Goal: Transaction & Acquisition: Purchase product/service

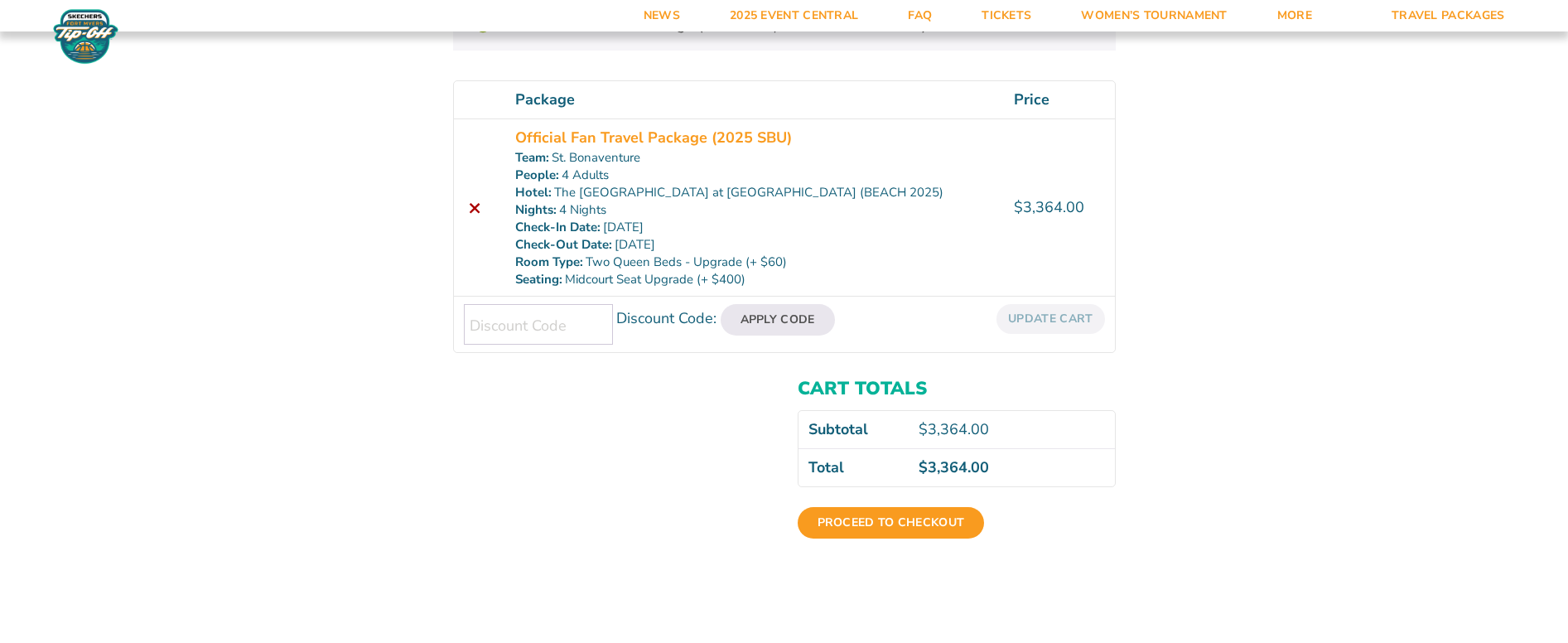
scroll to position [249, 0]
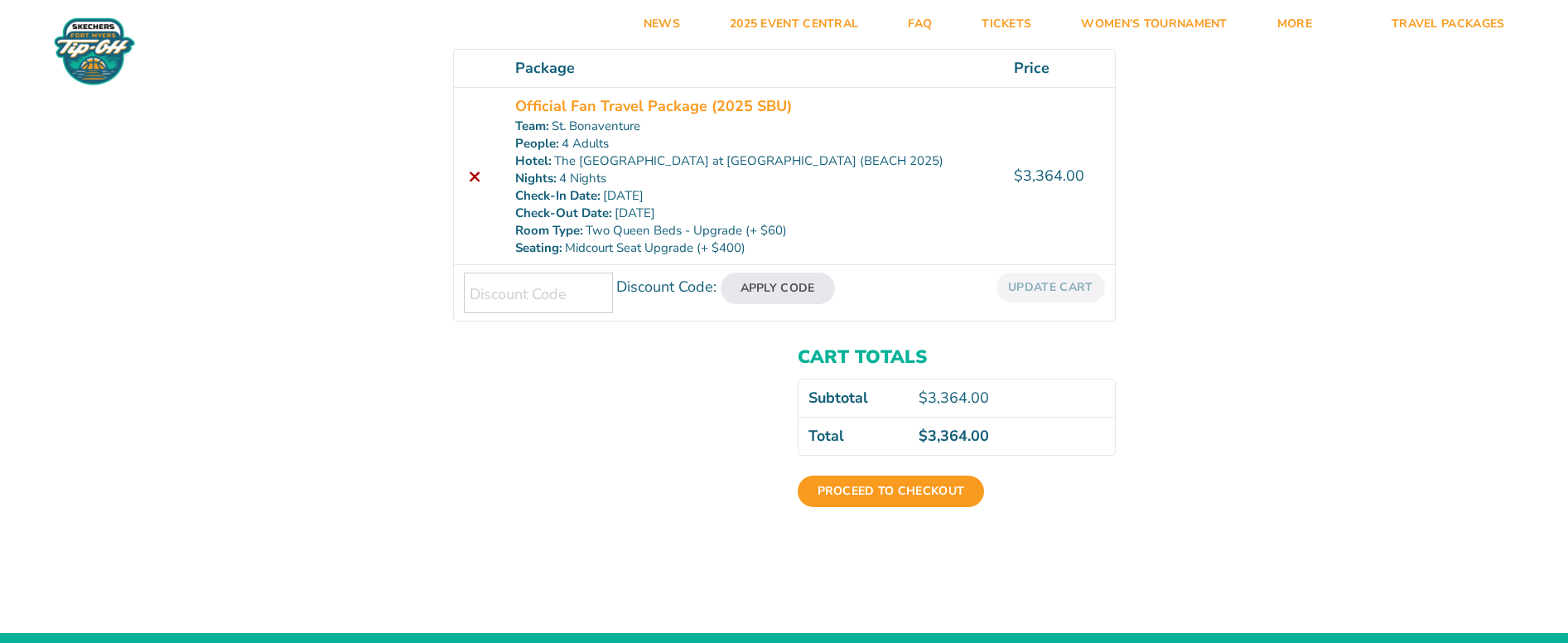
scroll to position [414, 0]
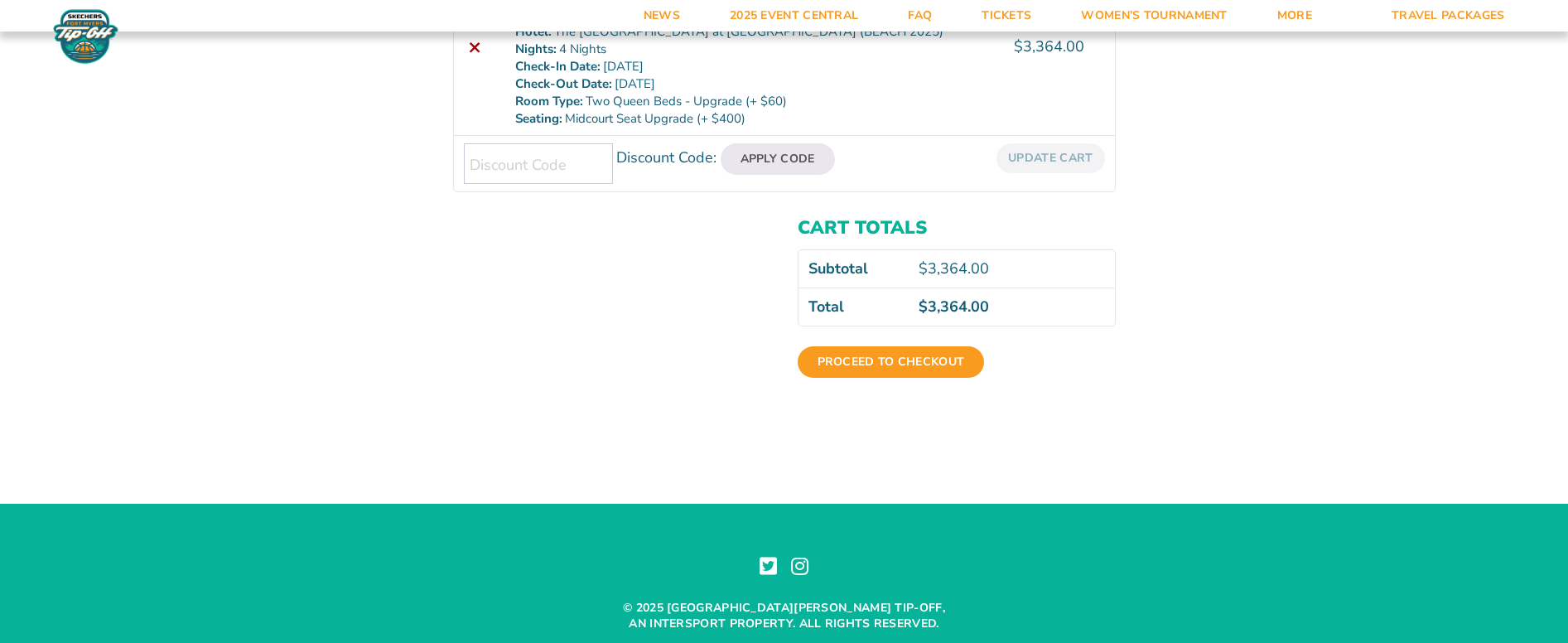
click at [605, 47] on p "4 Nights" at bounding box center [755, 49] width 480 height 17
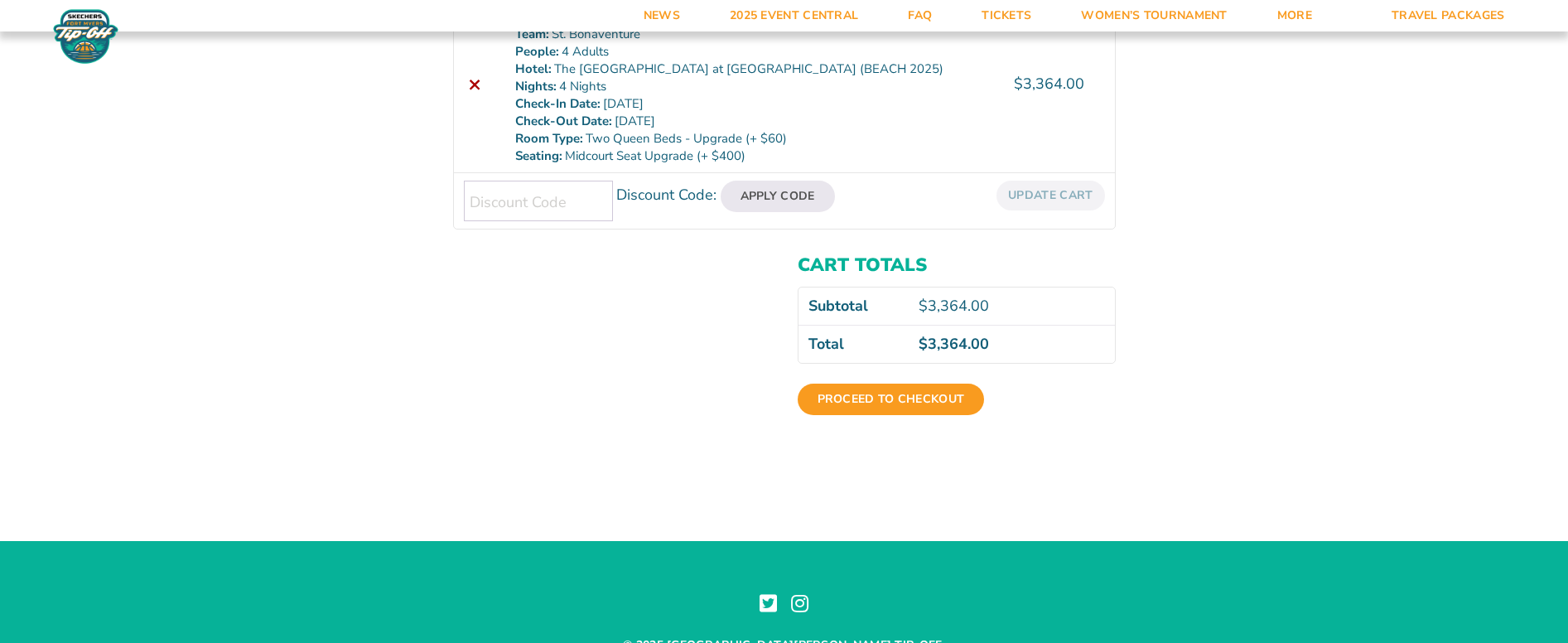
scroll to position [249, 0]
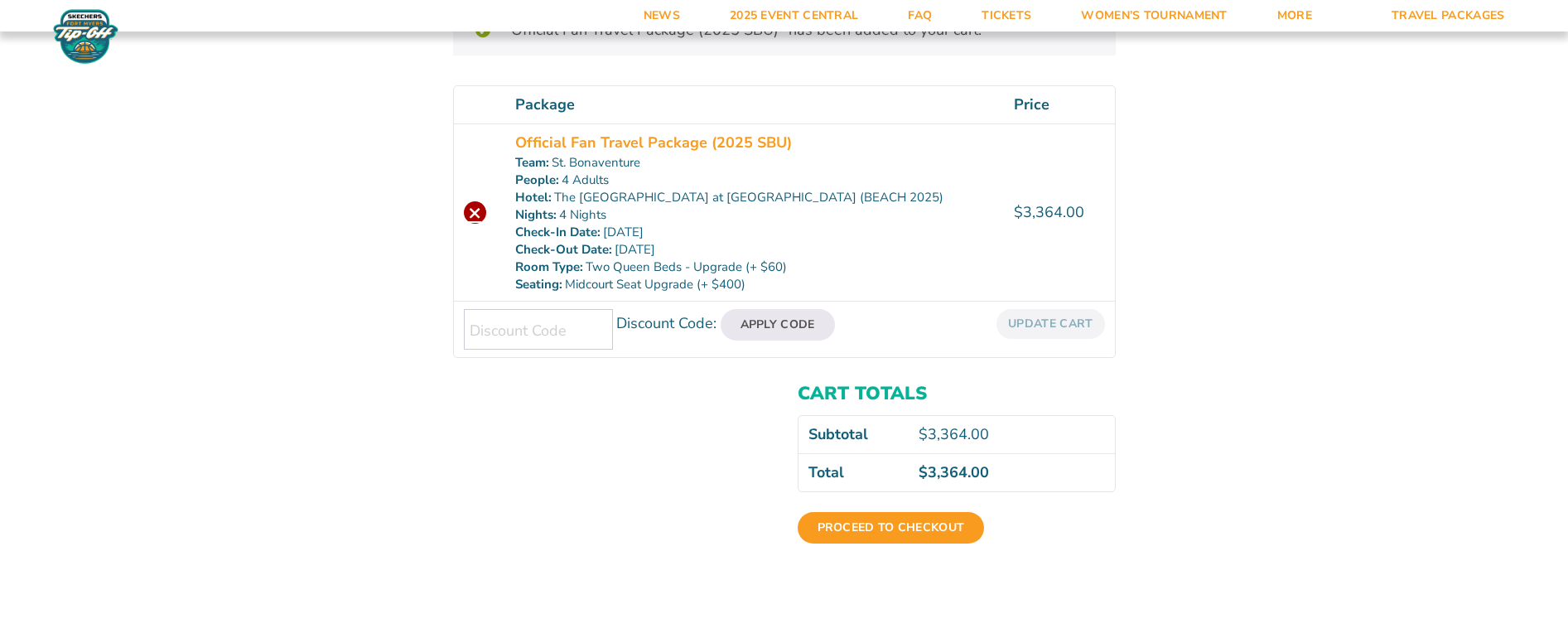
click at [477, 216] on link "×" at bounding box center [475, 212] width 22 height 22
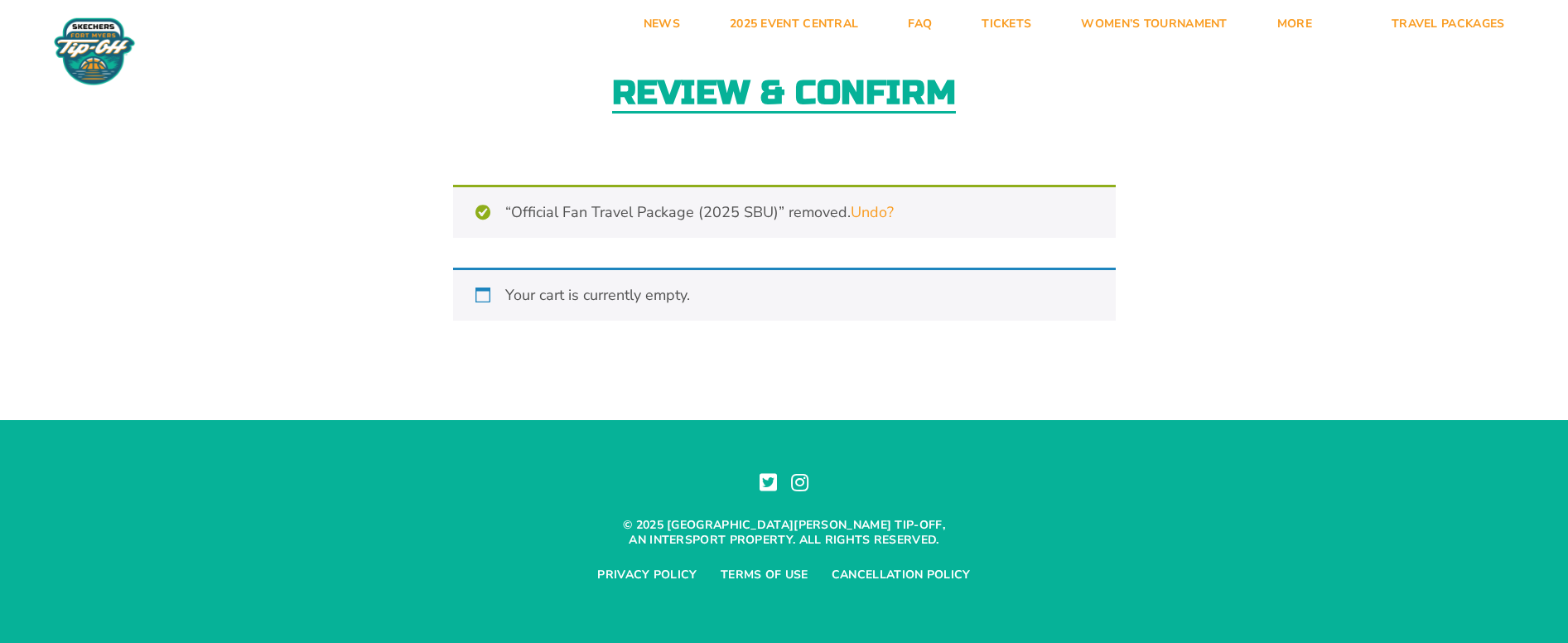
scroll to position [66, 0]
click at [860, 217] on link "Undo?" at bounding box center [872, 212] width 43 height 21
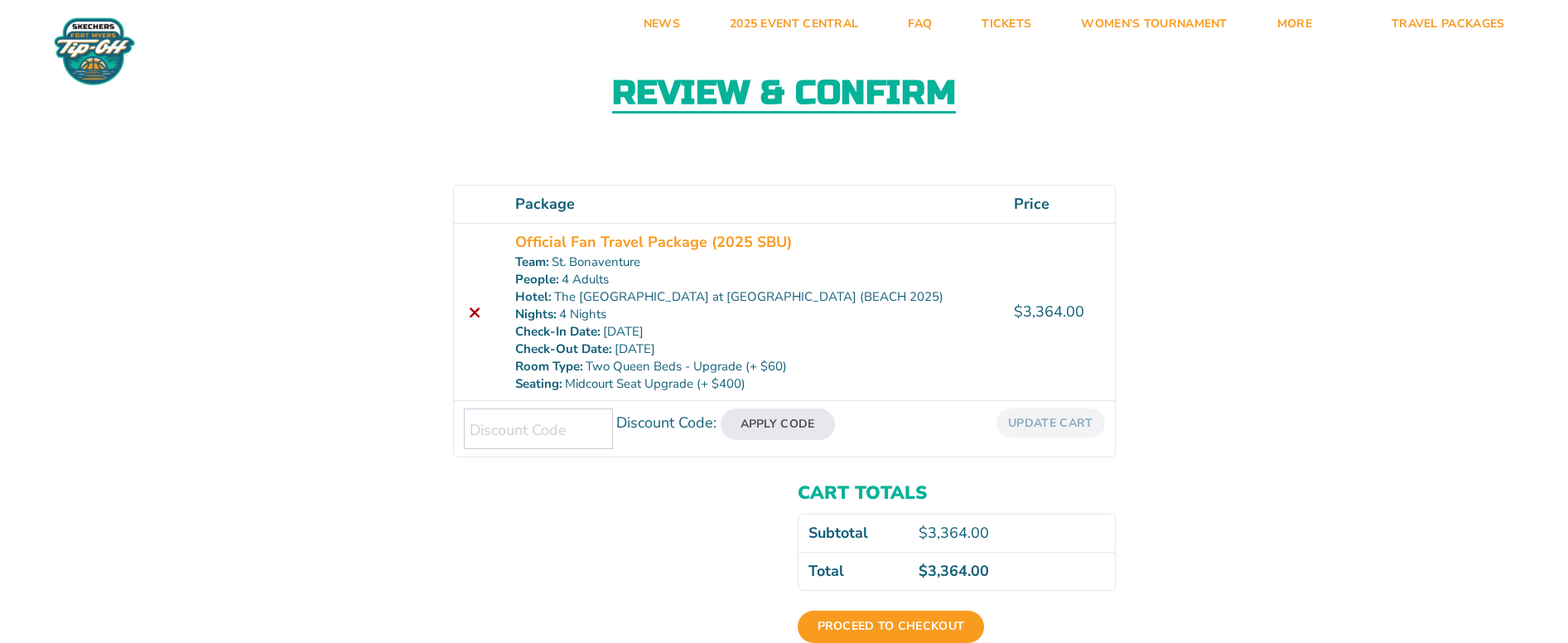
click at [558, 192] on th "Package" at bounding box center [754, 204] width 500 height 37
click at [569, 243] on link "Official Fan Travel Package (2025 SBU)" at bounding box center [653, 243] width 277 height 22
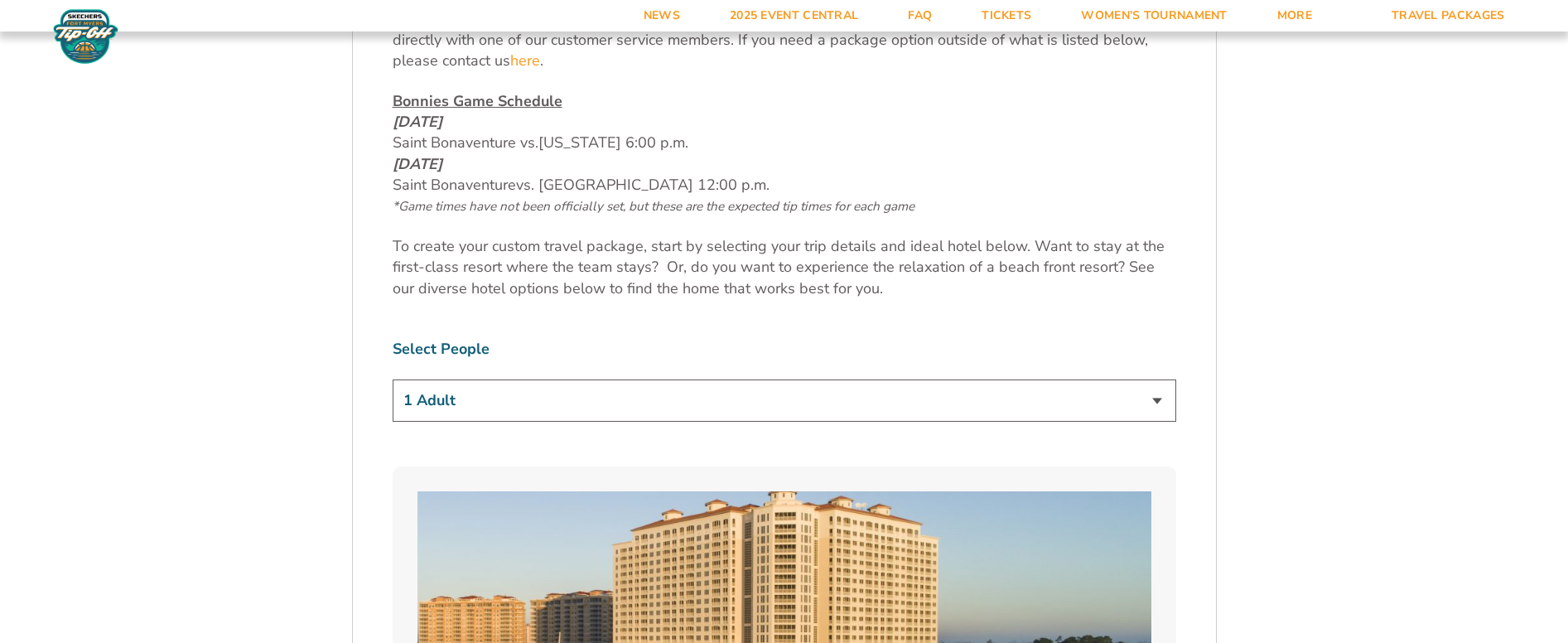
scroll to position [911, 0]
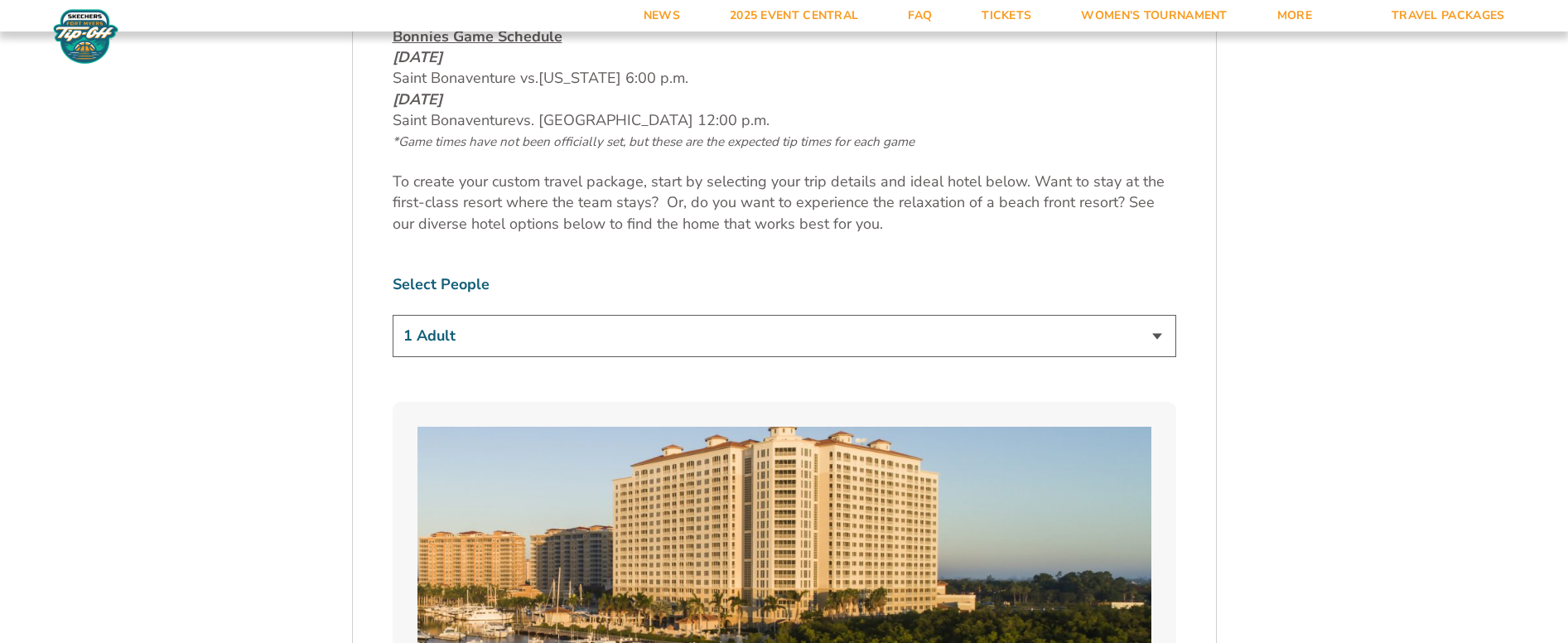
click at [582, 343] on select "1 Adult 2 Adults 3 Adults 4 Adults 2 Adults + 1 Child 2 Adults + 2 Children 2 A…" at bounding box center [784, 336] width 784 height 42
select select "4 Adults"
click at [393, 315] on select "1 Adult 2 Adults 3 Adults 4 Adults 2 Adults + 1 Child 2 Adults + 2 Children 2 A…" at bounding box center [784, 336] width 784 height 42
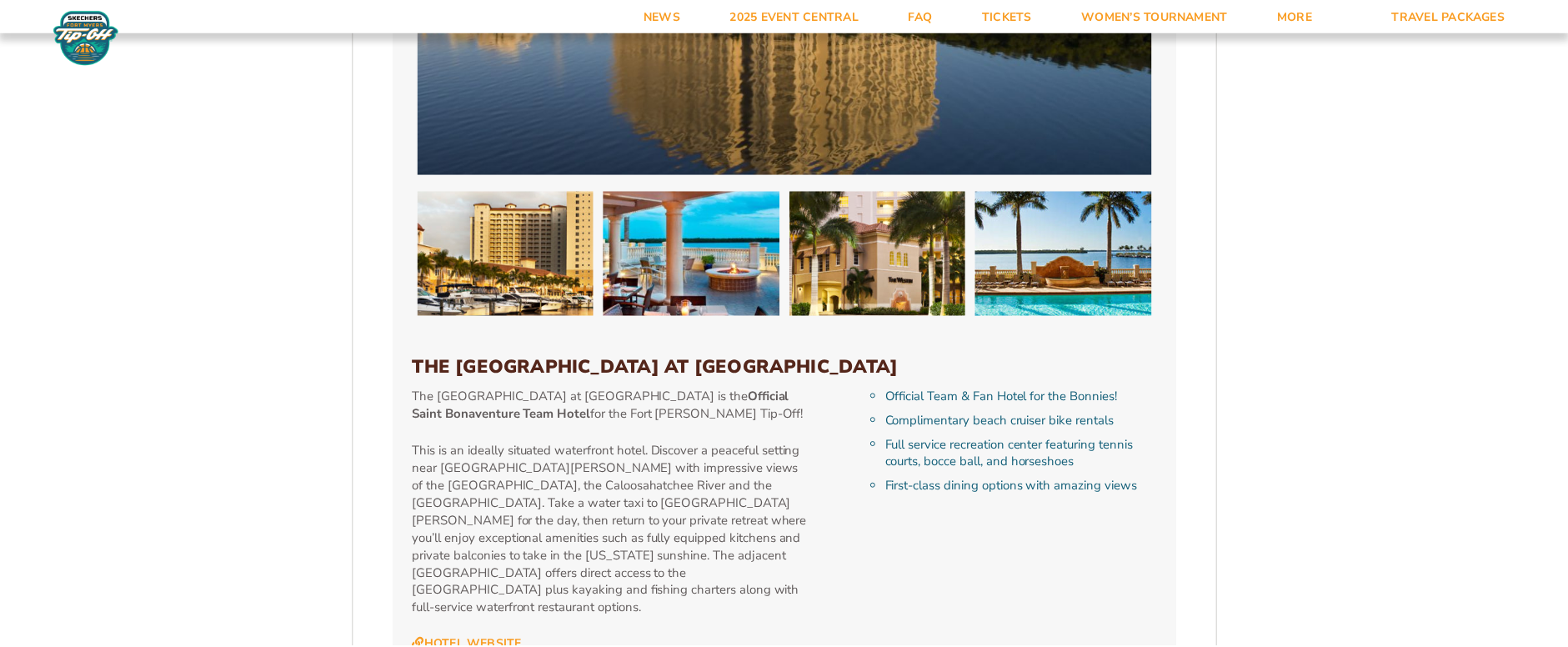
scroll to position [1667, 0]
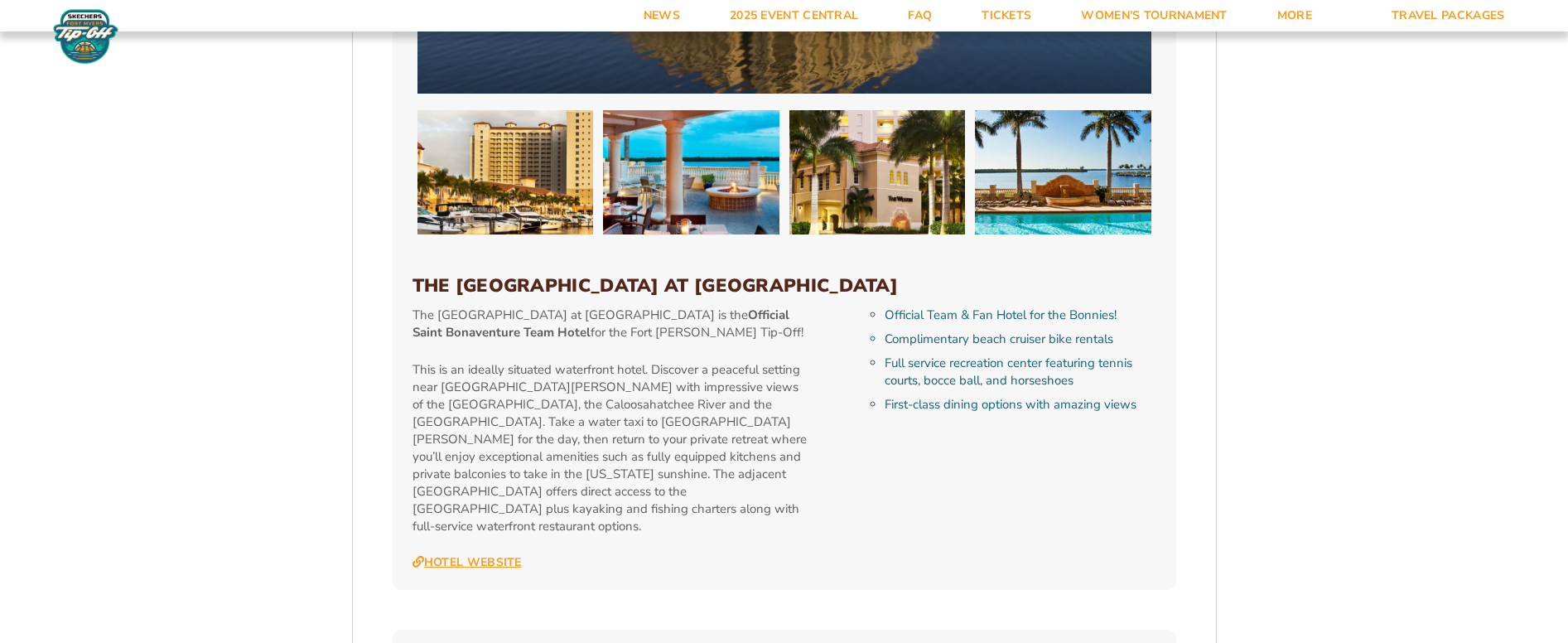
click at [488, 555] on link "Hotel Website" at bounding box center [467, 562] width 110 height 15
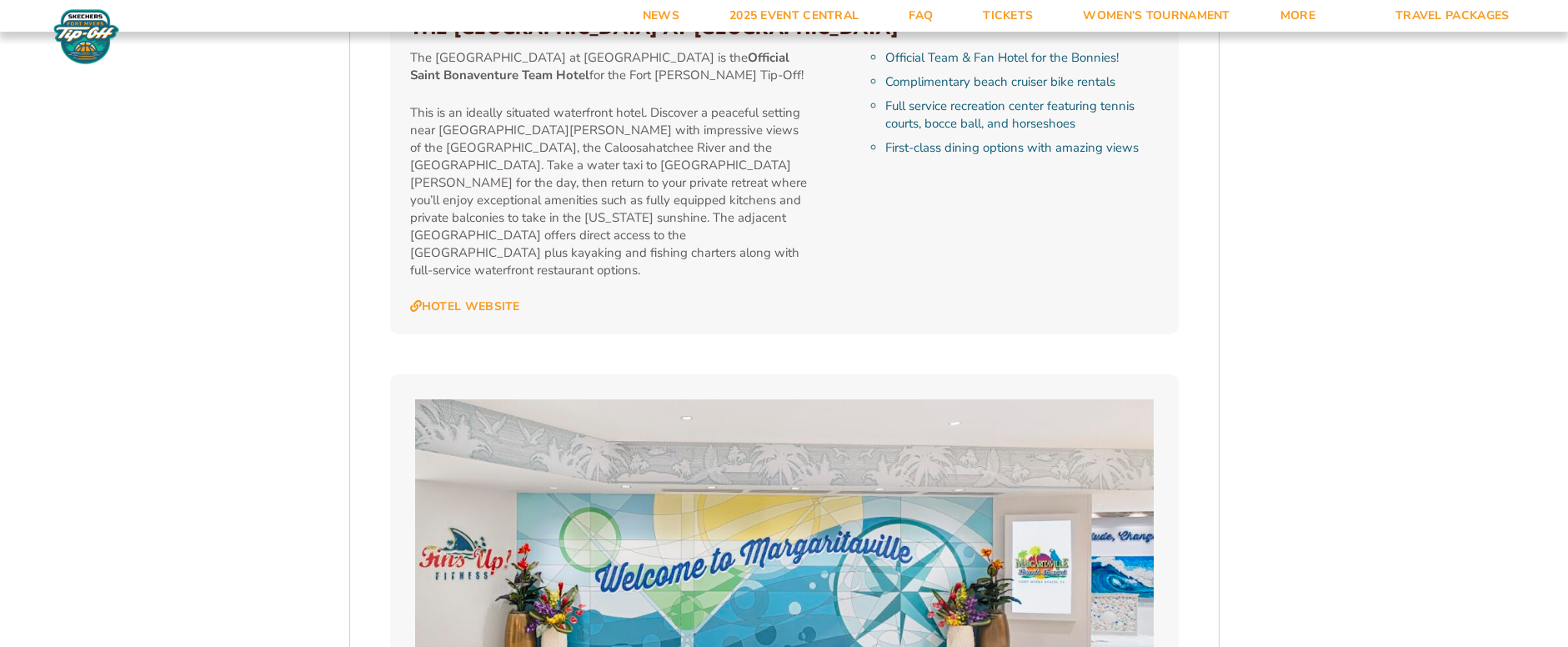
scroll to position [2000, 0]
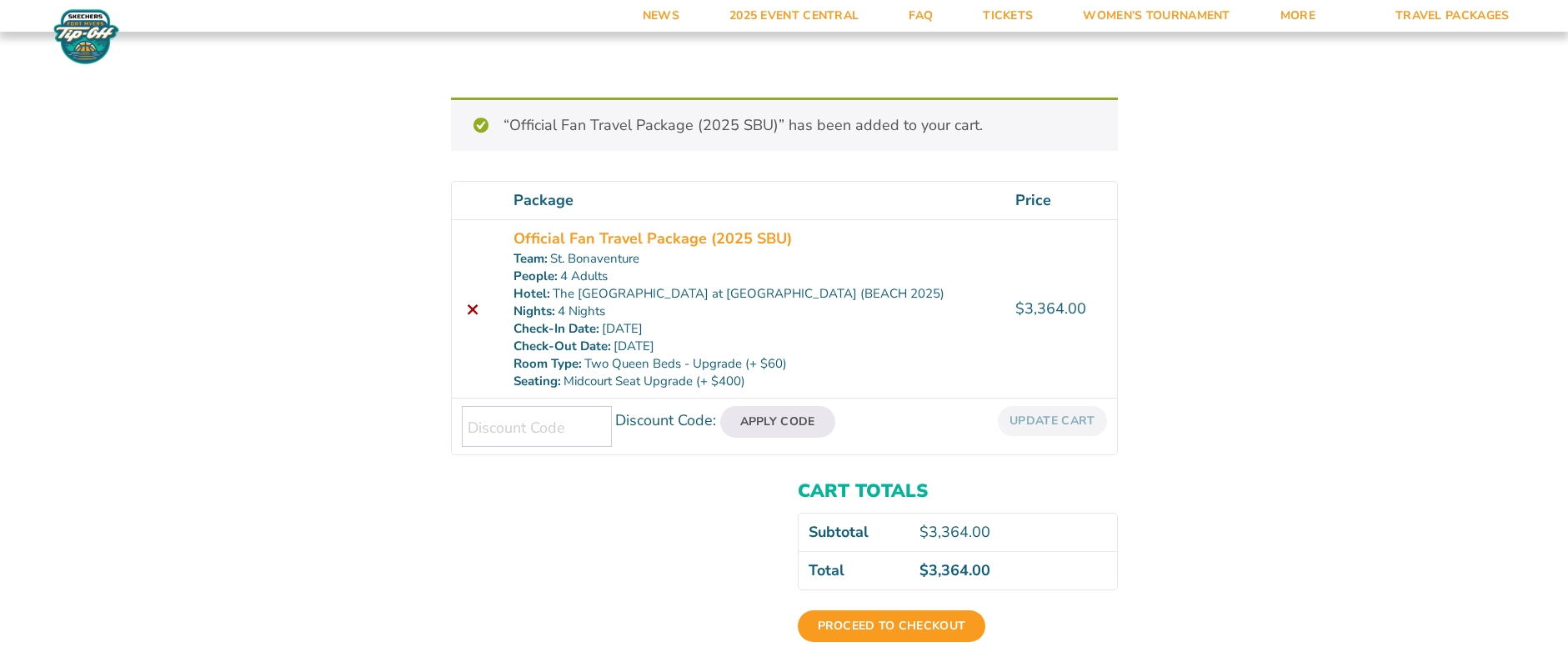
scroll to position [83, 0]
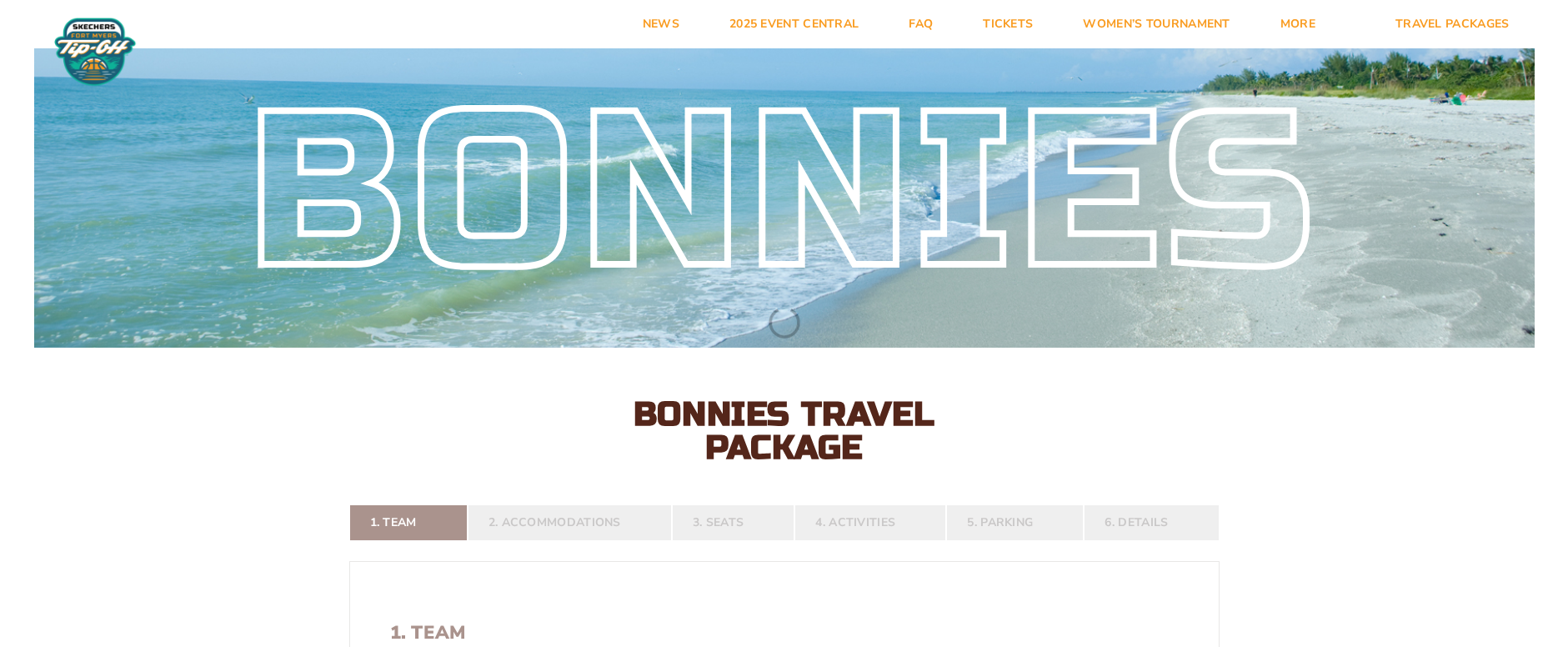
select select "4 Adults"
select select
select select "4 Nights"
select select
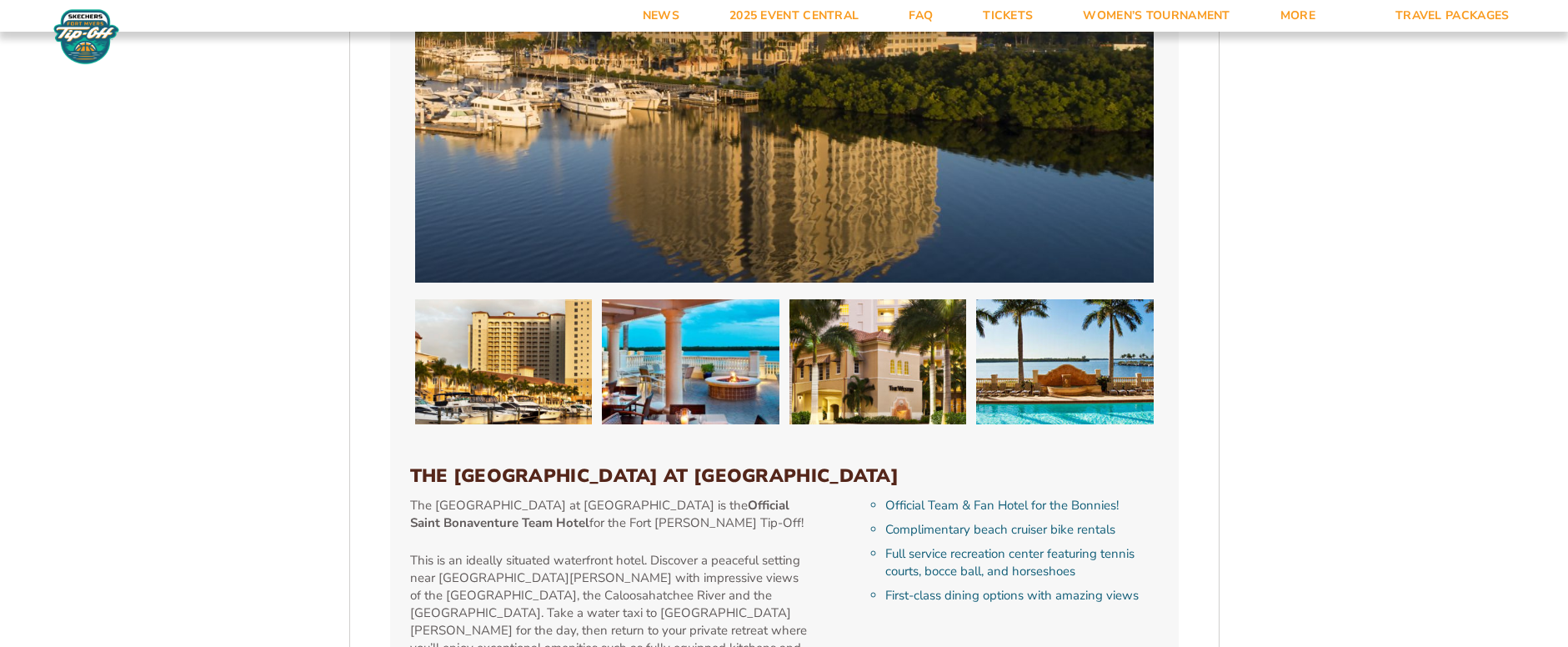
scroll to position [1592, 0]
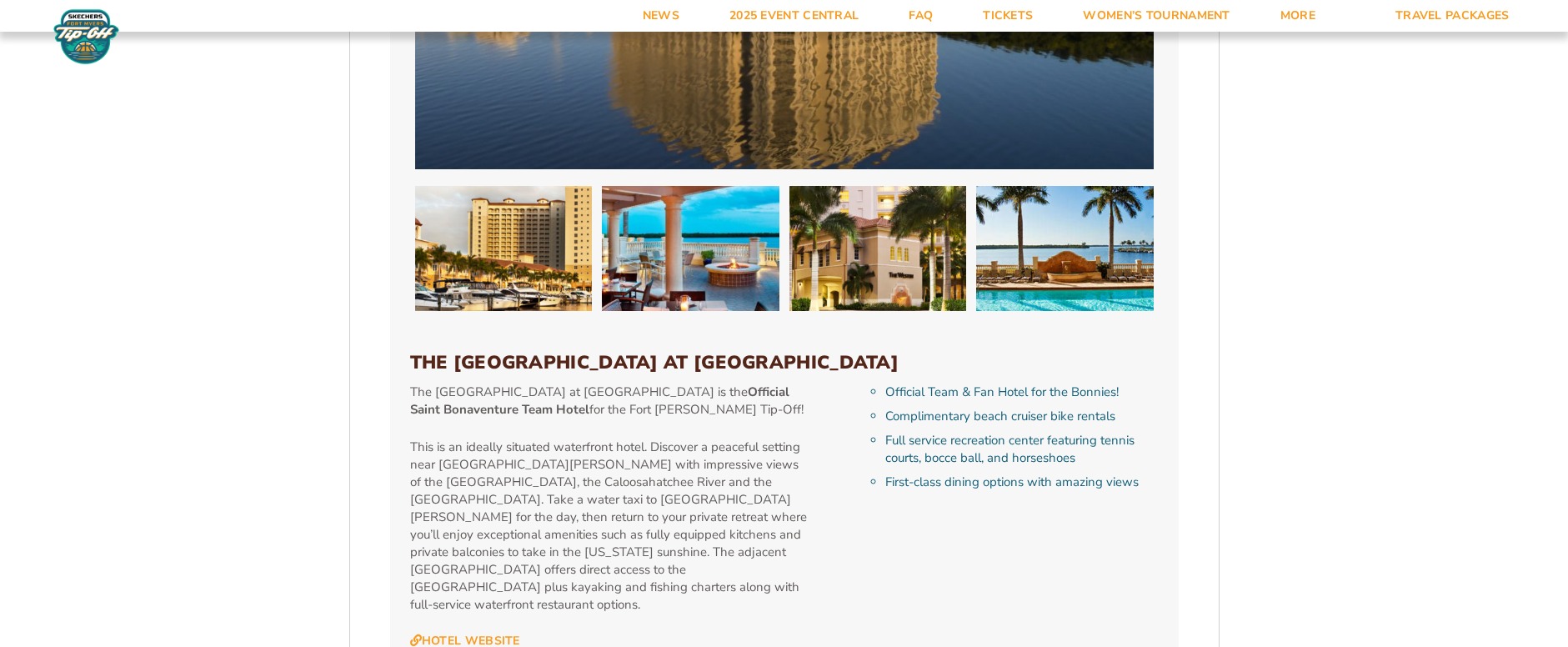
click at [932, 395] on li "Official Team & Fan Hotel for the Bonnies!" at bounding box center [1022, 392] width 273 height 17
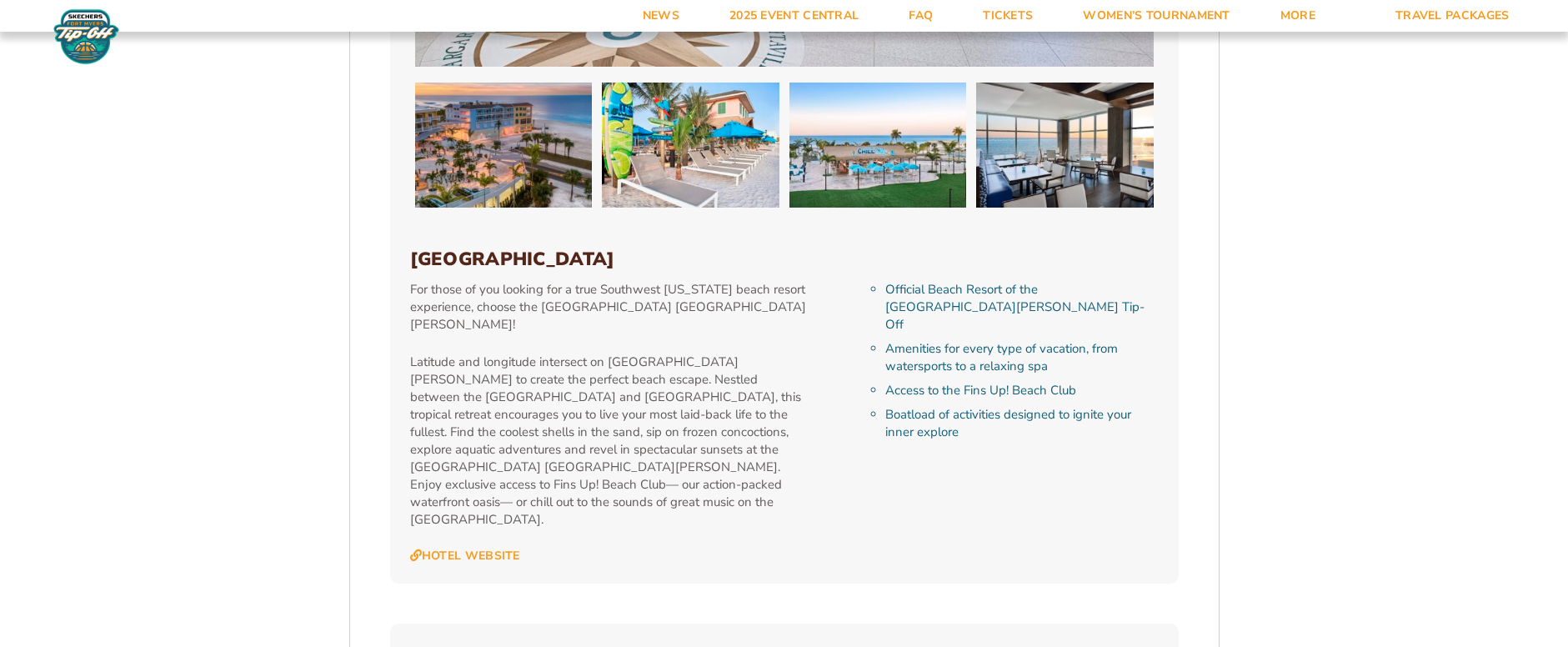
scroll to position [2676, 0]
click at [493, 548] on link "Hotel Website" at bounding box center [465, 555] width 110 height 15
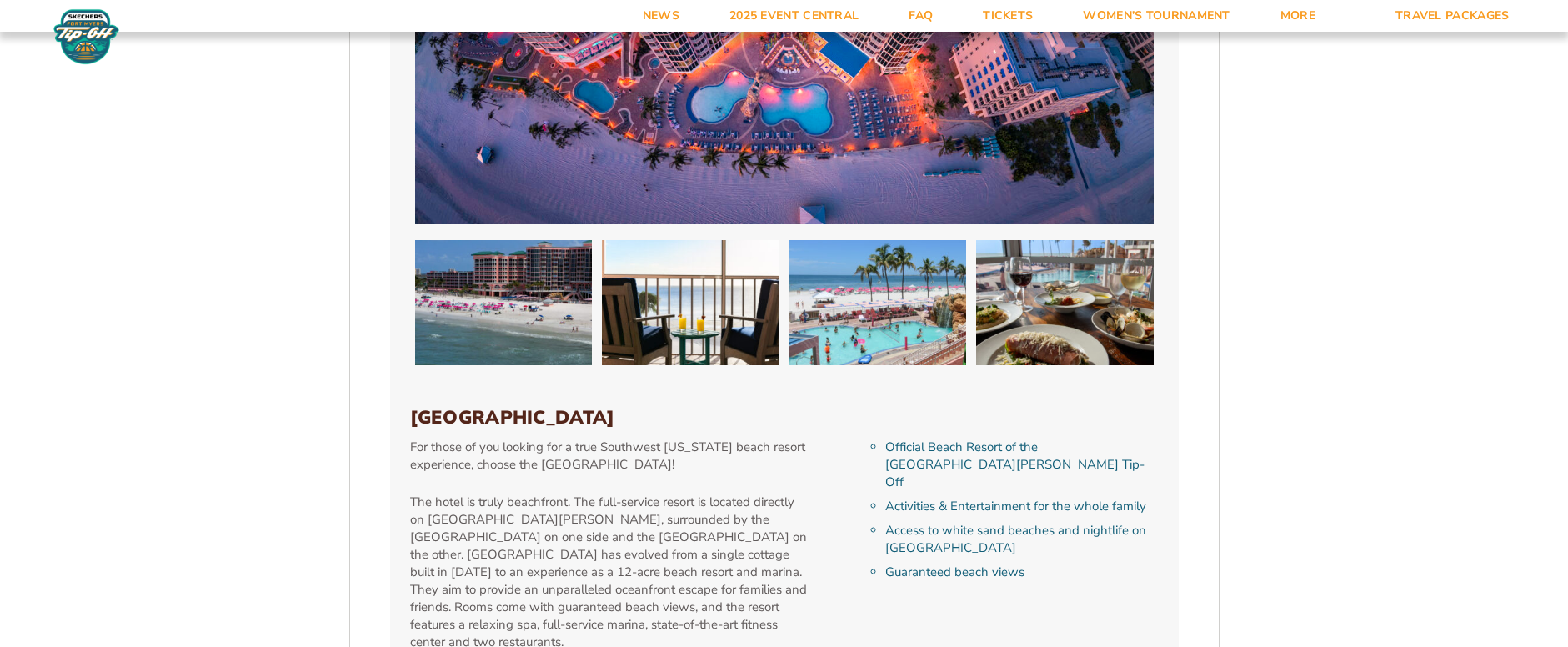
scroll to position [3592, 0]
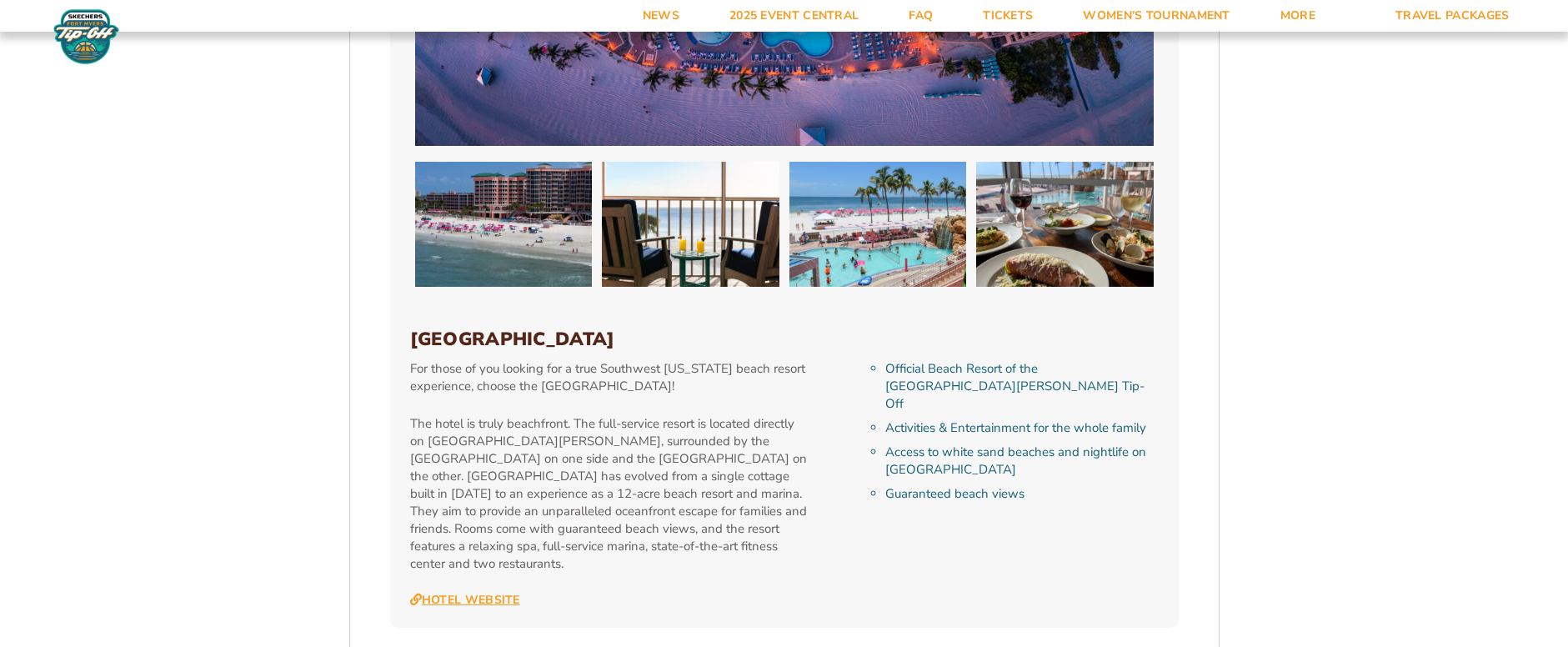
click at [463, 592] on link "Hotel Website" at bounding box center [465, 599] width 110 height 15
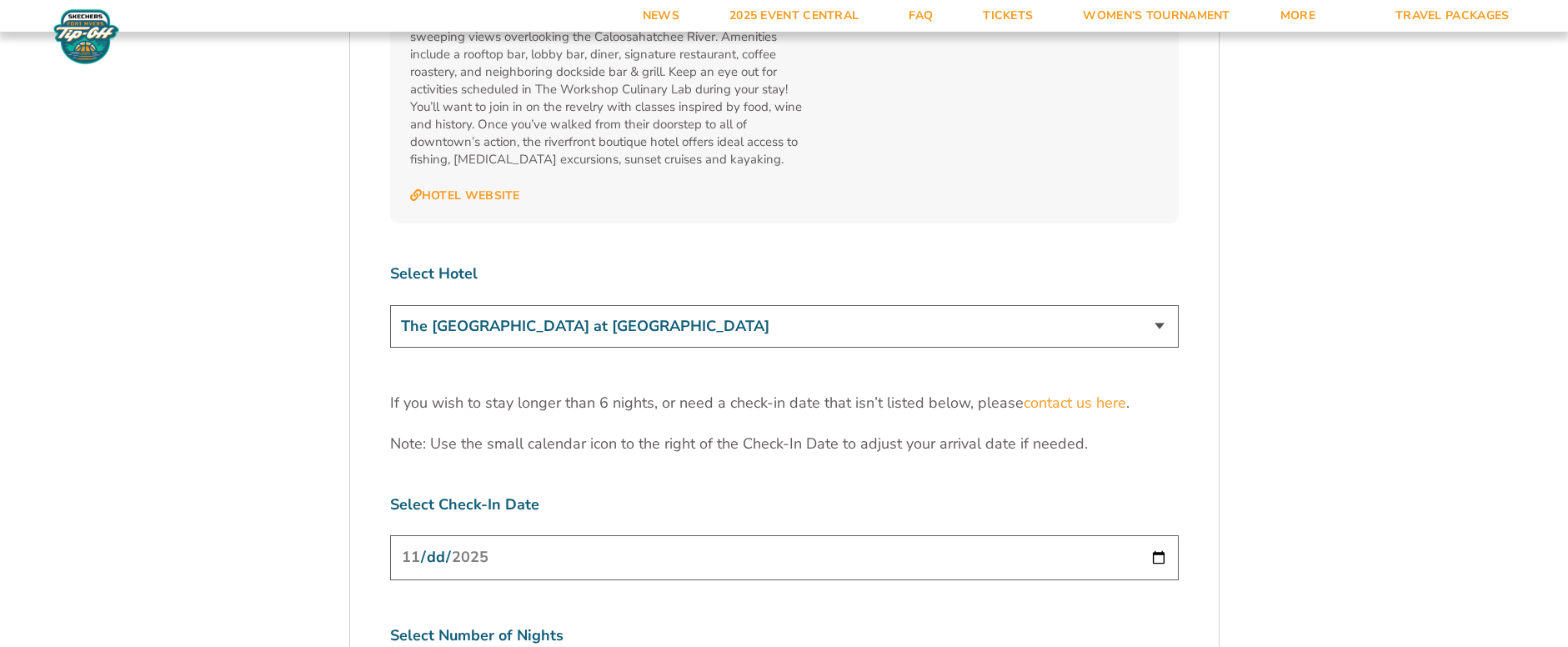
scroll to position [5009, 0]
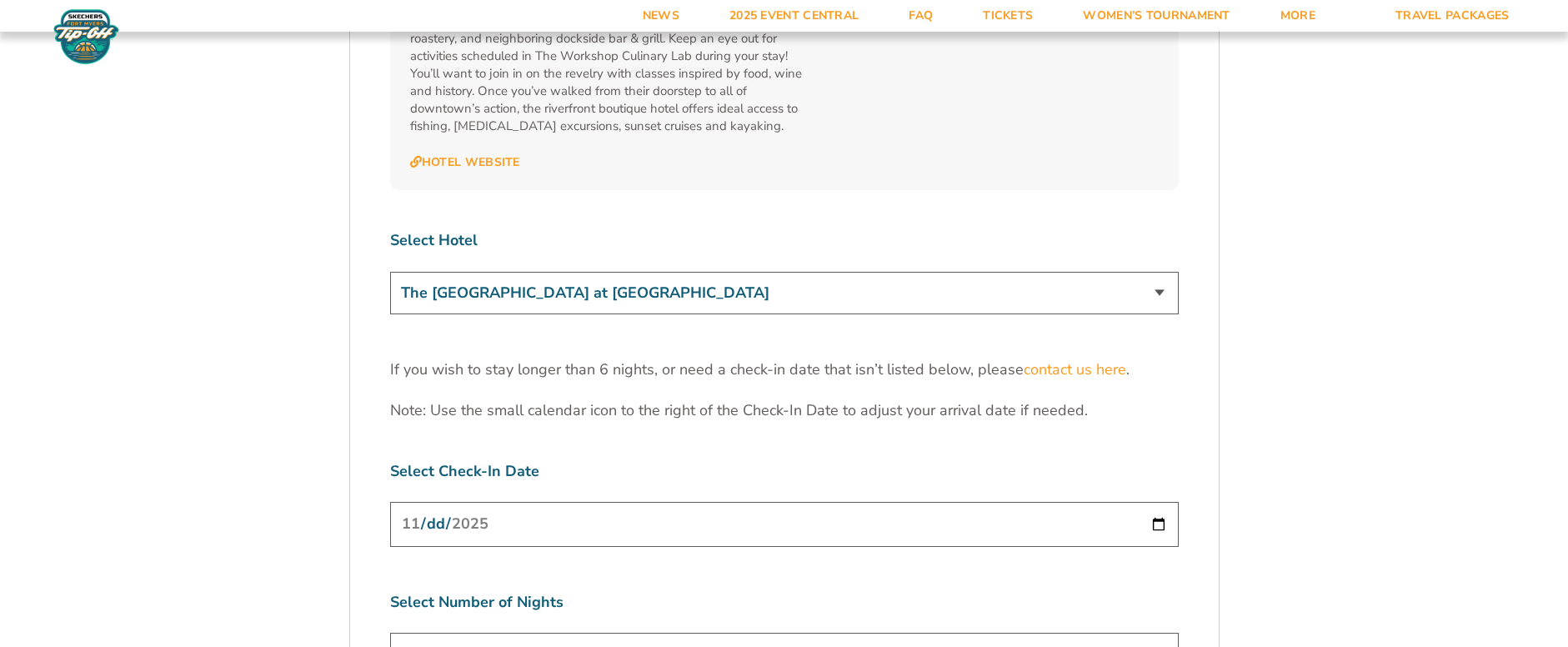
click at [611, 502] on input "2025-11-25" at bounding box center [784, 524] width 789 height 44
click at [646, 632] on select "3 Nights 4 Nights 5 Nights 6 Nights" at bounding box center [784, 653] width 789 height 43
select select "3 Nights"
click at [390, 632] on select "3 Nights 4 Nights 5 Nights 6 Nights" at bounding box center [784, 653] width 789 height 43
click at [1154, 502] on input "2025-11-25" at bounding box center [784, 524] width 789 height 44
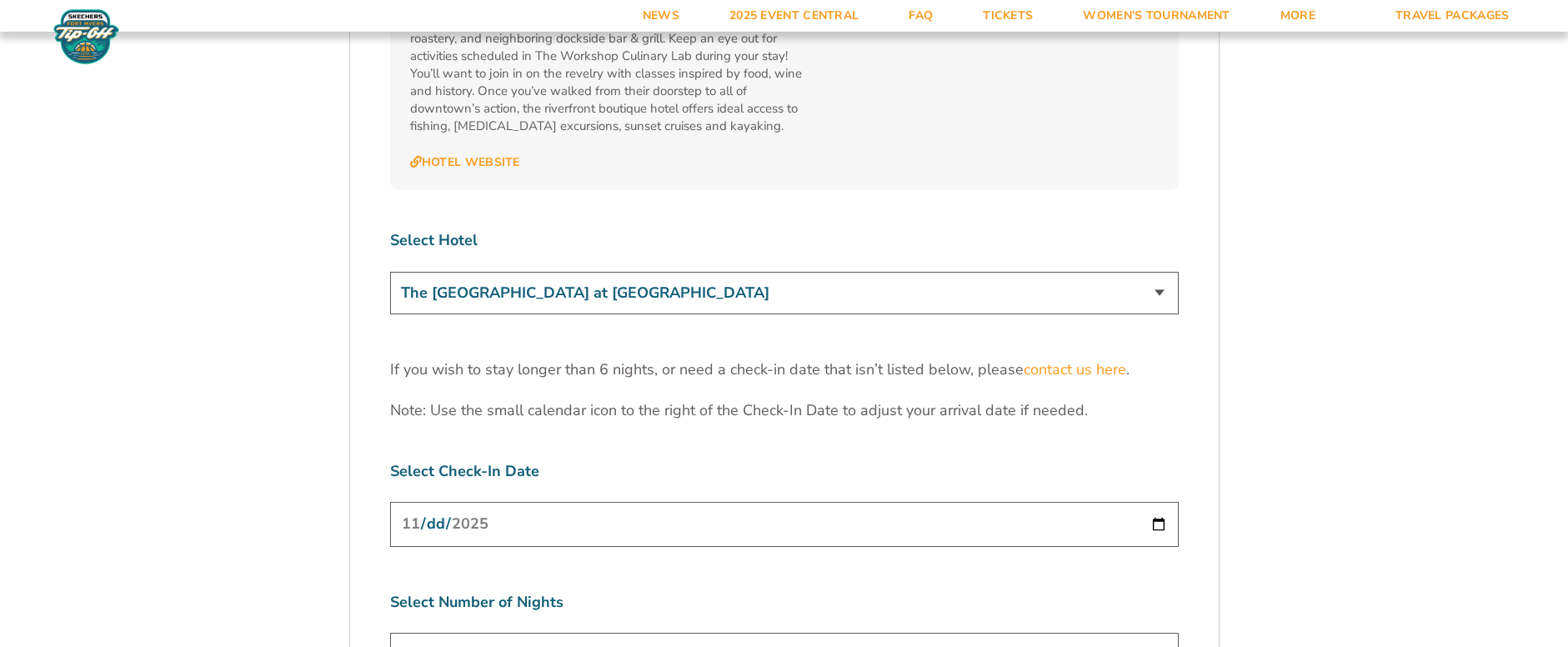
click at [1157, 502] on input "2025-11-25" at bounding box center [784, 524] width 789 height 44
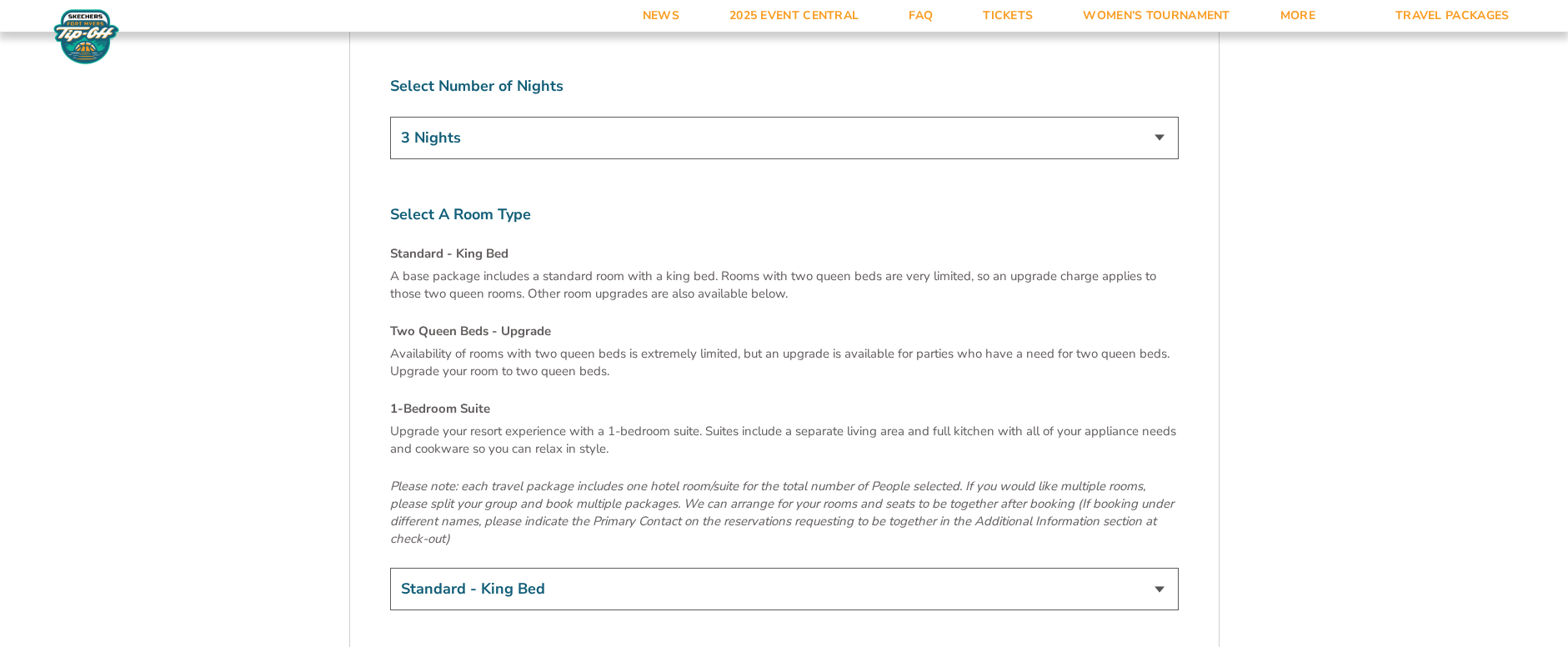
scroll to position [5676, 0]
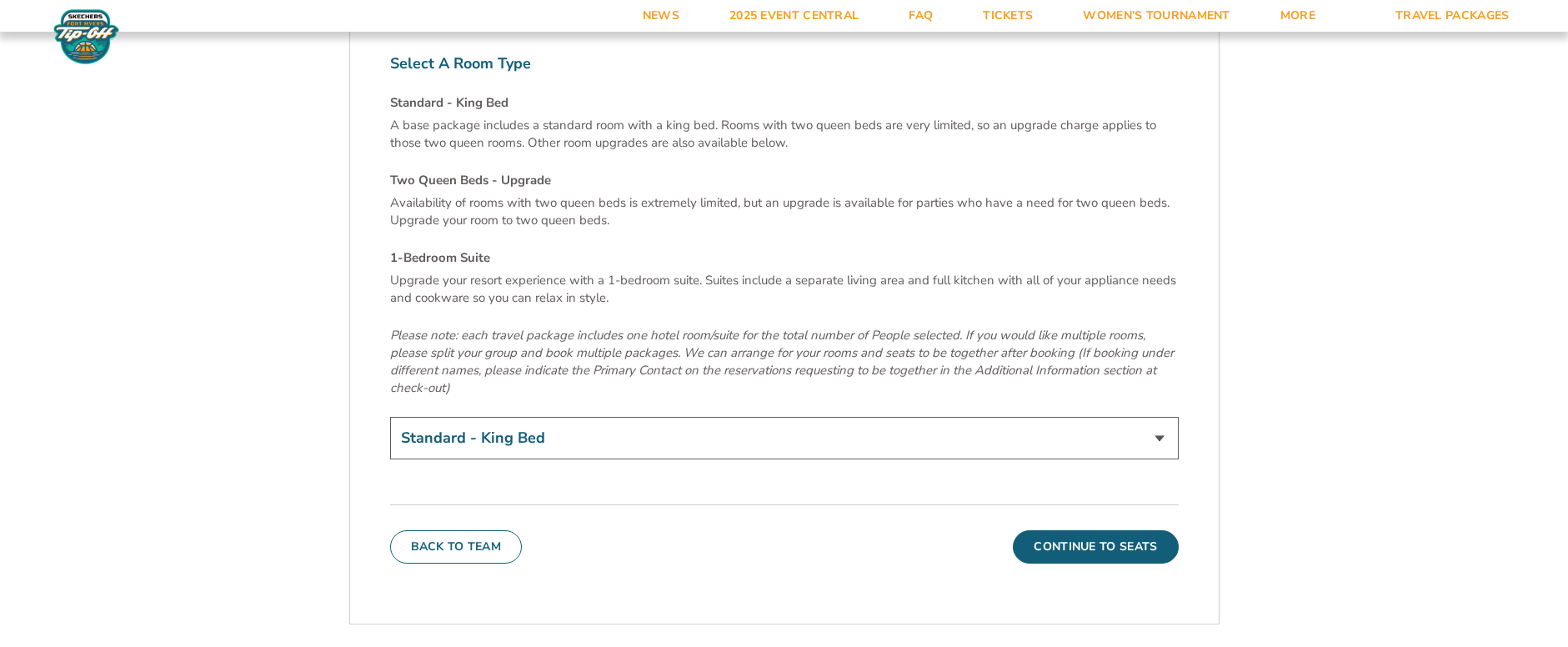
click at [878, 417] on select "Standard - King Bed Two Queen Beds - Upgrade (+$15 per night) 1-Bedroom Suite (…" at bounding box center [784, 438] width 789 height 43
select select "Two Queen Beds - Upgrade"
click at [390, 417] on select "Standard - King Bed Two Queen Beds - Upgrade (+$15 per night) 1-Bedroom Suite (…" at bounding box center [784, 438] width 789 height 43
click at [1059, 530] on button "Continue To Seats" at bounding box center [1095, 546] width 165 height 33
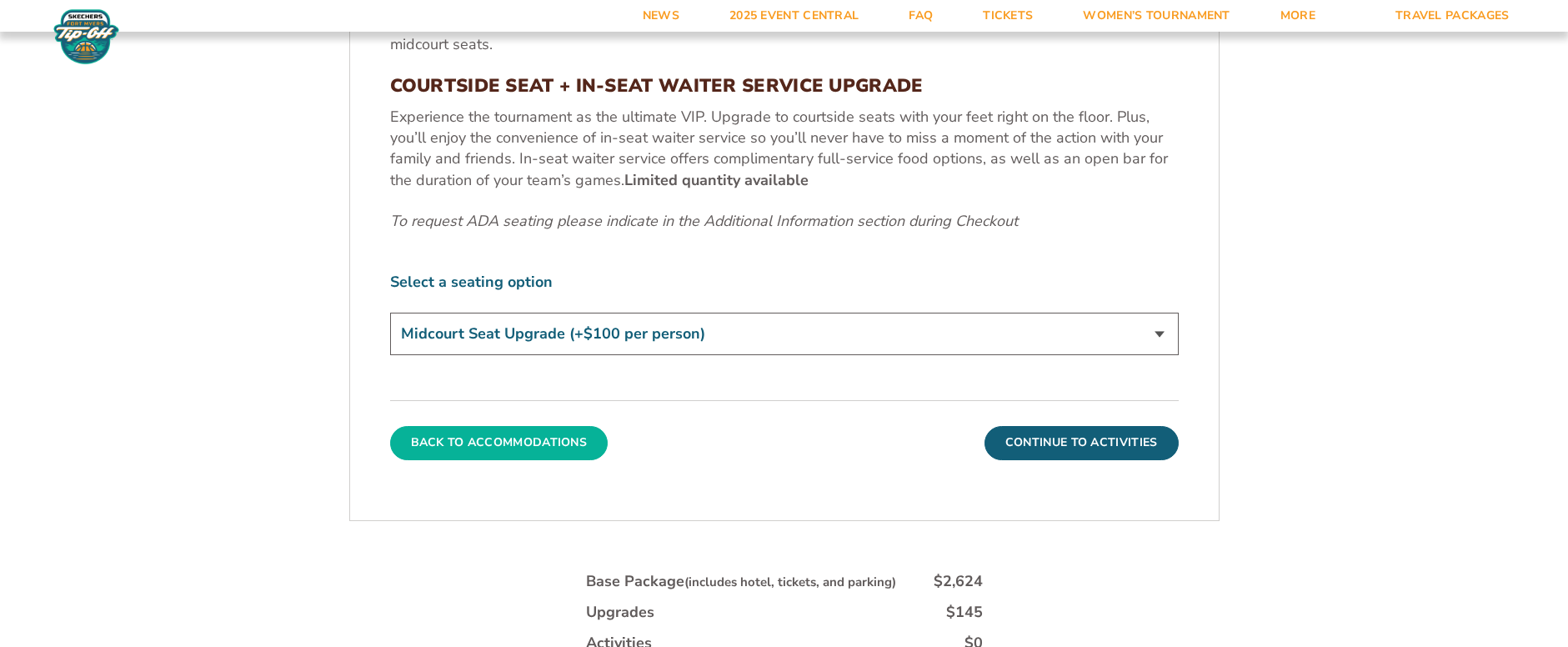
scroll to position [806, 0]
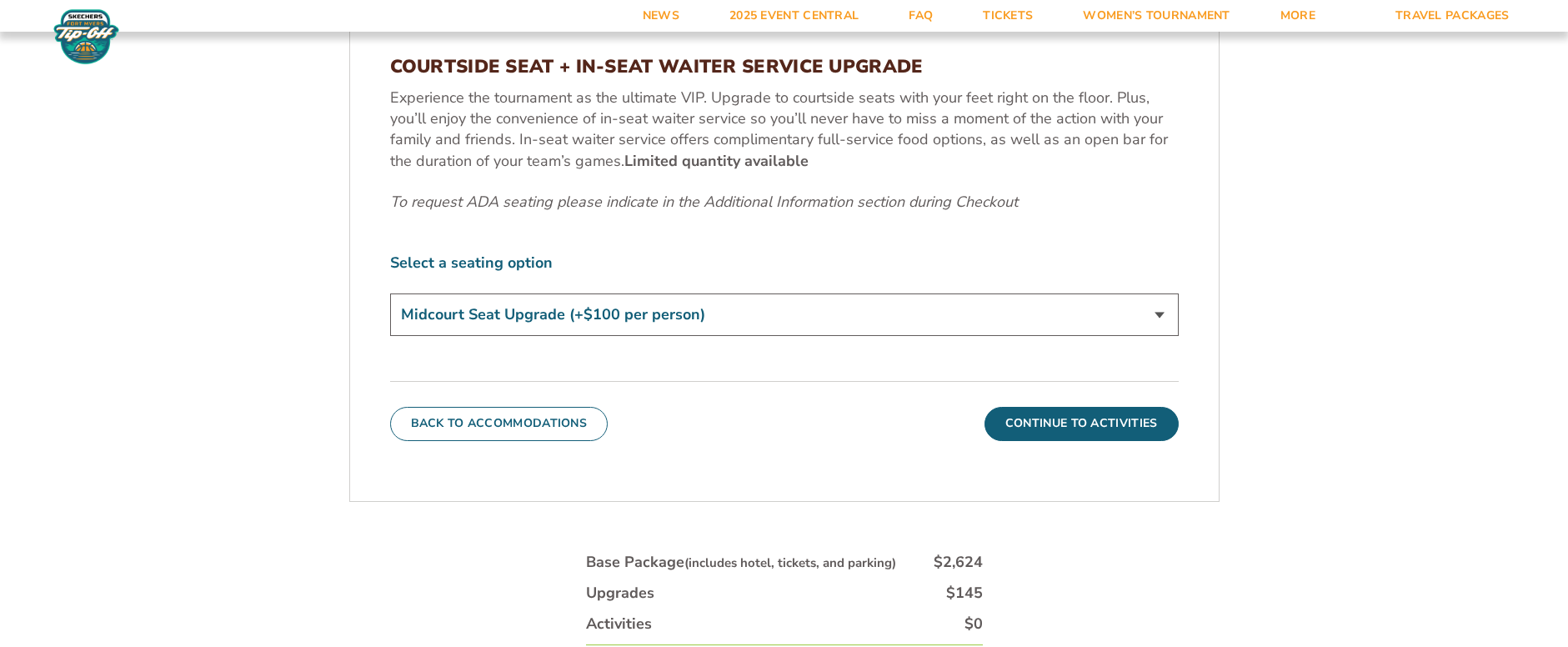
click at [656, 314] on select "Standard Game Tickets Midcourt Seat Upgrade (+$100 per person) Courtside Seat +…" at bounding box center [784, 314] width 789 height 43
select select "Standard Game Tickets"
click at [390, 294] on select "Standard Game Tickets Midcourt Seat Upgrade (+$100 per person) Courtside Seat +…" at bounding box center [784, 314] width 789 height 43
click at [1083, 418] on button "Continue To Activities" at bounding box center [1082, 423] width 195 height 33
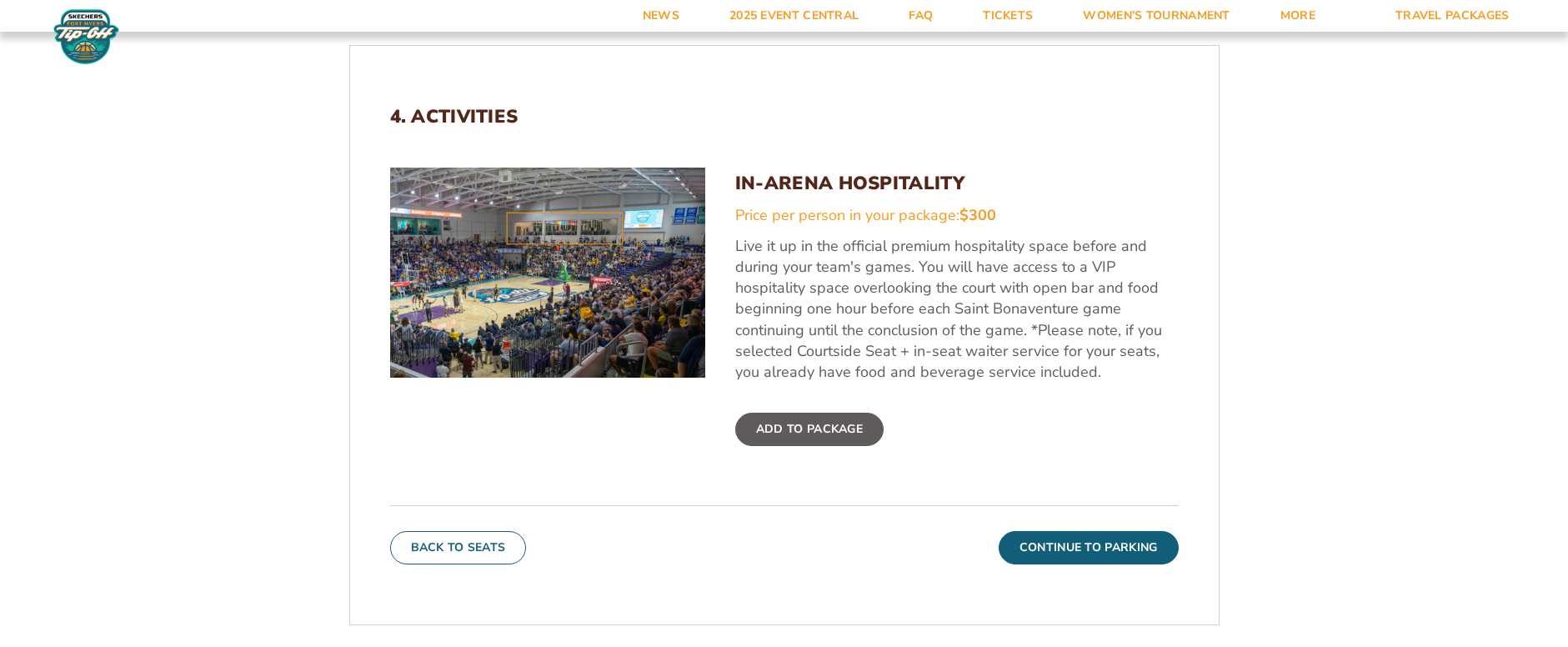
scroll to position [639, 0]
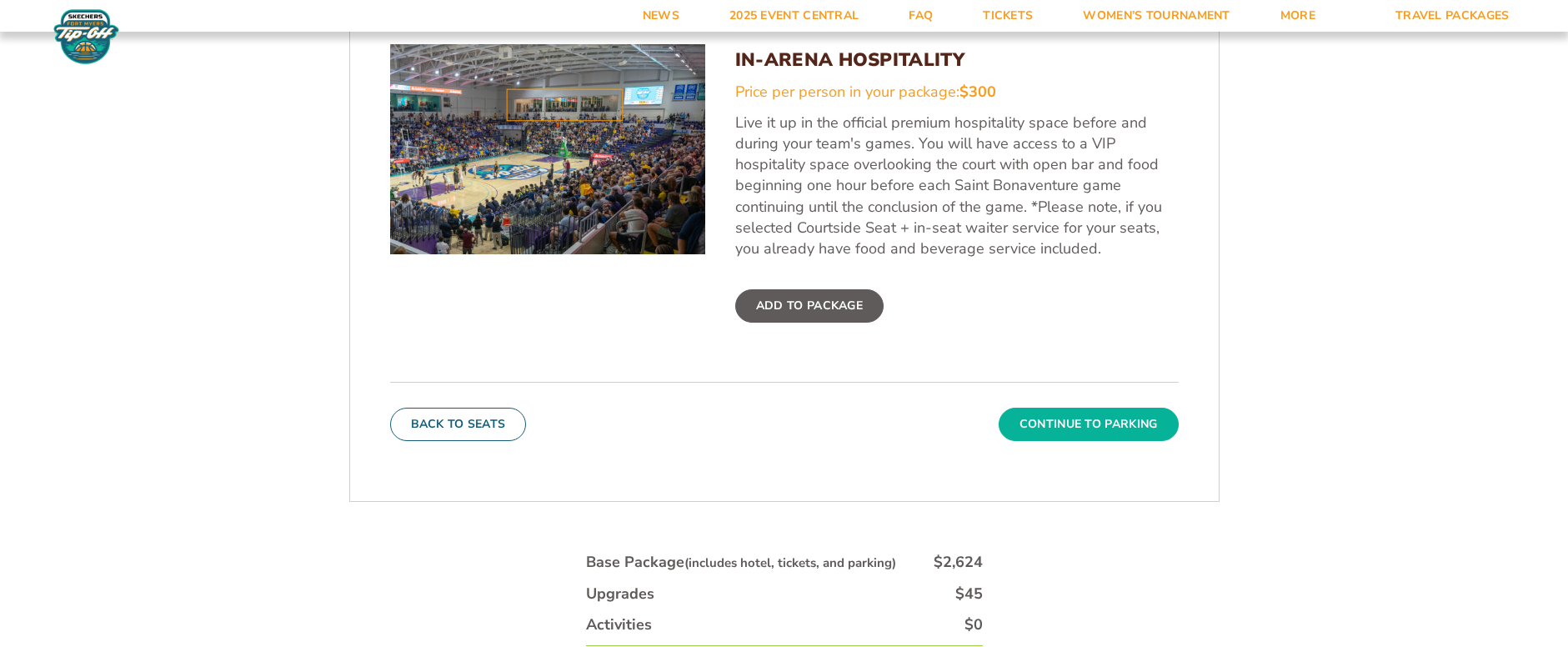
click at [1060, 429] on button "Continue To Parking" at bounding box center [1088, 424] width 180 height 33
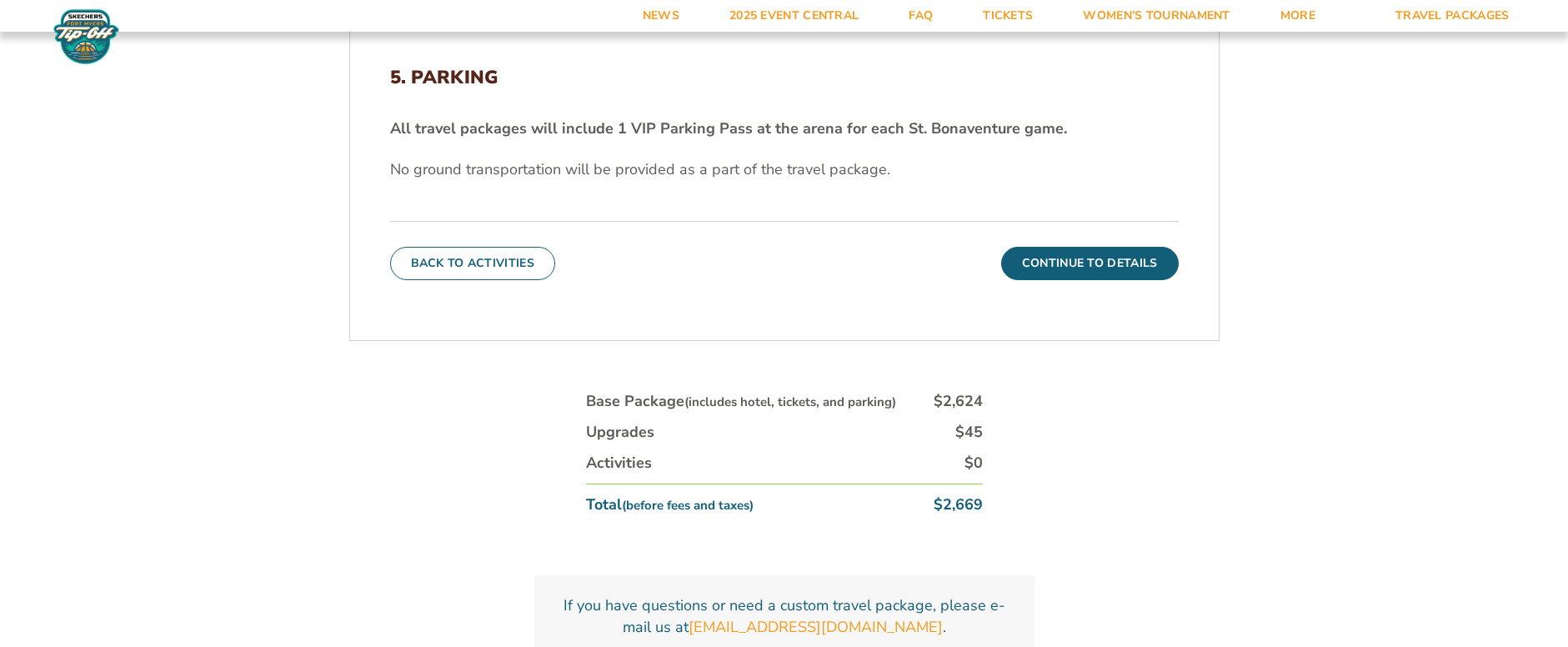
scroll to position [556, 0]
click at [1039, 274] on button "Continue To Details" at bounding box center [1090, 262] width 177 height 33
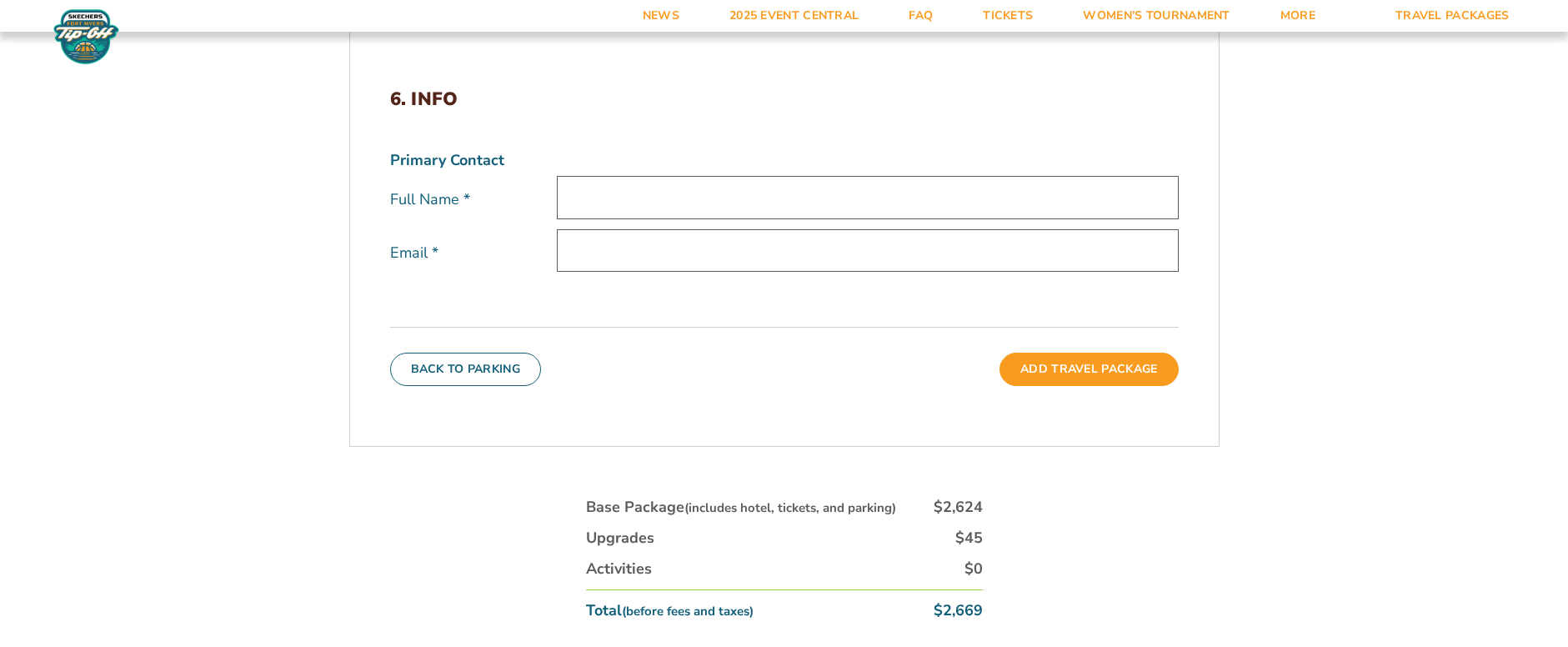
scroll to position [389, 0]
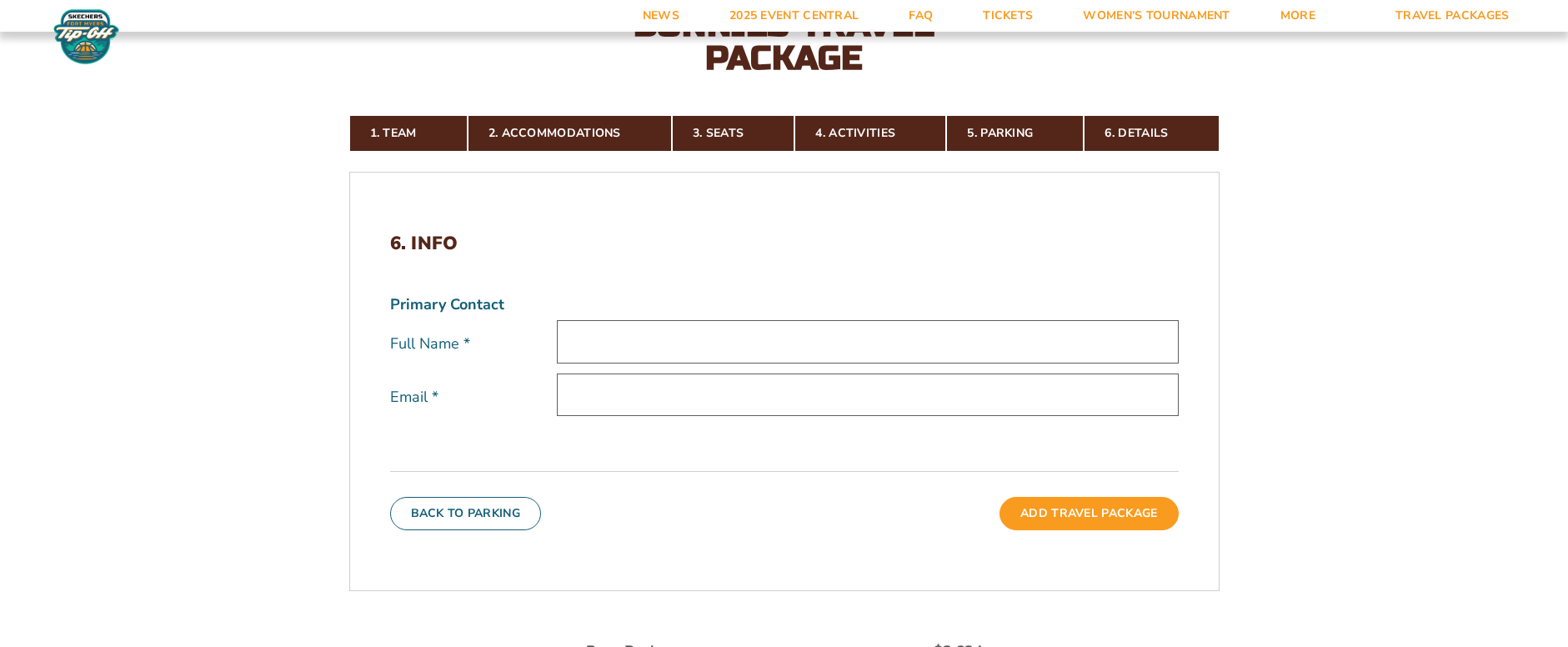
click at [810, 364] on div "Full Name *" at bounding box center [784, 344] width 789 height 48
click at [823, 339] on input "text" at bounding box center [868, 341] width 622 height 43
type input "[PERSON_NAME]"
type input "schallerg@stifel.com"
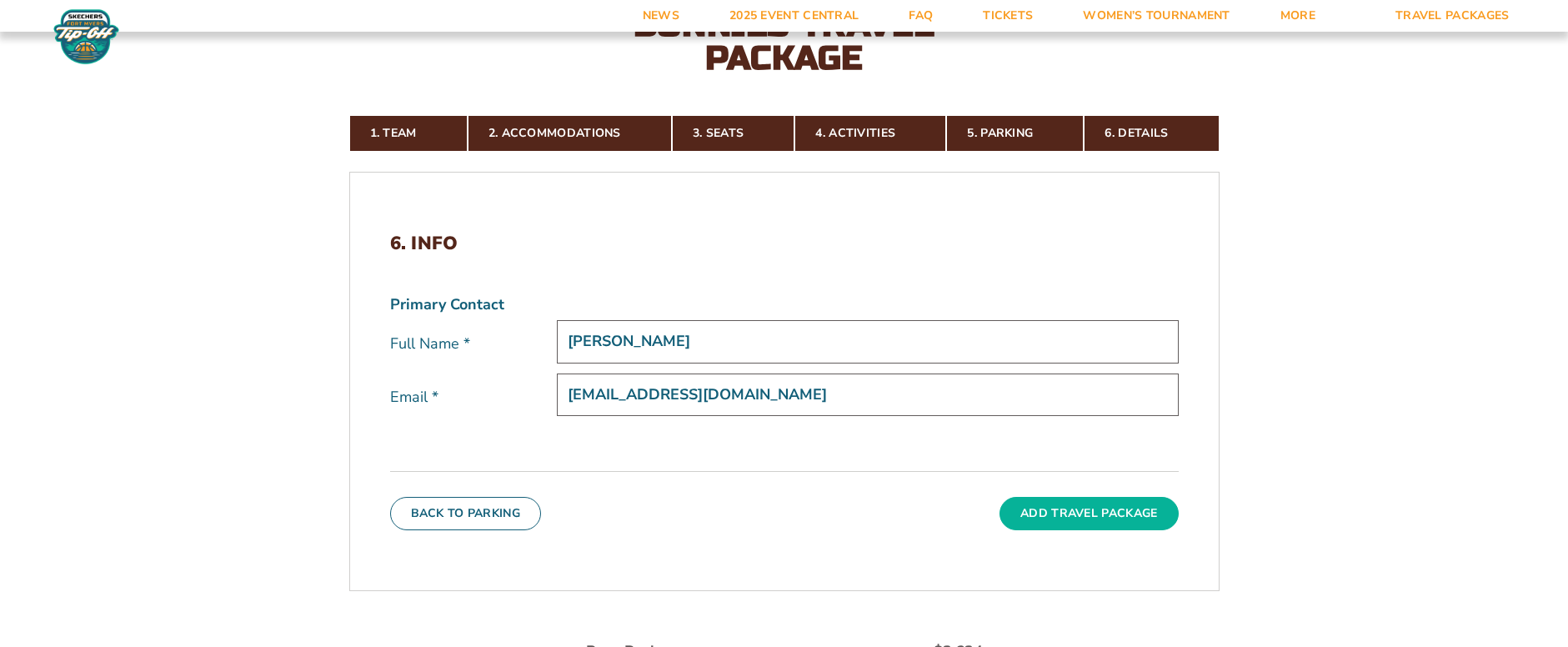
click at [1063, 527] on button "Add Travel Package" at bounding box center [1088, 513] width 178 height 33
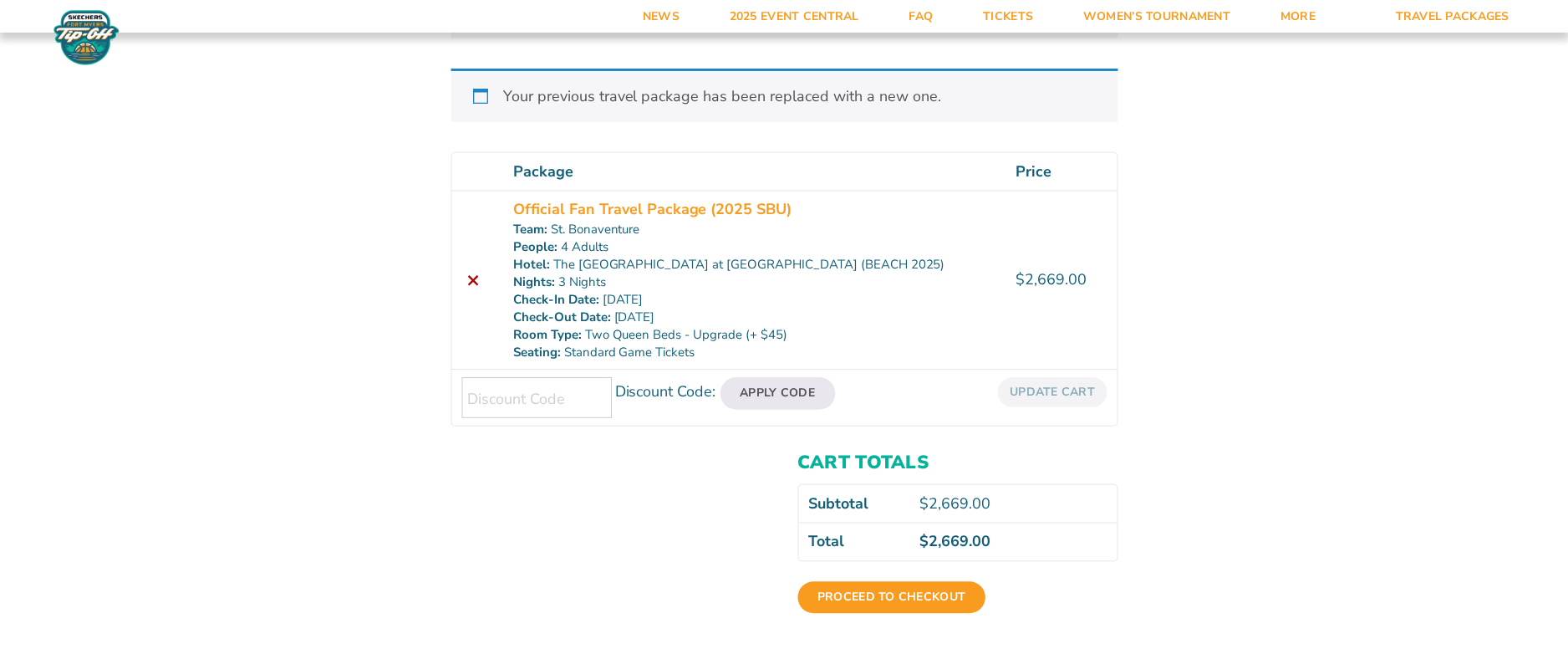
scroll to position [335, 0]
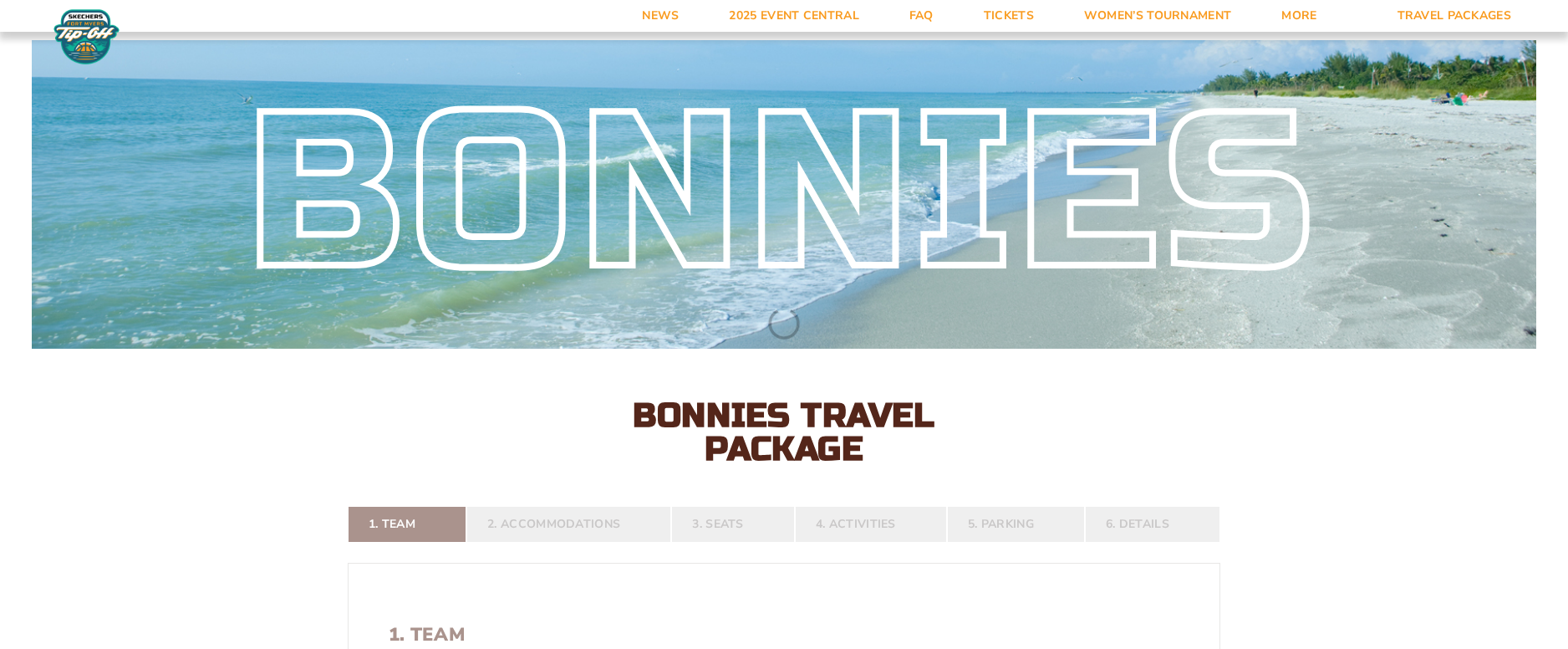
select select "4 Adults"
select select
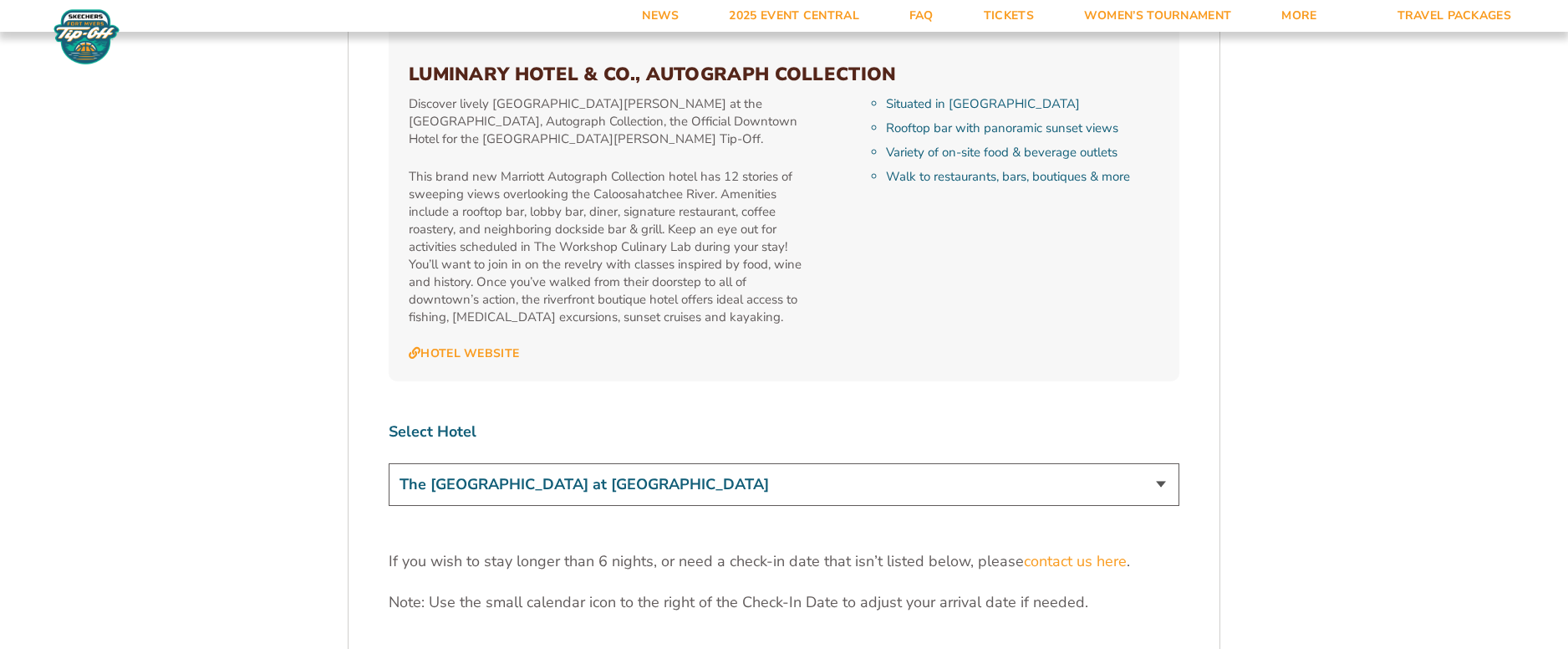
scroll to position [5155, 0]
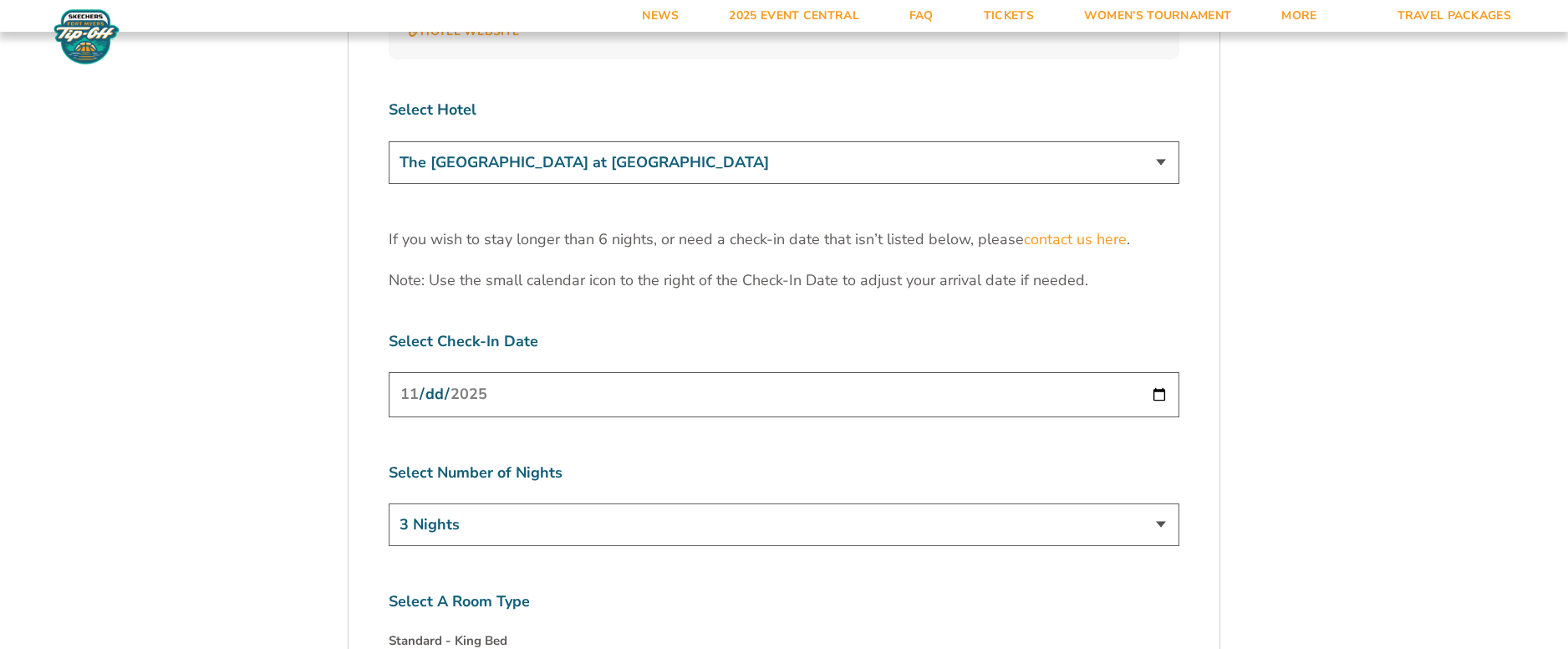
click at [768, 504] on select "3 Nights 4 Nights 5 Nights 6 Nights" at bounding box center [784, 524] width 791 height 43
select select "4 Nights"
click at [389, 504] on select "3 Nights 4 Nights 5 Nights 6 Nights" at bounding box center [784, 524] width 791 height 43
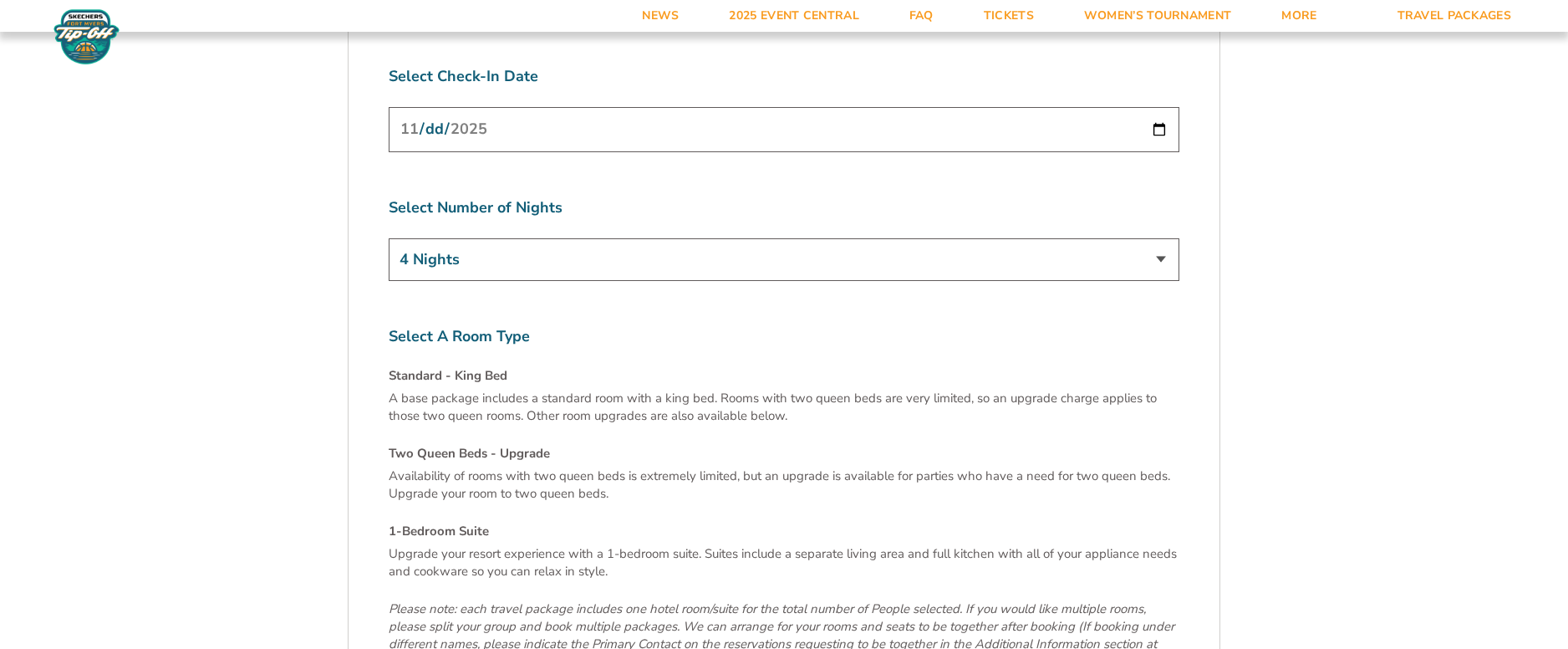
scroll to position [5574, 0]
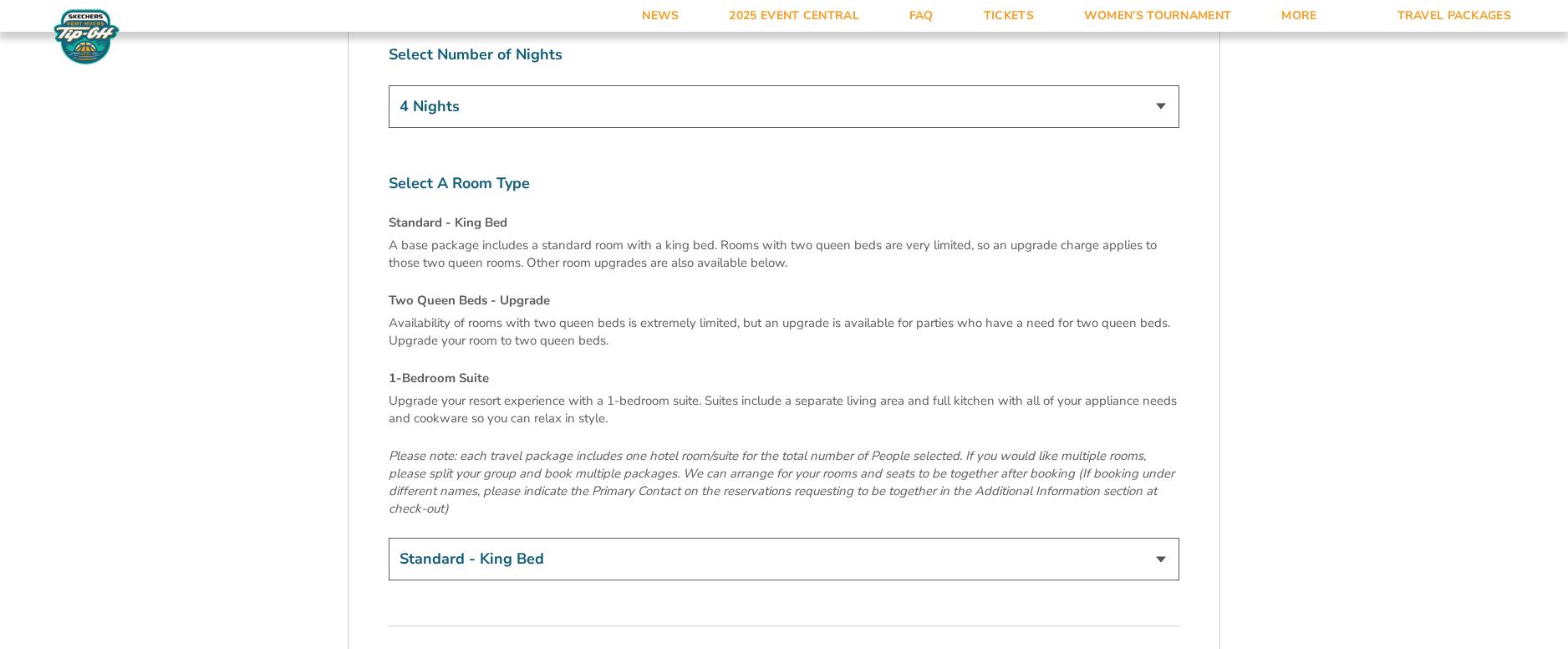
click at [620, 537] on select "Standard - King Bed Two Queen Beds - Upgrade (+$15 per night) 1-Bedroom Suite (…" at bounding box center [784, 558] width 791 height 43
select select "Two Queen Beds - Upgrade"
click at [389, 537] on select "Standard - King Bed Two Queen Beds - Upgrade (+$15 per night) 1-Bedroom Suite (…" at bounding box center [784, 558] width 791 height 43
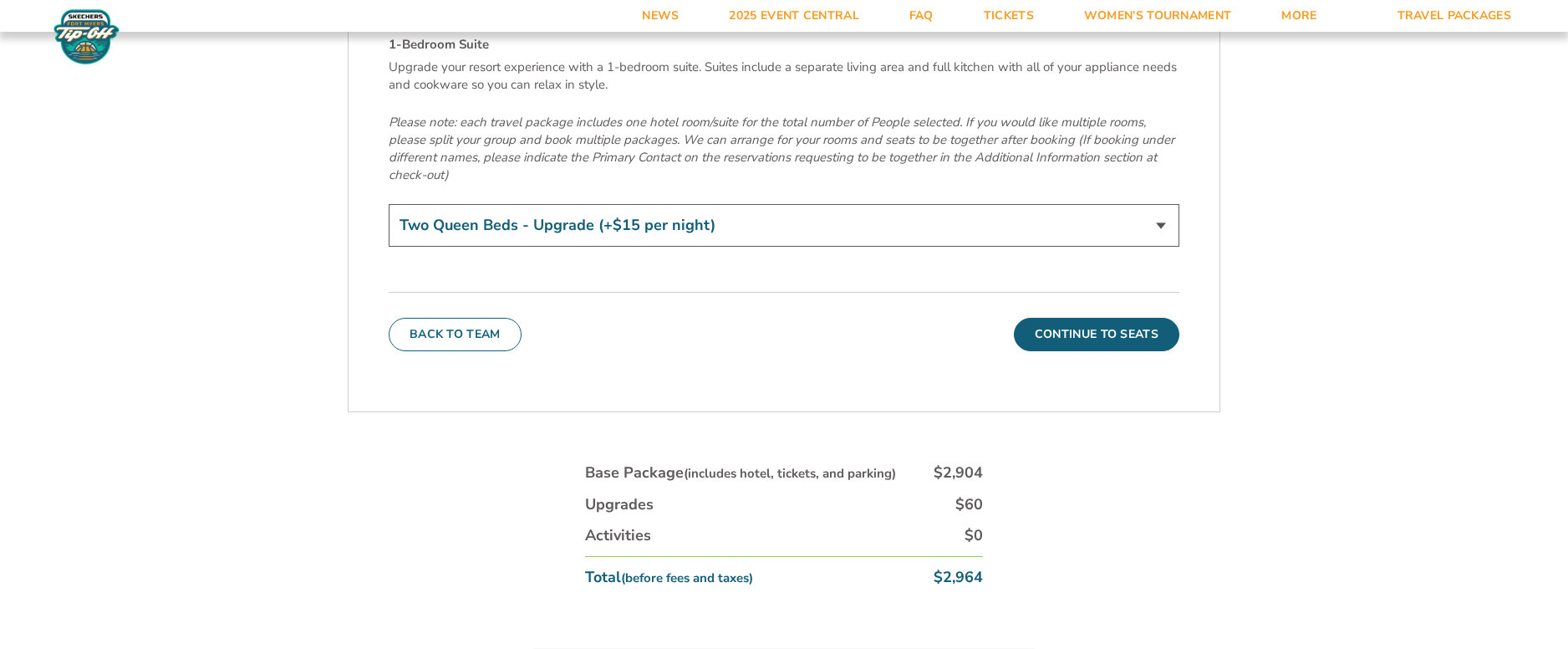
scroll to position [5908, 0]
click at [1112, 317] on button "Continue To Seats" at bounding box center [1097, 334] width 166 height 33
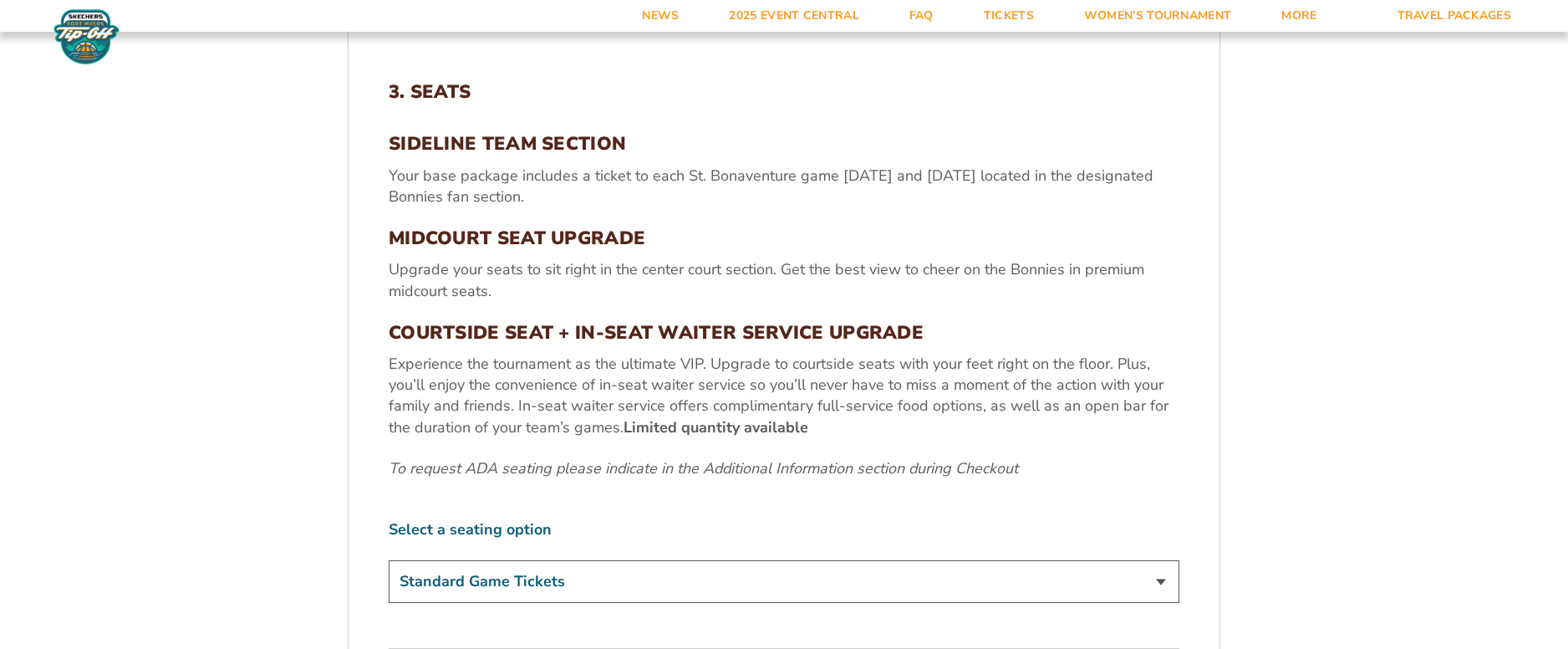
scroll to position [725, 0]
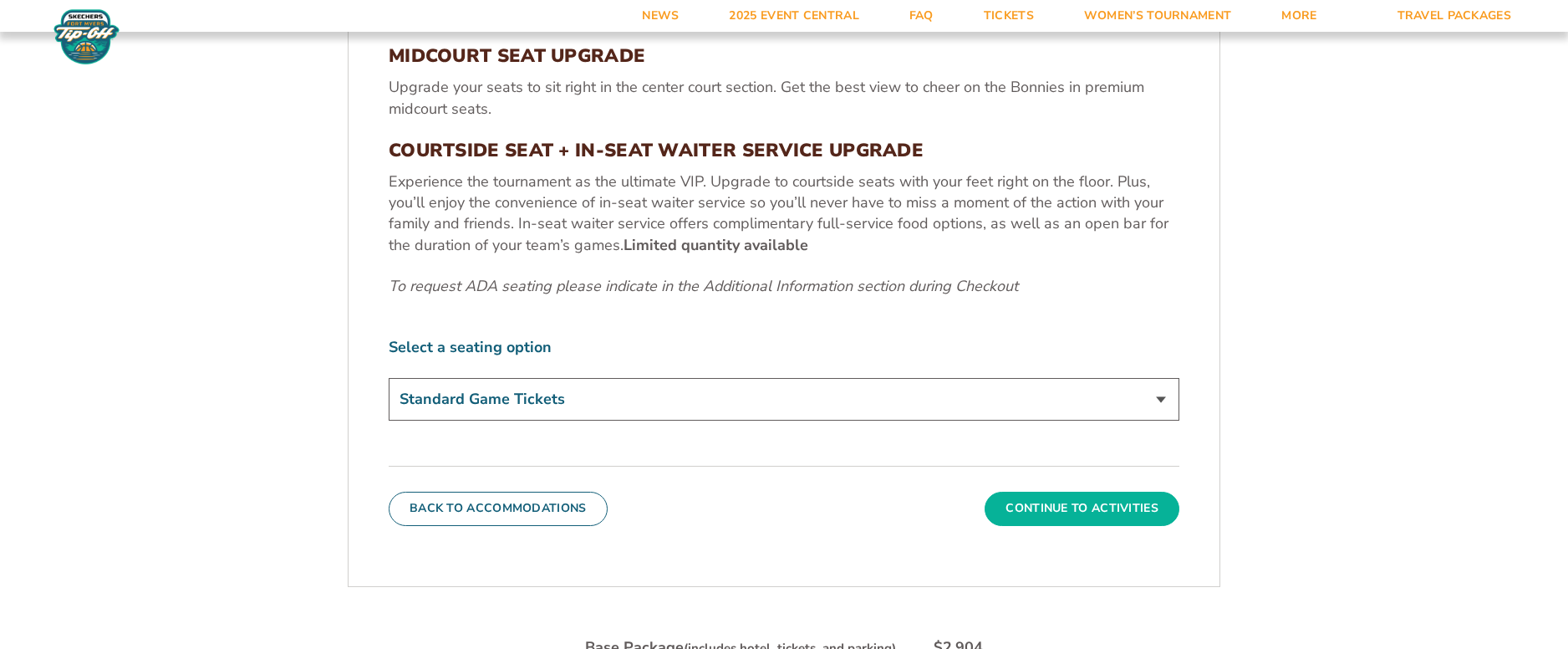
click at [1042, 506] on button "Continue To Activities" at bounding box center [1083, 508] width 195 height 33
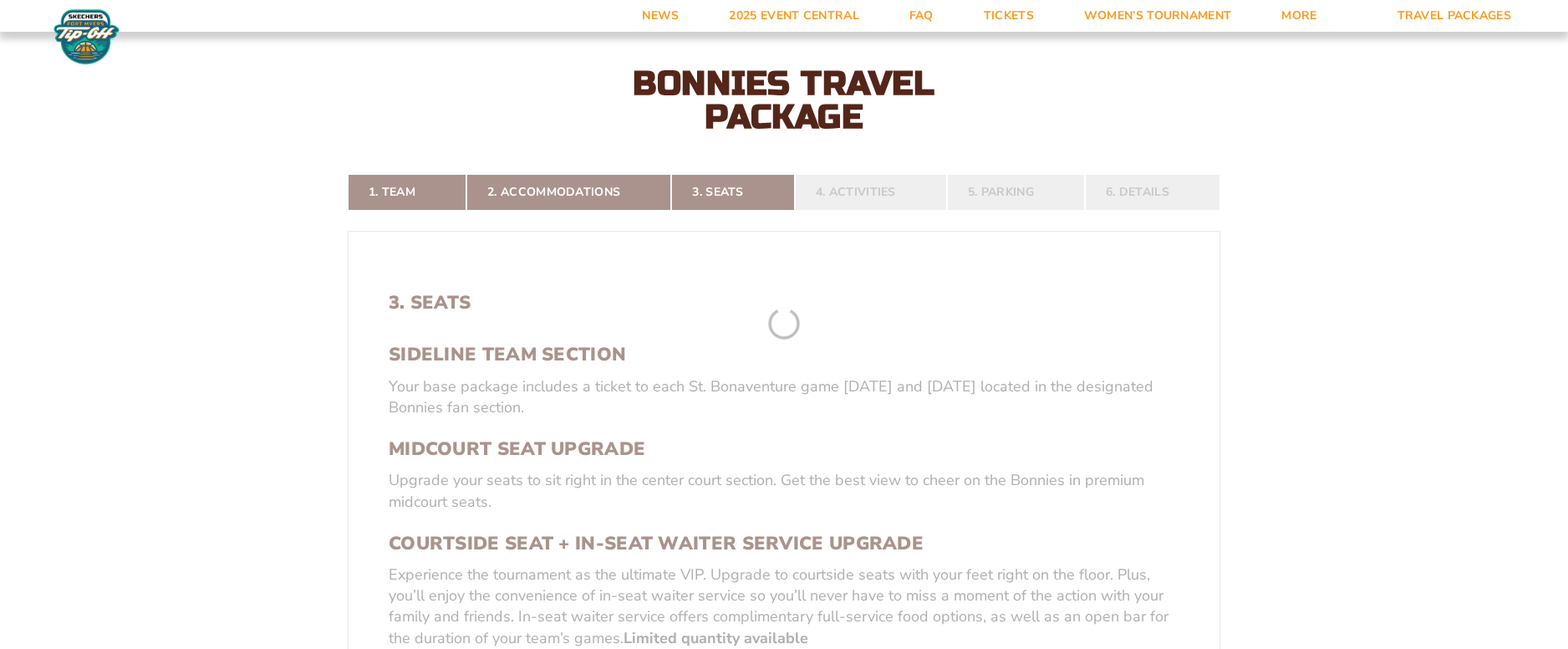
scroll to position [307, 0]
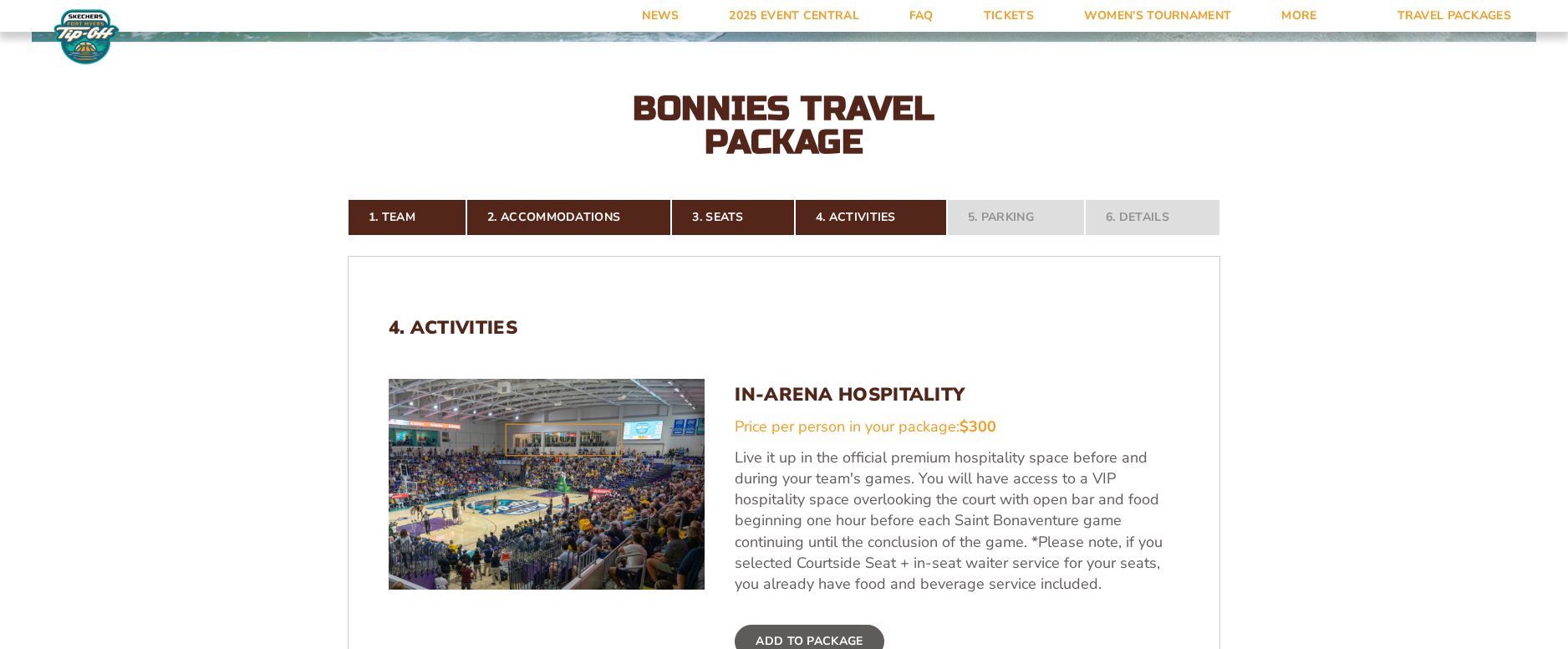
click at [563, 443] on img at bounding box center [546, 484] width 316 height 211
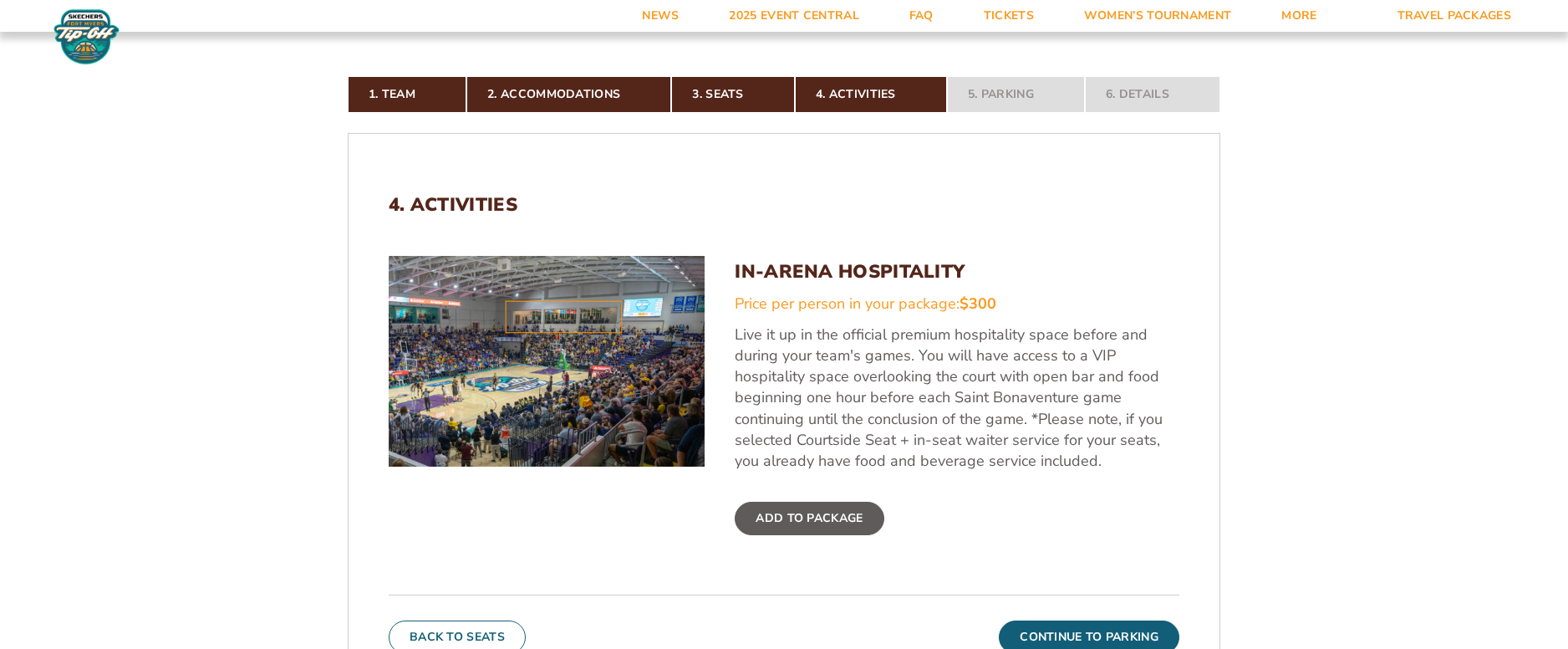
scroll to position [474, 0]
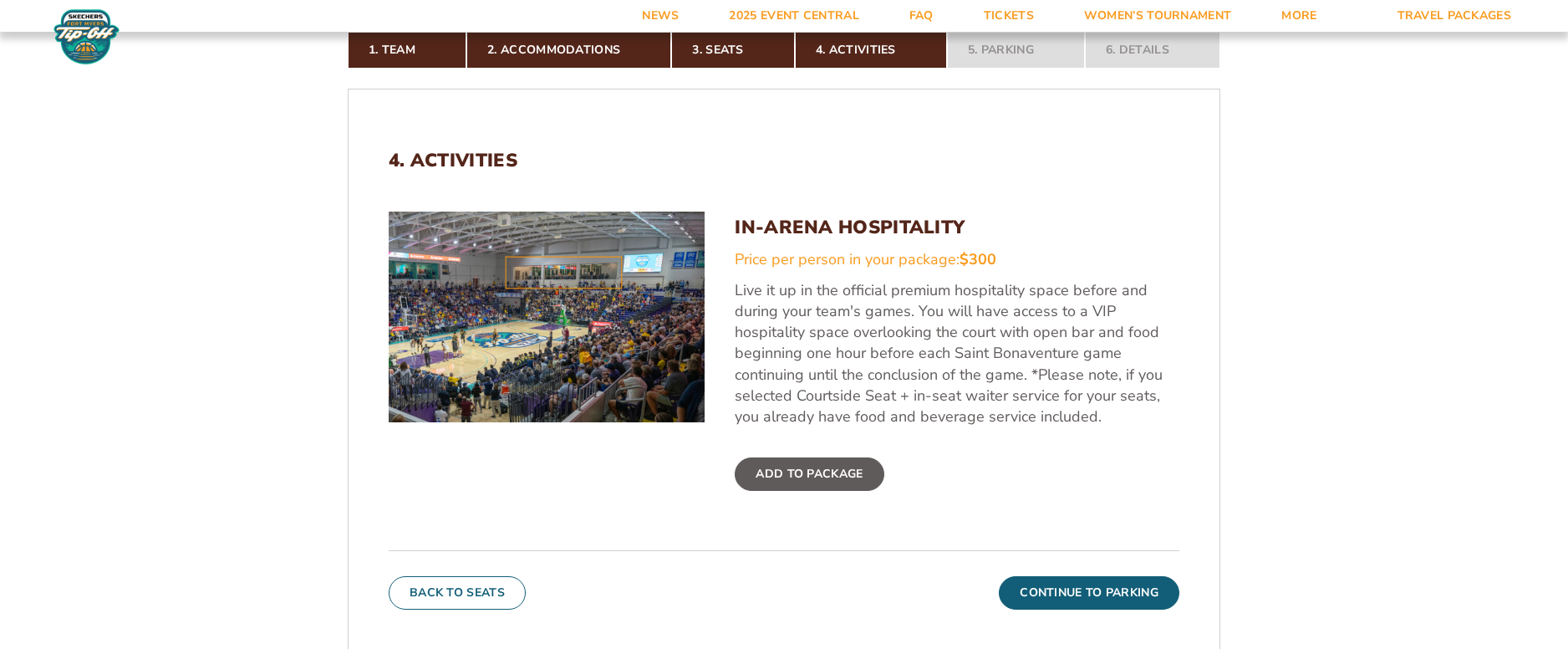
click at [571, 305] on img at bounding box center [546, 317] width 316 height 211
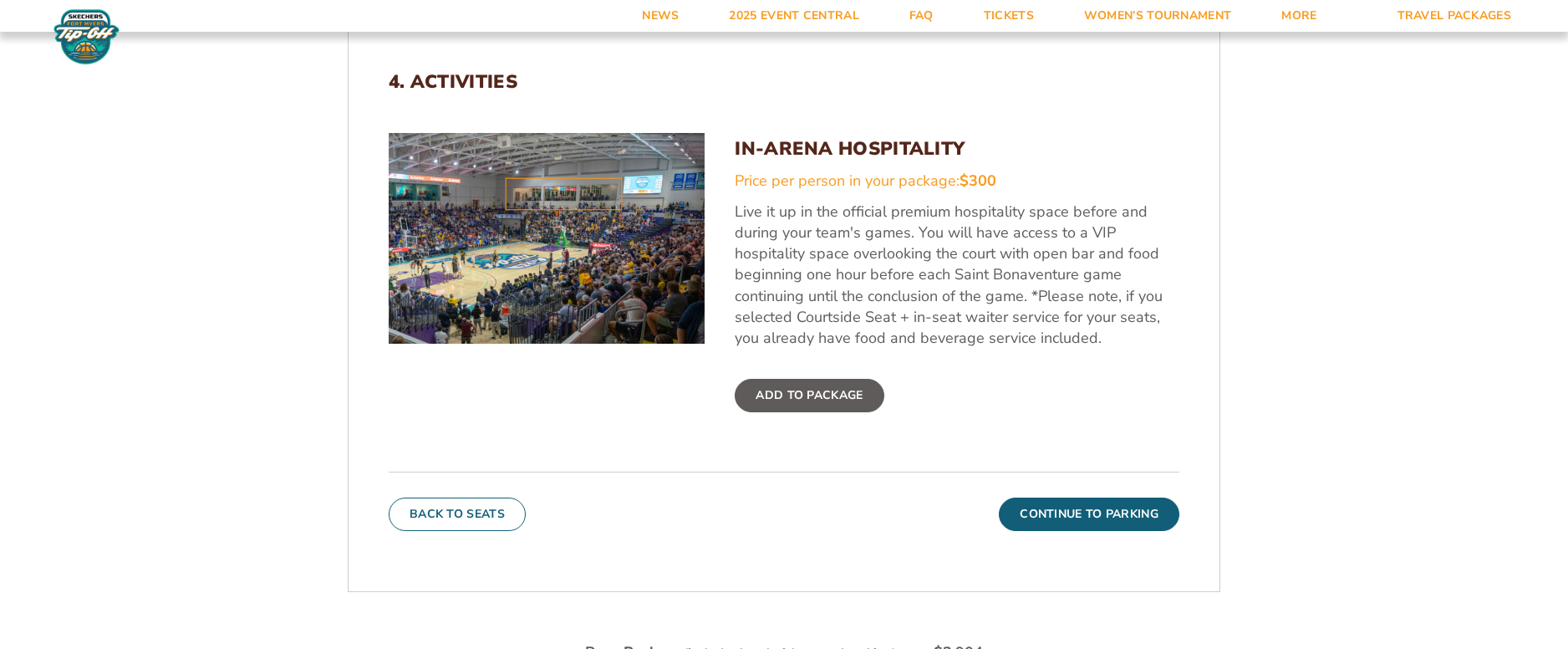
scroll to position [558, 0]
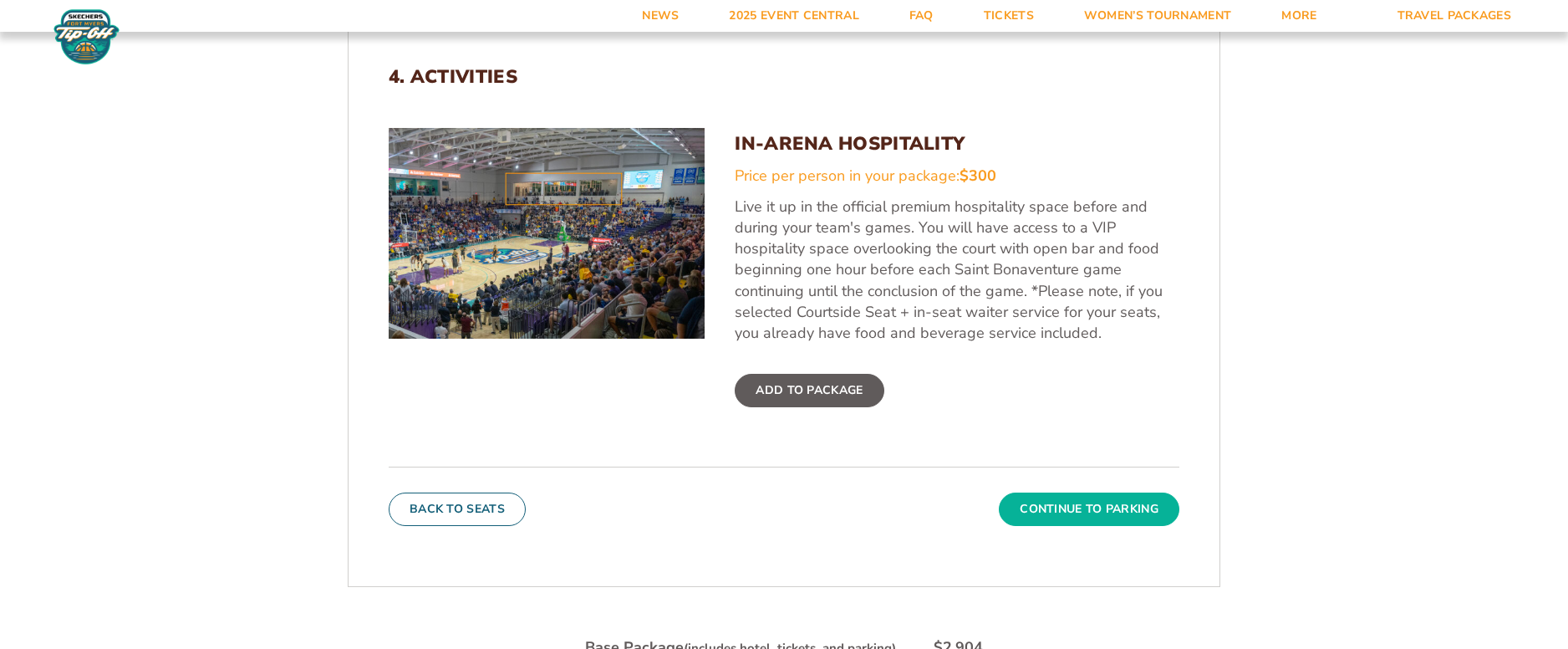
click at [1078, 509] on button "Continue To Parking" at bounding box center [1089, 509] width 180 height 33
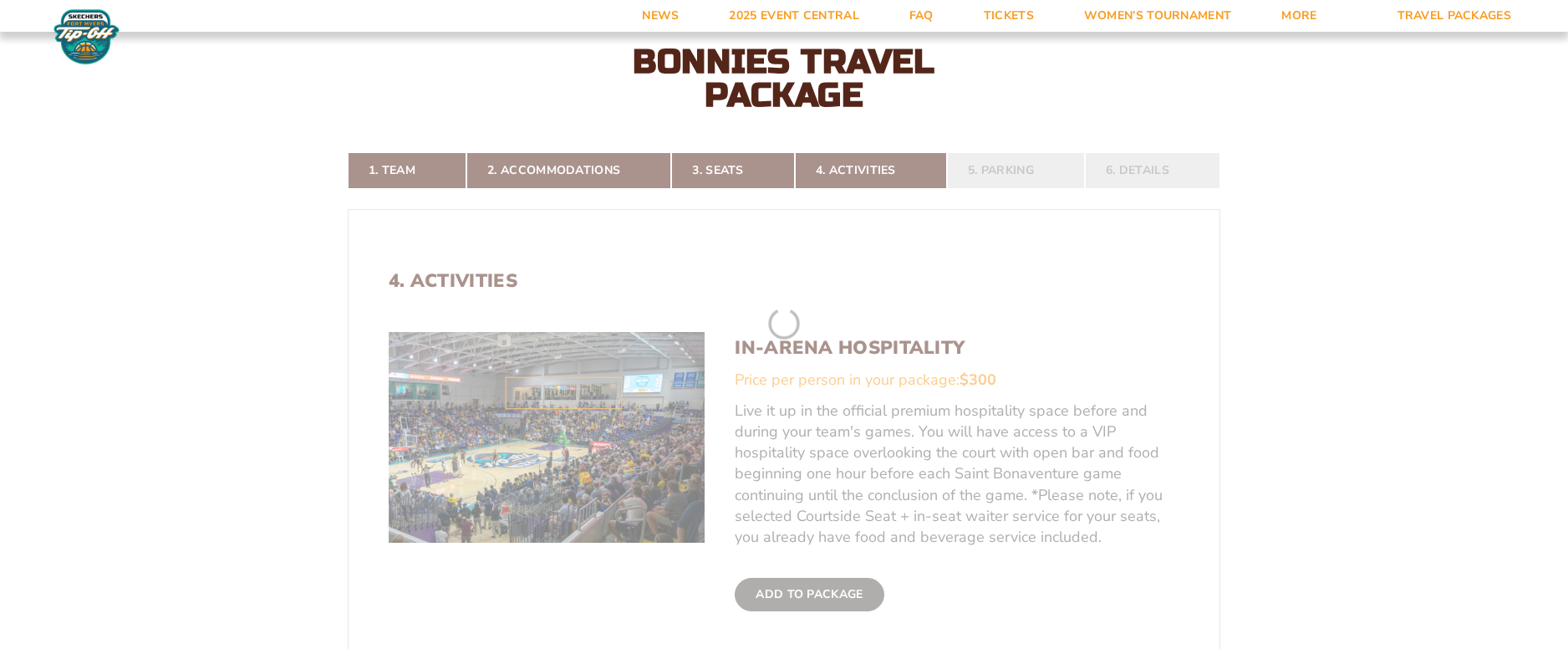
scroll to position [307, 0]
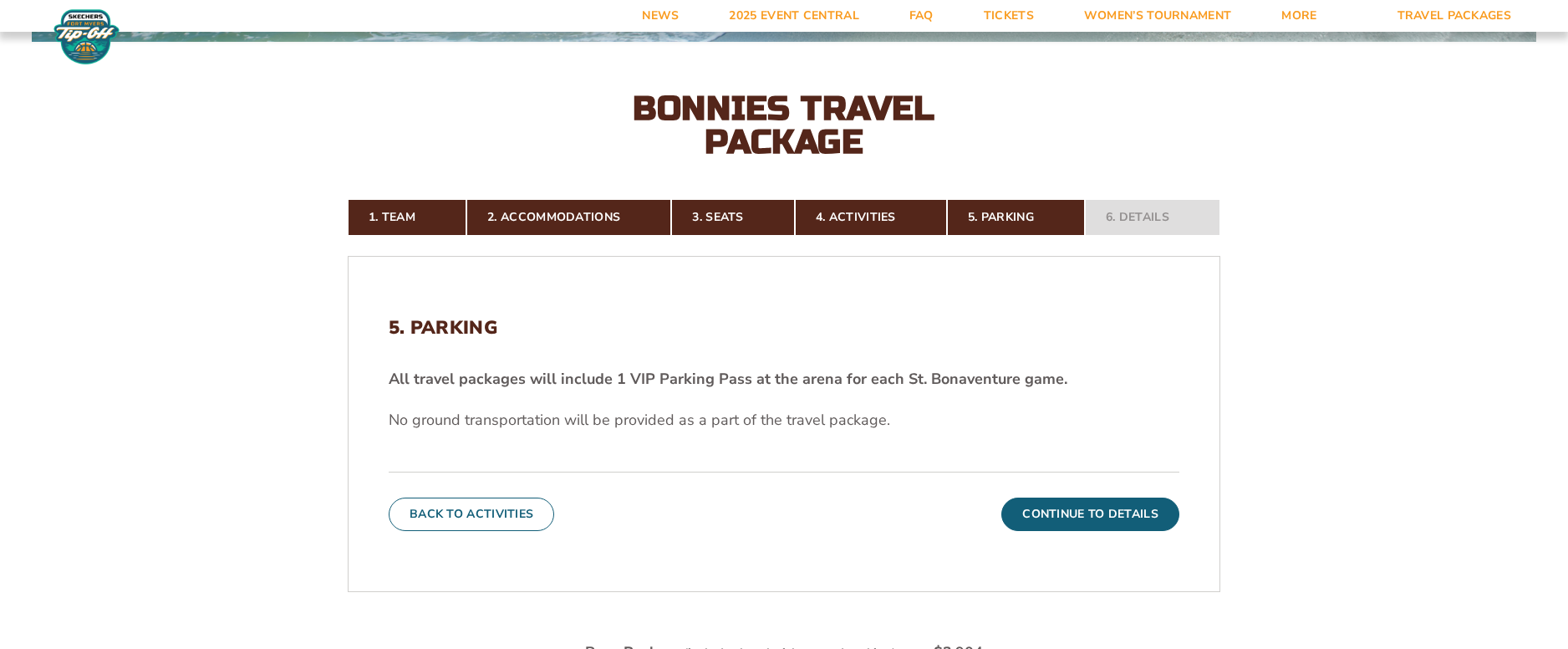
click at [1078, 509] on button "Continue To Details" at bounding box center [1091, 514] width 178 height 33
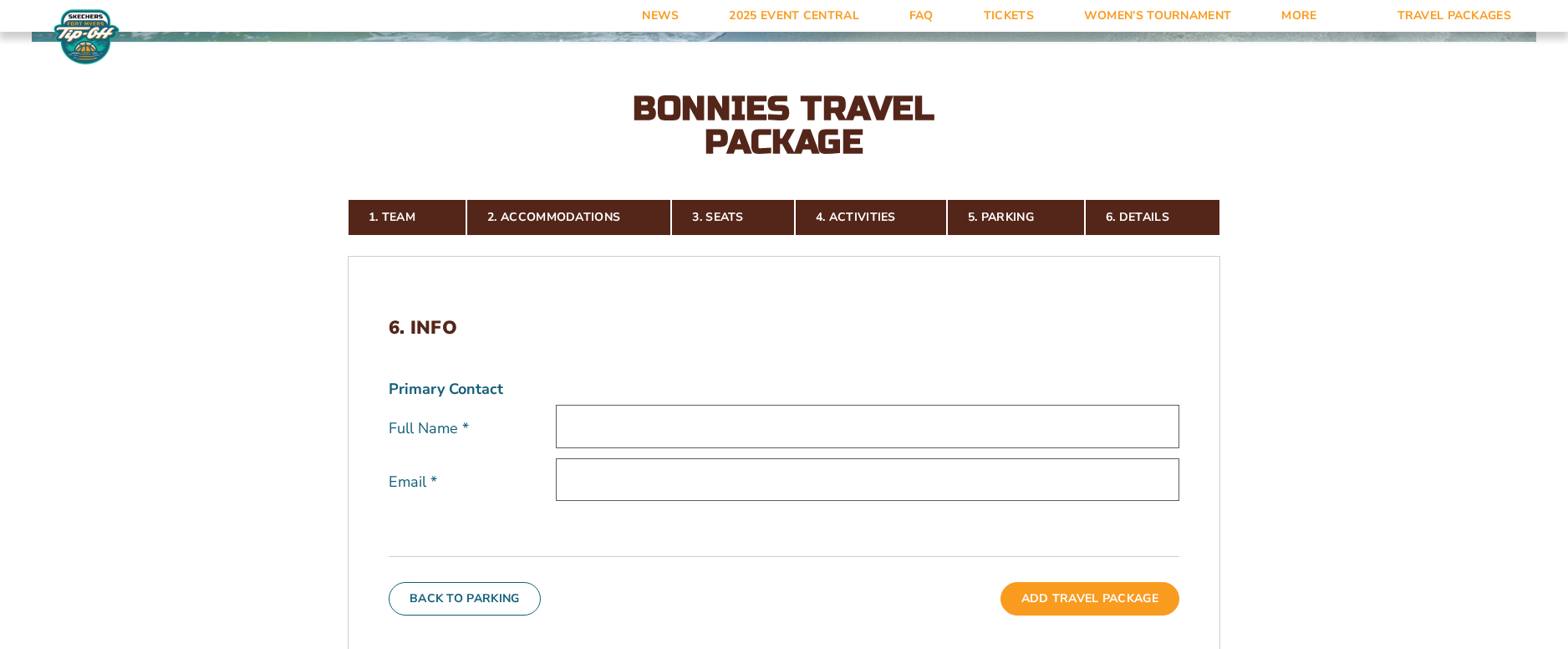
click at [787, 411] on input "text" at bounding box center [868, 425] width 624 height 43
type input "[PERSON_NAME]"
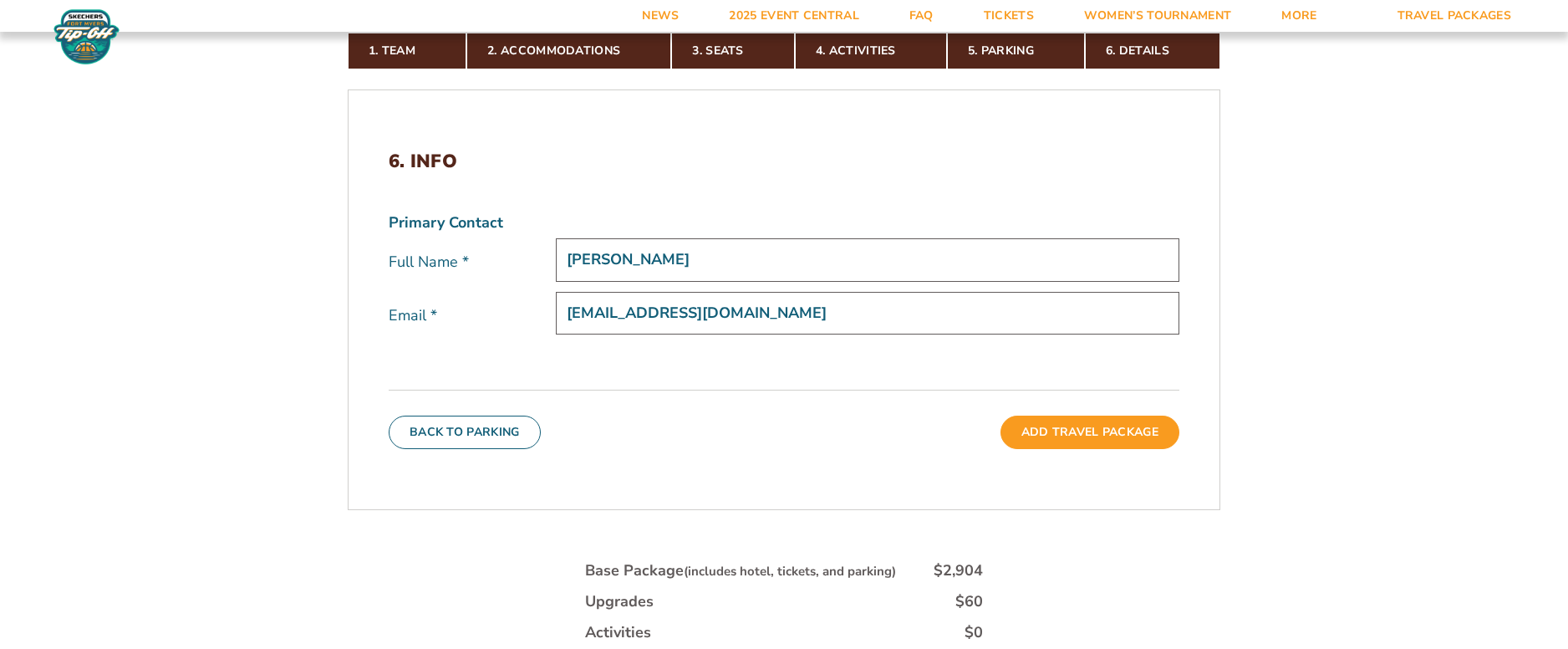
scroll to position [474, 0]
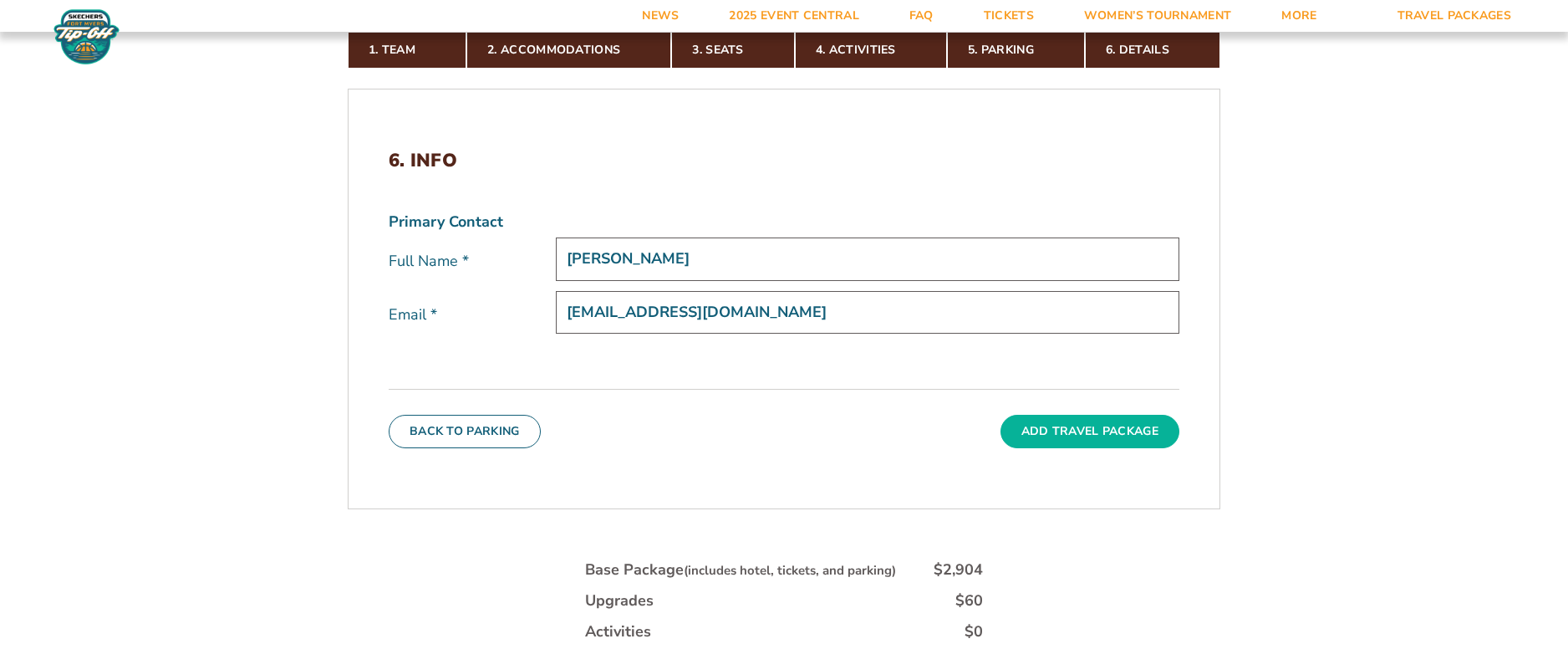
type input "[EMAIL_ADDRESS][DOMAIN_NAME]"
click at [1095, 435] on button "Add Travel Package" at bounding box center [1090, 431] width 179 height 33
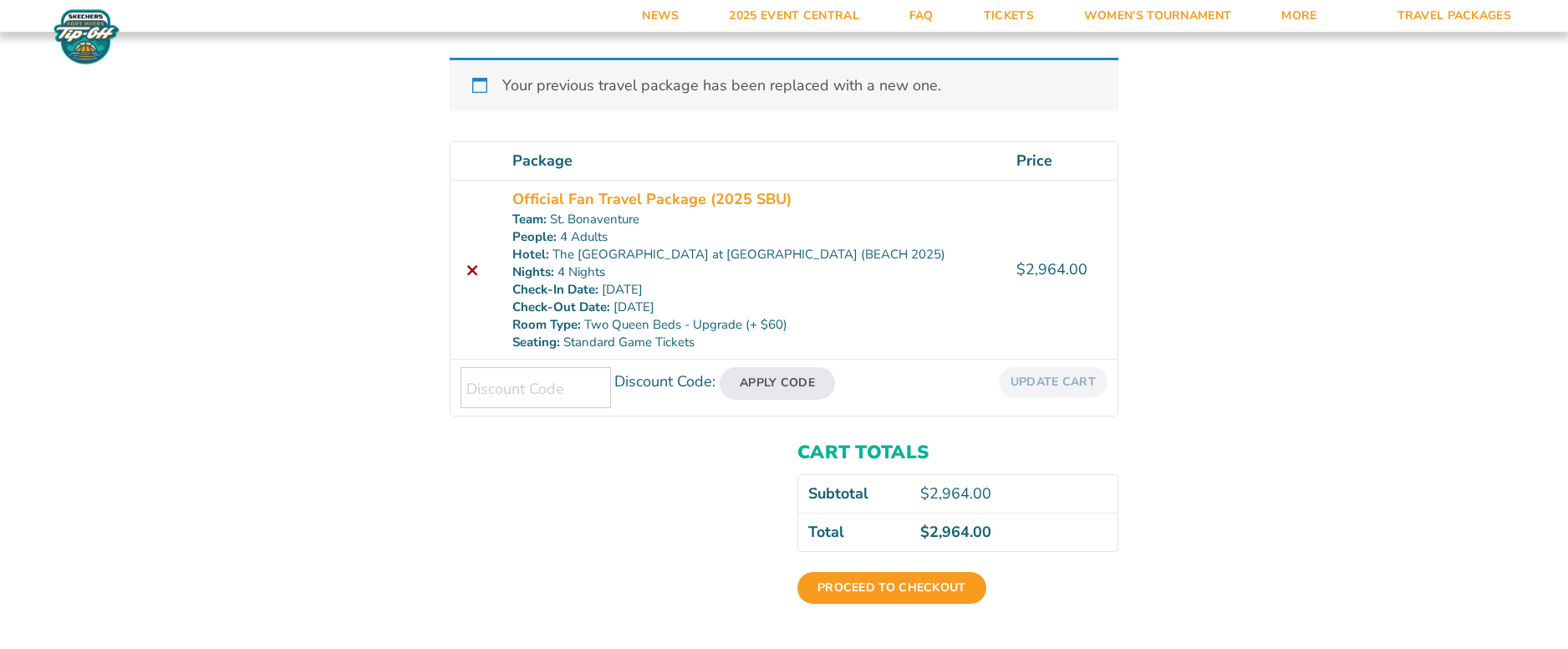
scroll to position [335, 0]
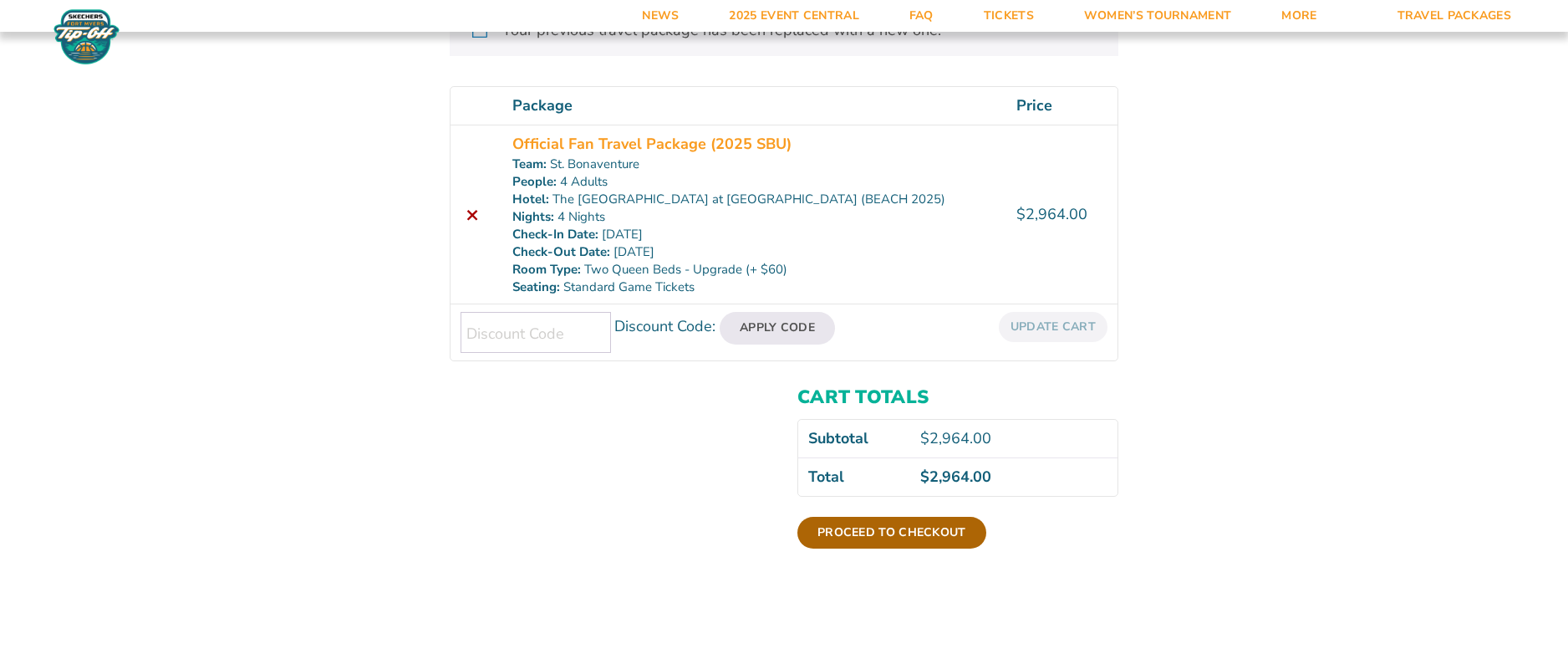
click at [923, 538] on link "Proceed to checkout" at bounding box center [892, 532] width 189 height 31
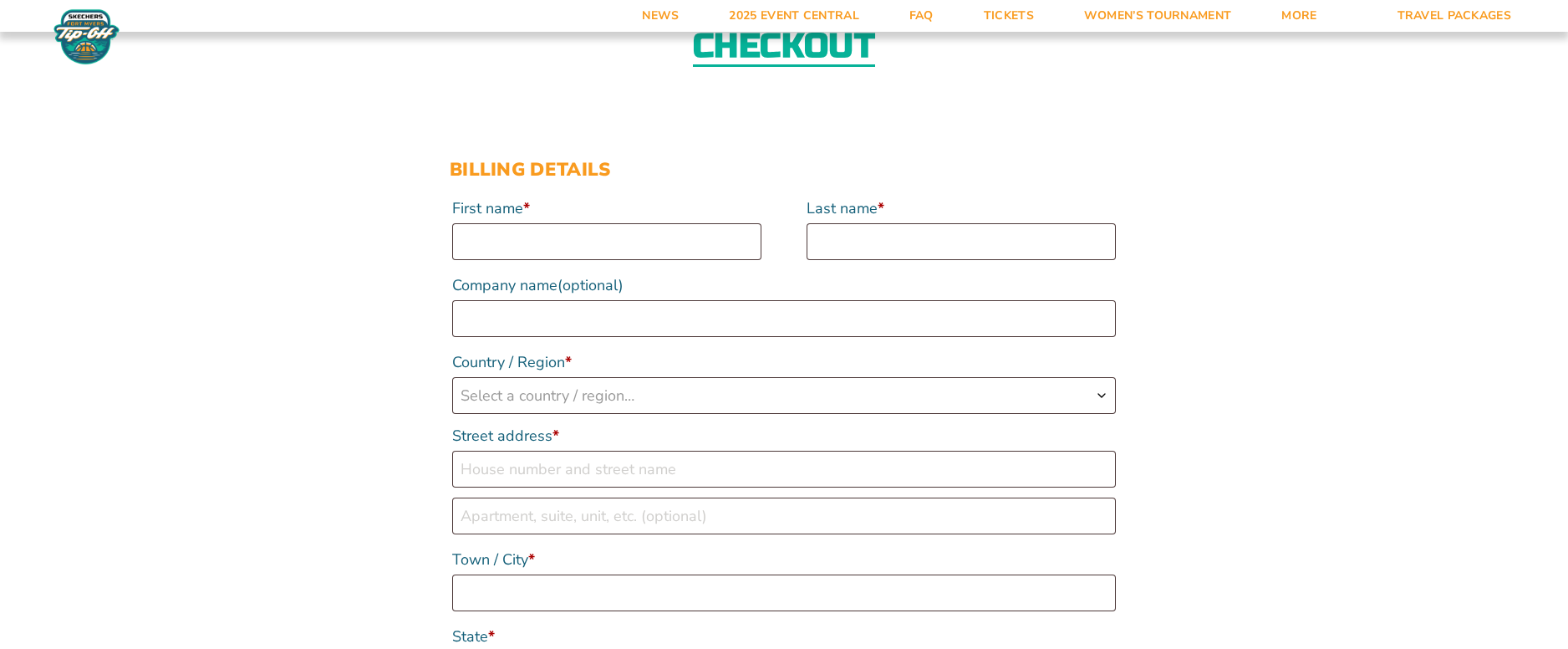
scroll to position [167, 0]
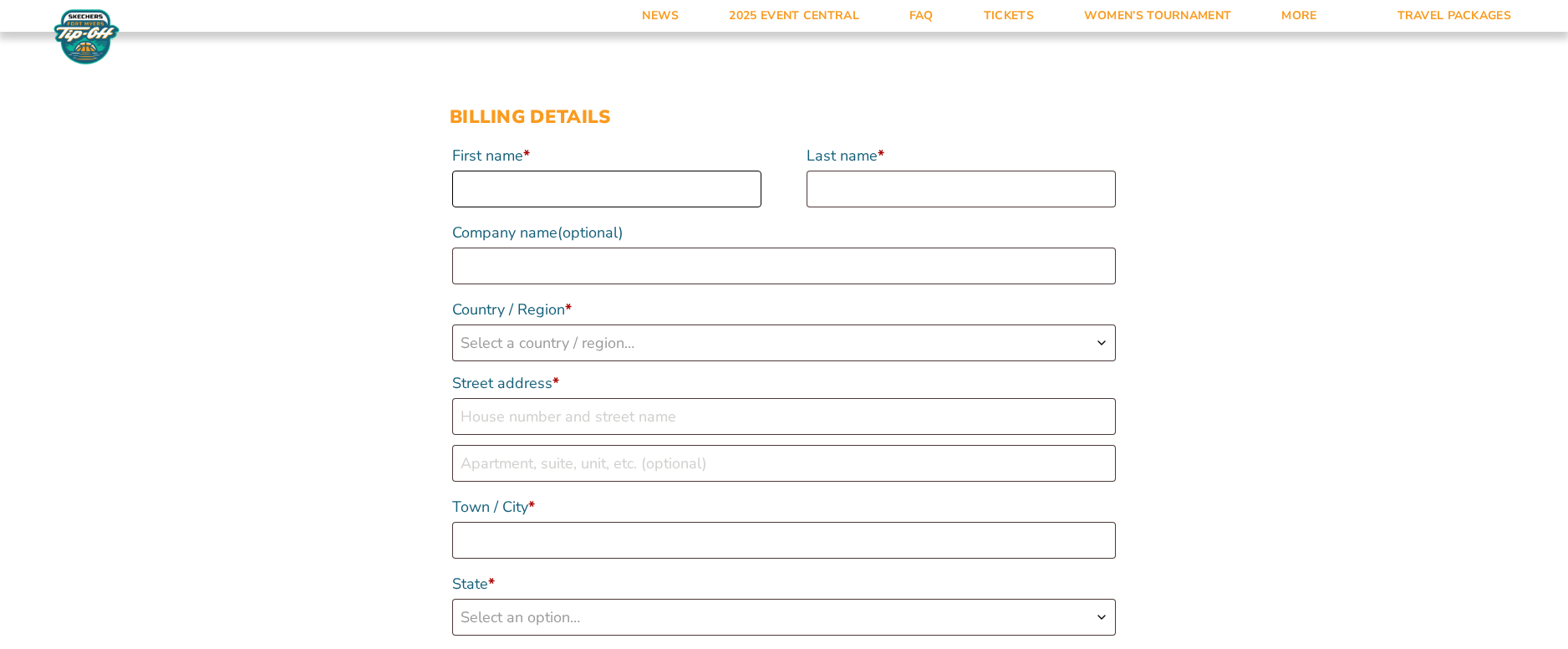
click at [575, 184] on input "First name *" at bounding box center [606, 189] width 309 height 37
type input "[PERSON_NAME]"
type input "Schaller"
click at [571, 355] on span "Select a country / region…" at bounding box center [784, 342] width 662 height 35
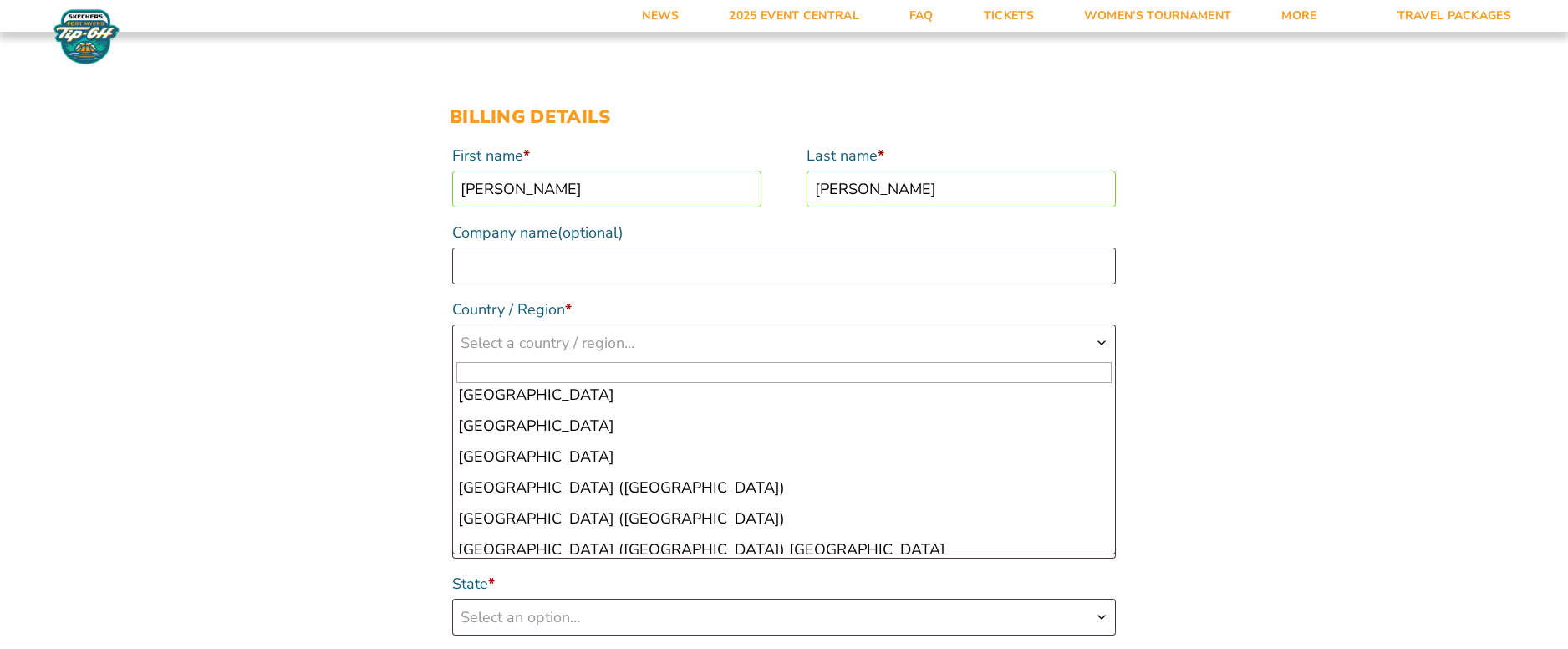
scroll to position [7156, 0]
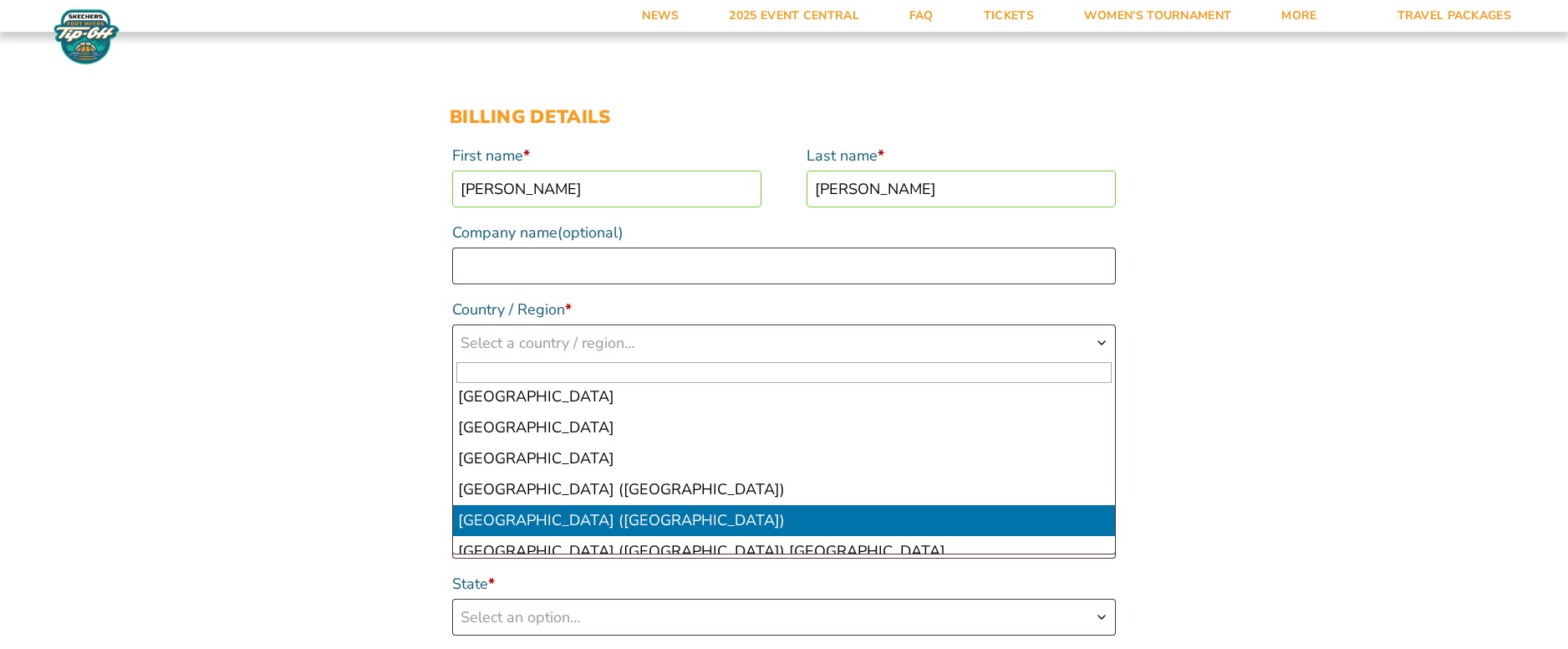
select select "US"
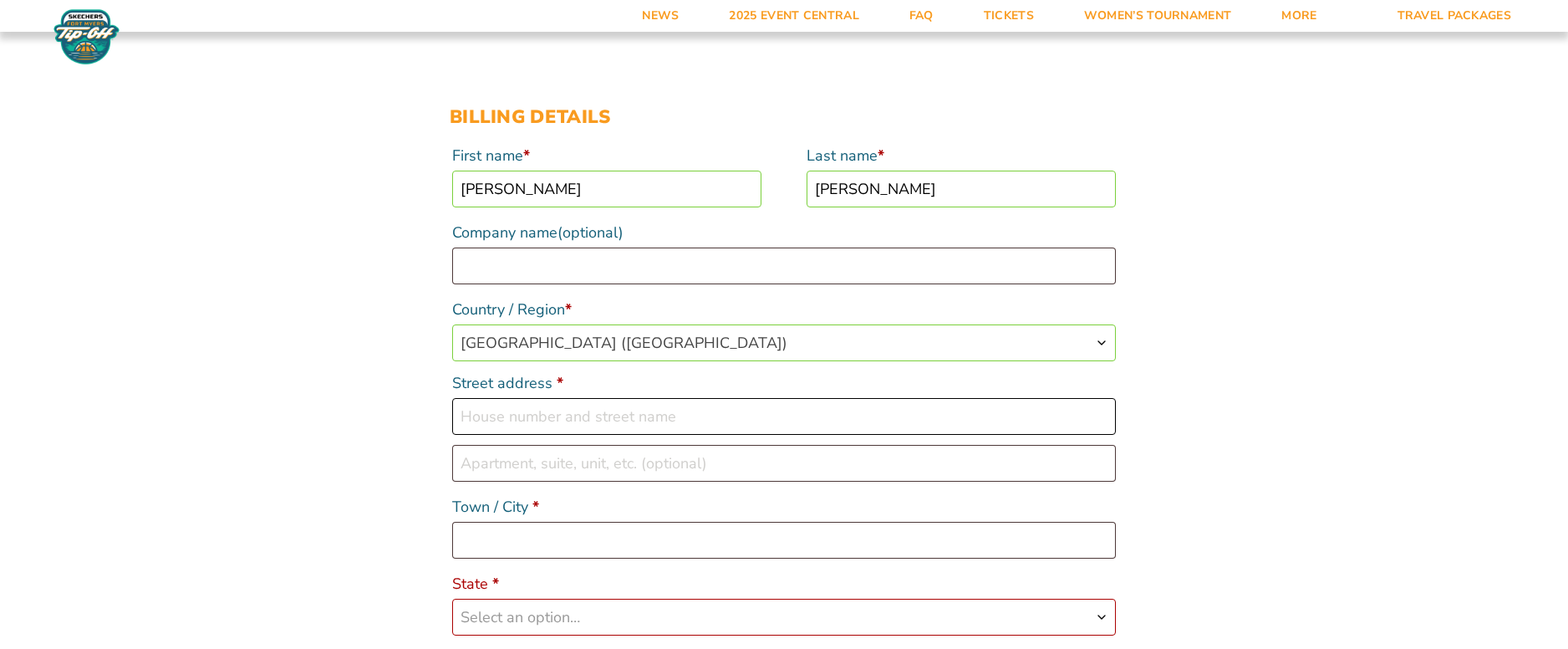
click at [555, 407] on input "Street address *" at bounding box center [784, 416] width 664 height 37
type input "12 Hatton Pl"
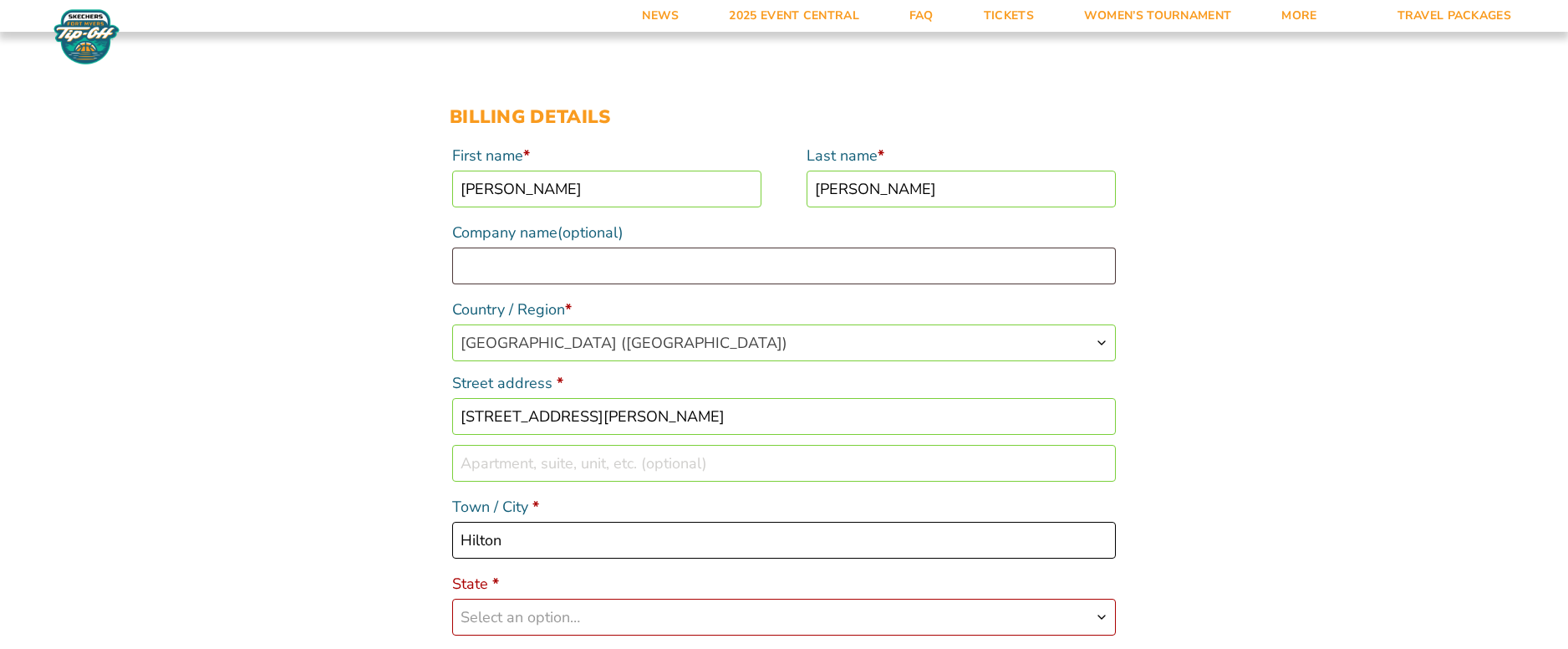
type input "Hilton"
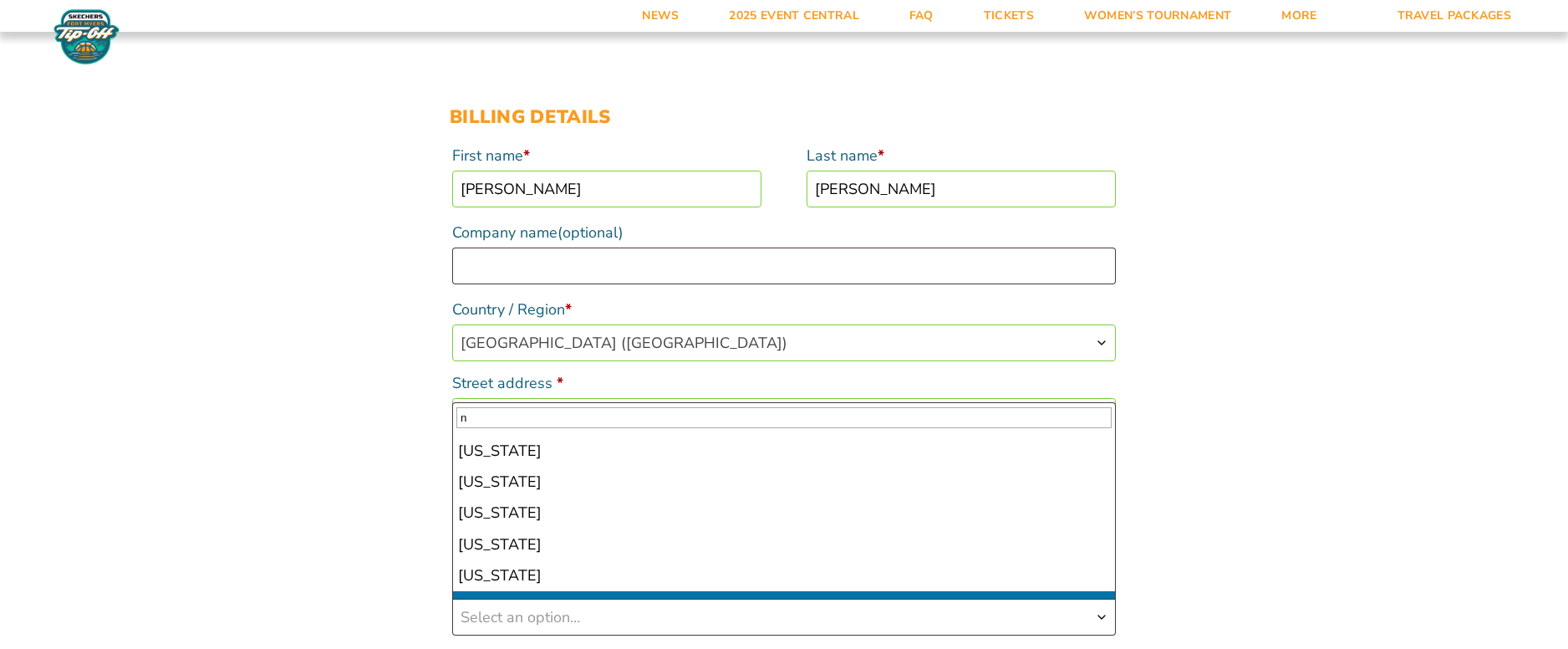
scroll to position [524, 0]
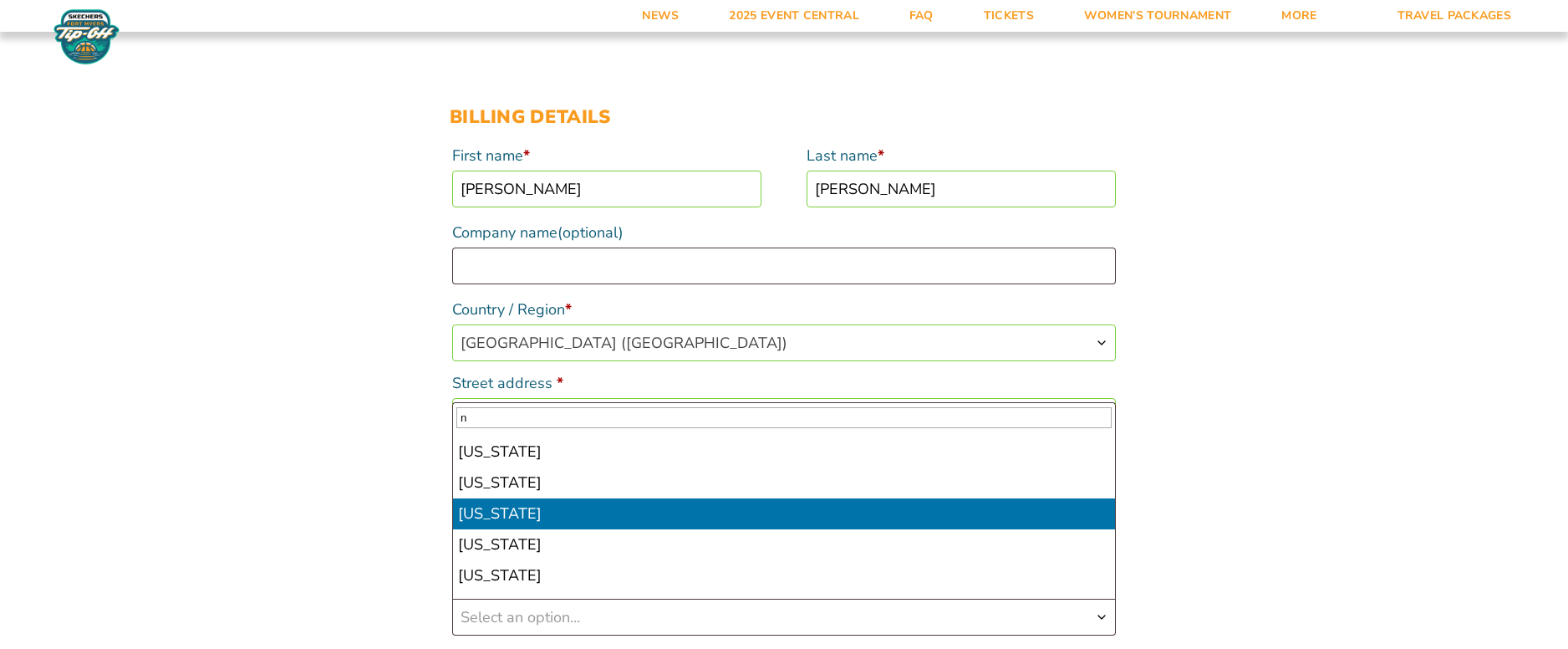
select select "NY"
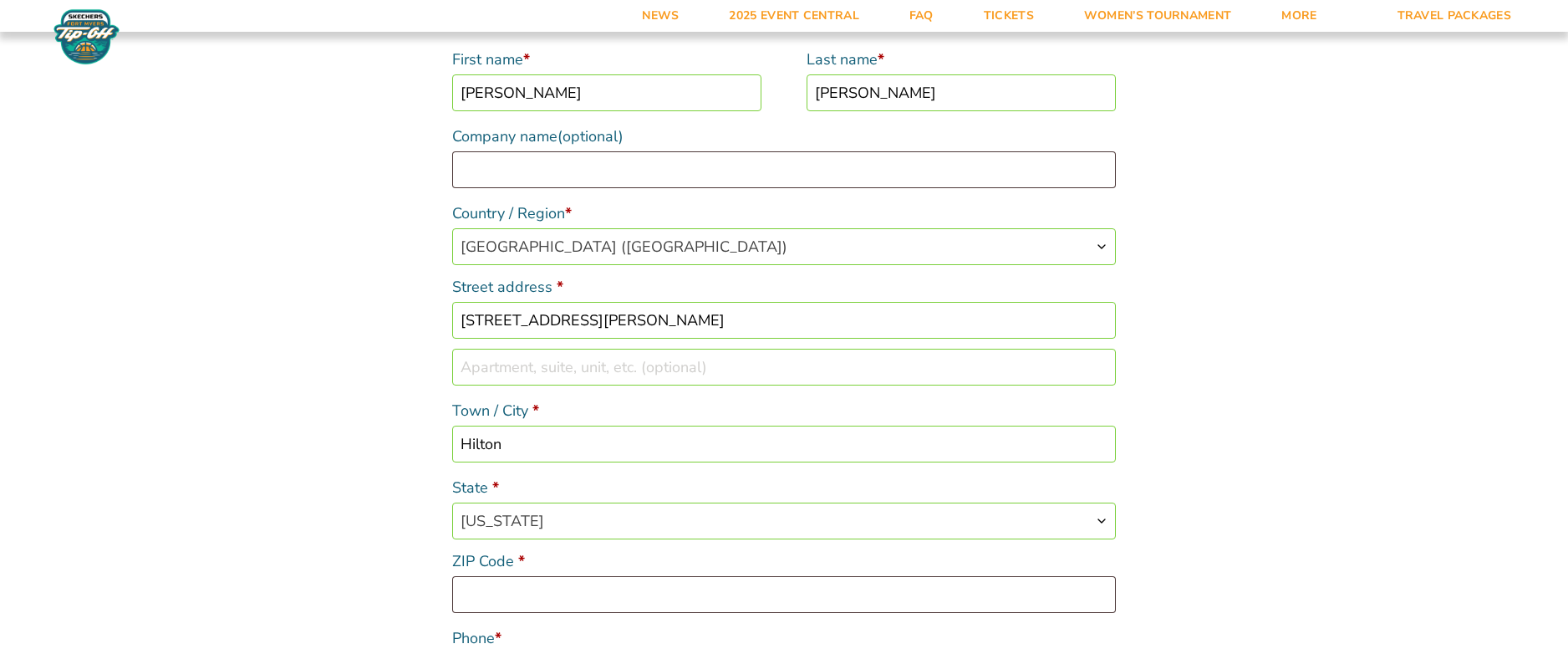
scroll to position [502, 0]
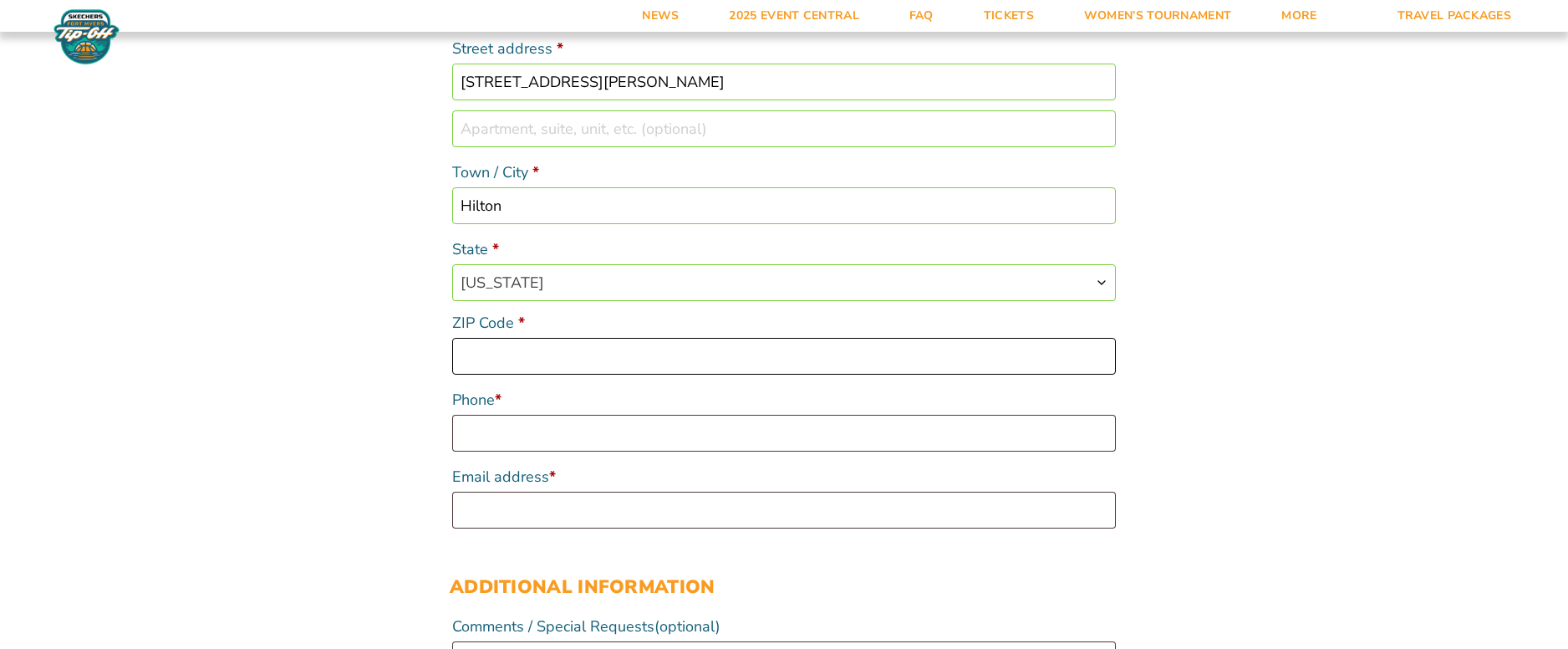
click at [551, 362] on input "ZIP Code *" at bounding box center [784, 356] width 664 height 37
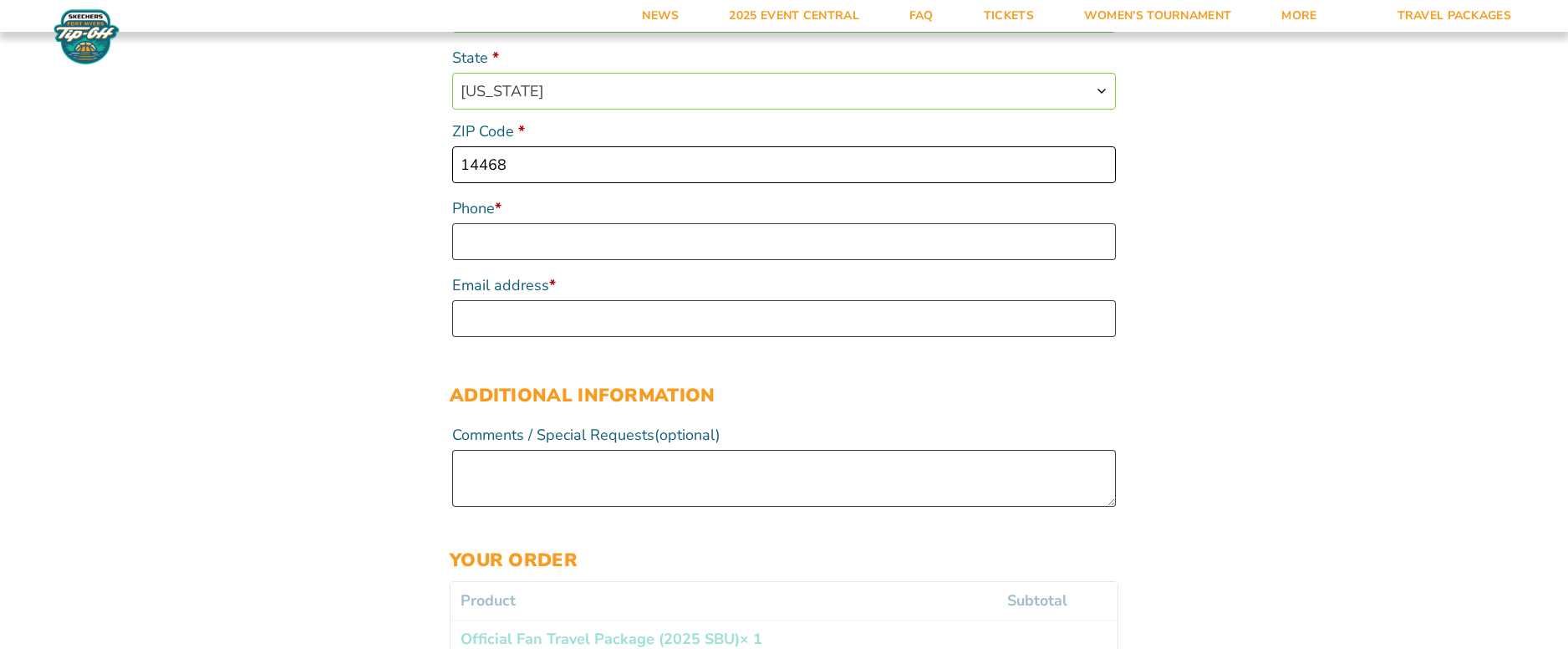
scroll to position [753, 0]
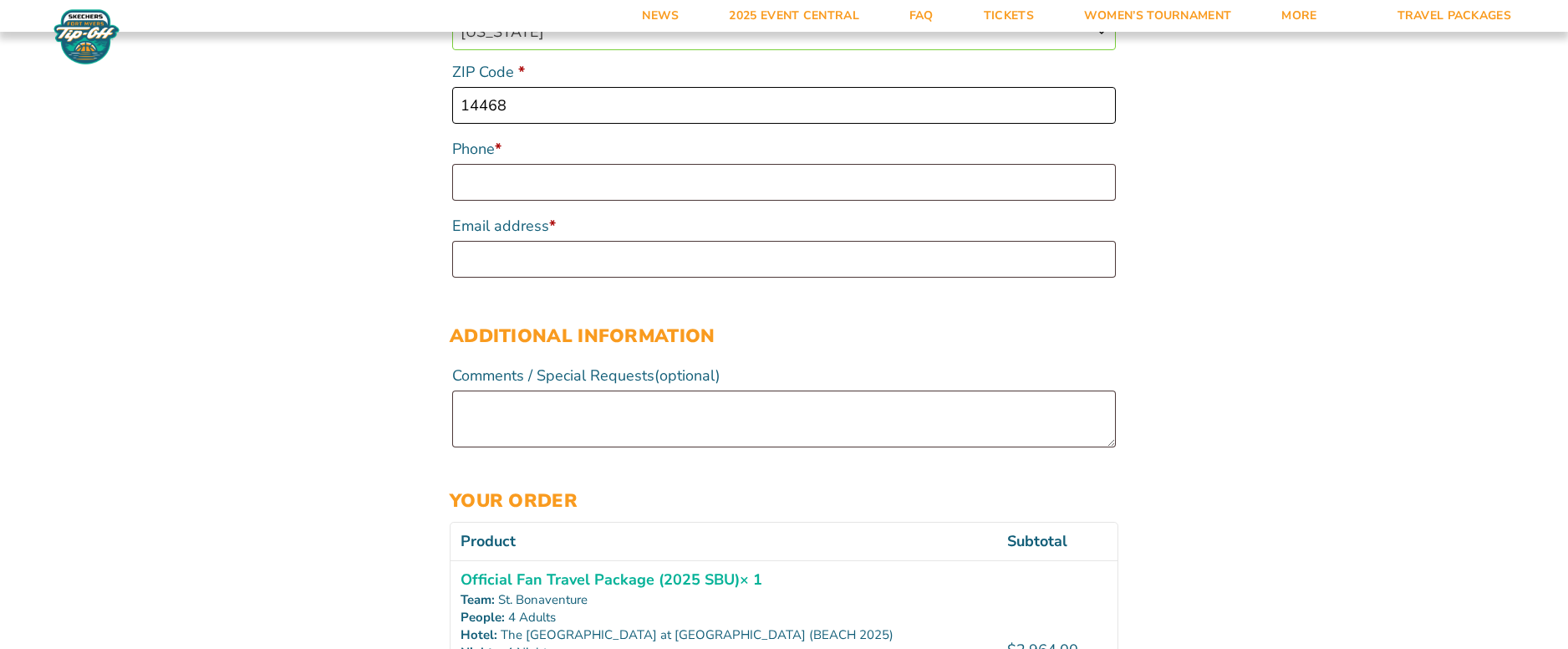
type input "14468"
click at [527, 186] on input "Phone *" at bounding box center [784, 182] width 664 height 37
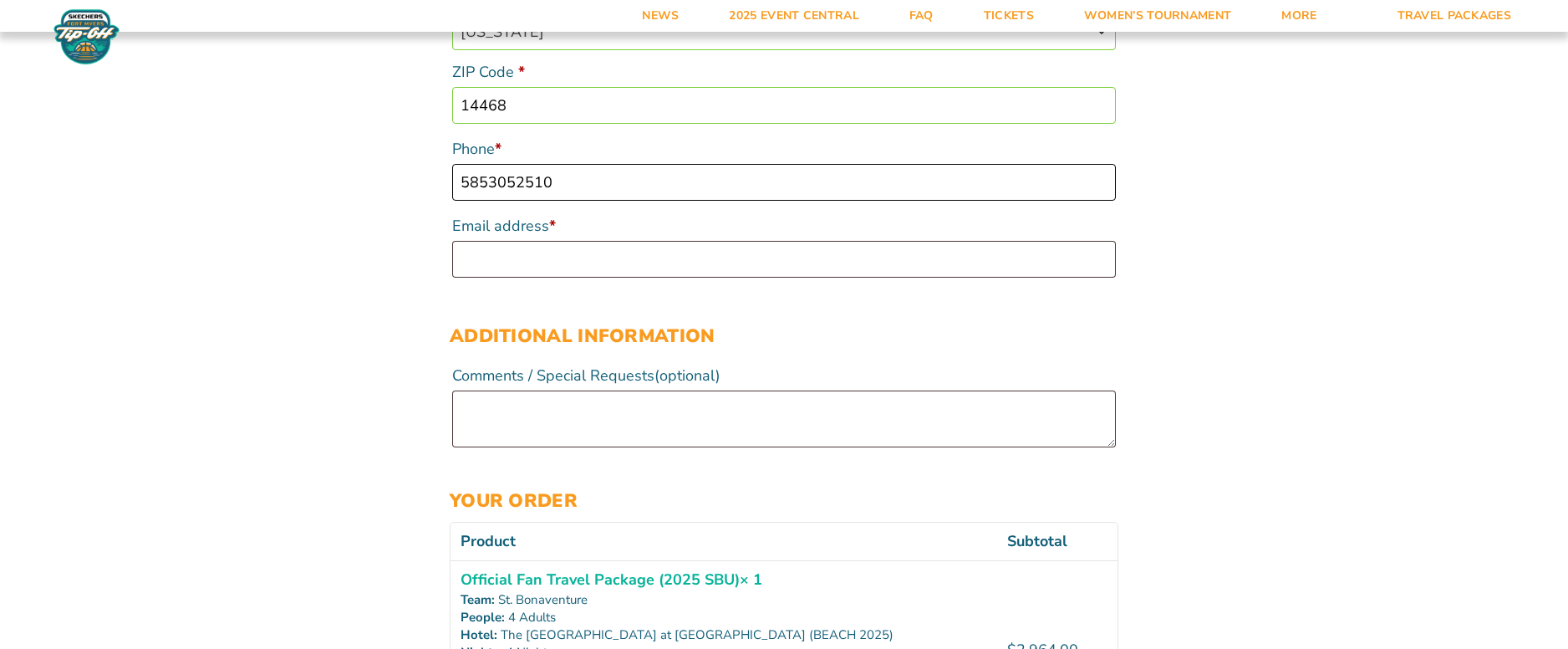
type input "5853052510"
click at [507, 264] on input "Email address *" at bounding box center [784, 259] width 664 height 37
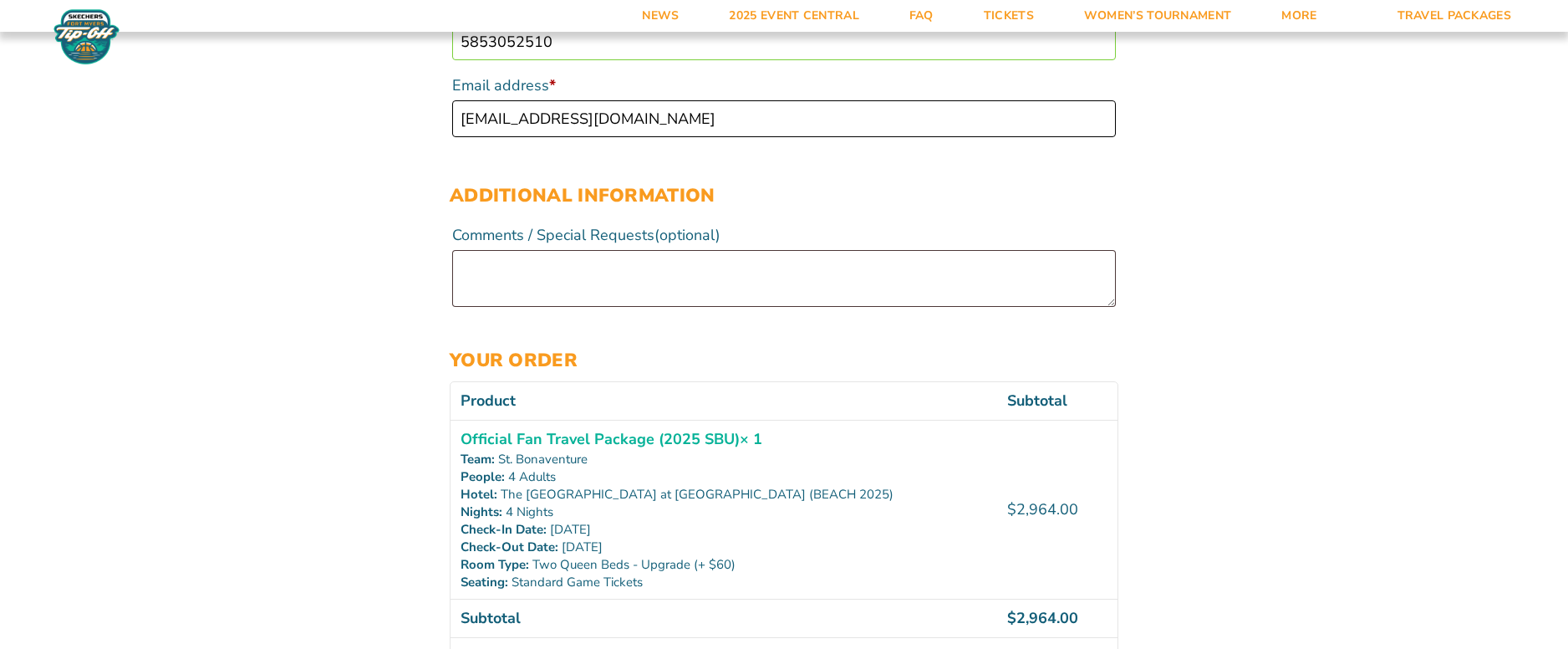
scroll to position [920, 0]
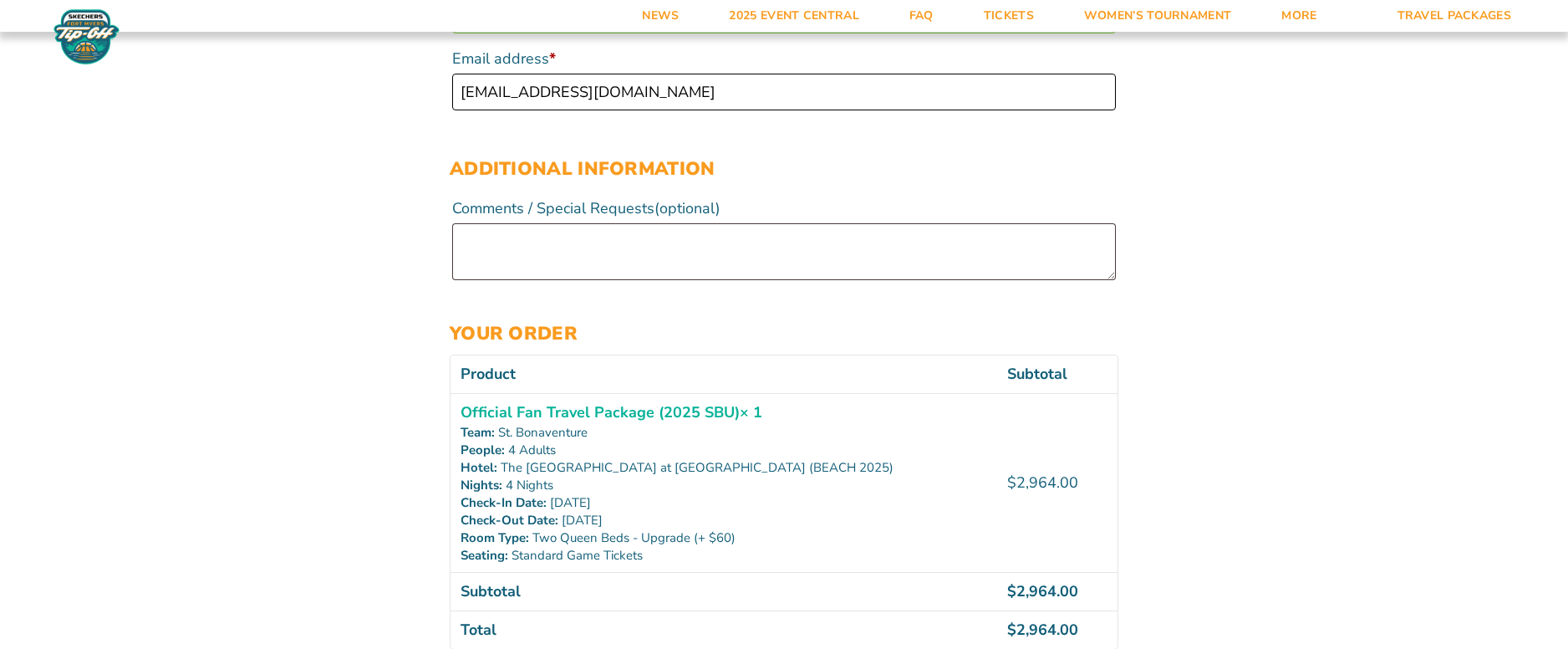
type input "schallerg@stifel.com"
drag, startPoint x: 493, startPoint y: 476, endPoint x: 470, endPoint y: 424, distance: 56.9
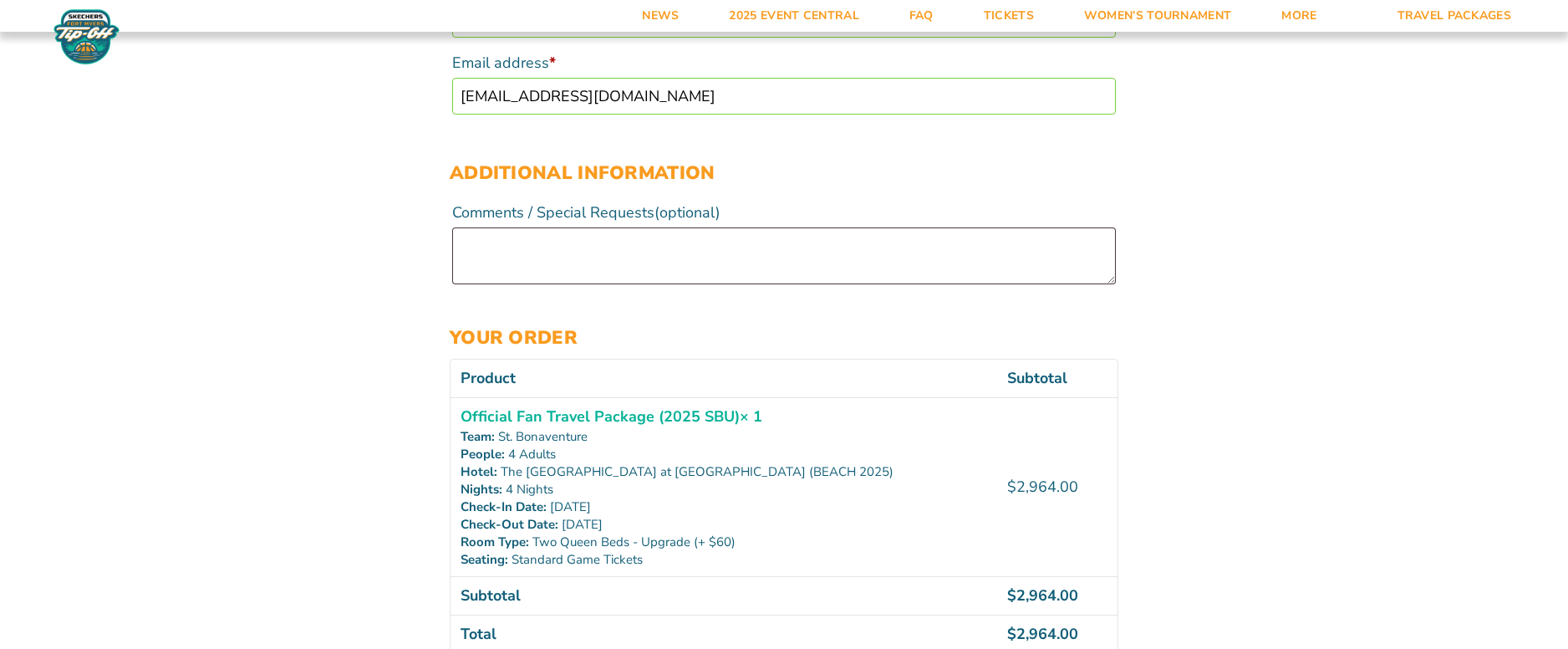
drag, startPoint x: 507, startPoint y: 399, endPoint x: 456, endPoint y: 350, distance: 70.7
click at [456, 350] on form "Billing details First name * Gregory Last name * Schaller Company name (optiona…" at bounding box center [784, 352] width 669 height 2029
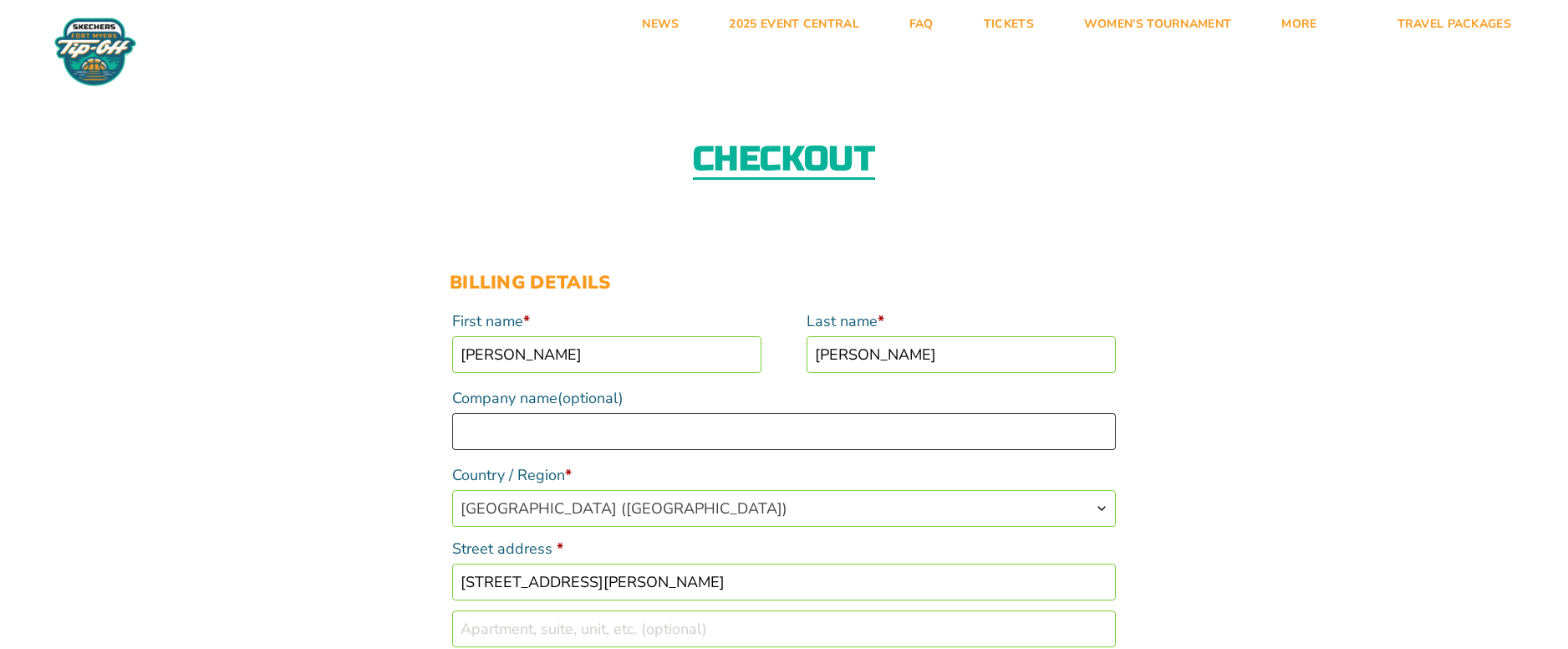
scroll to position [0, 0]
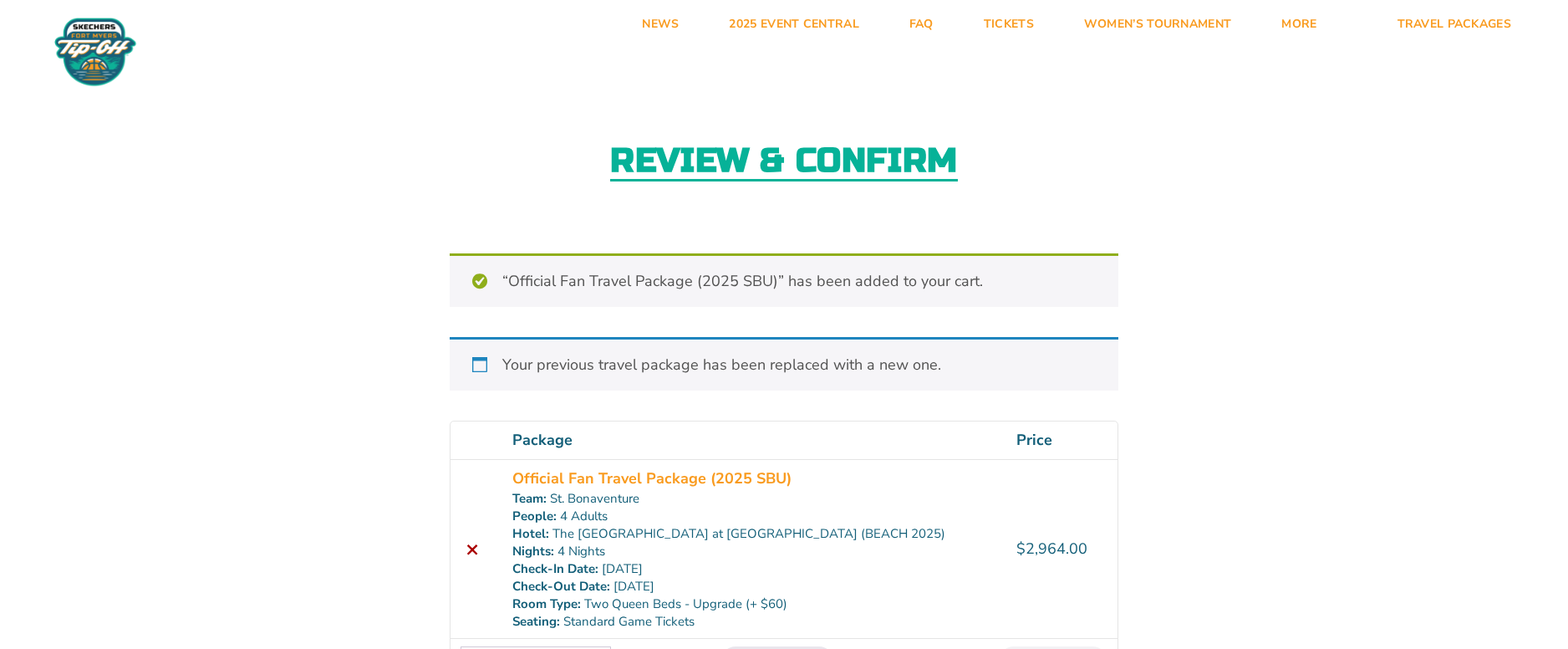
scroll to position [335, 0]
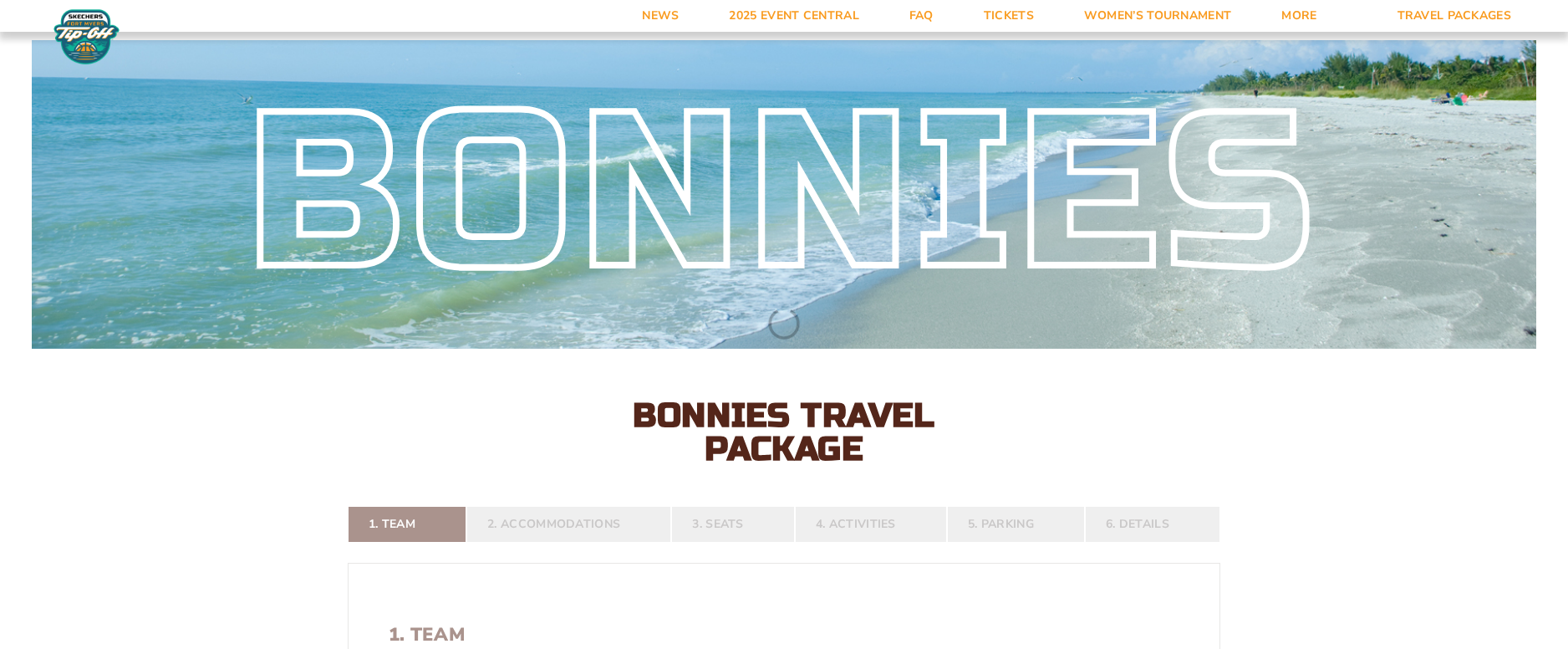
select select "4 Adults"
select select
select select "4 Nights"
select select
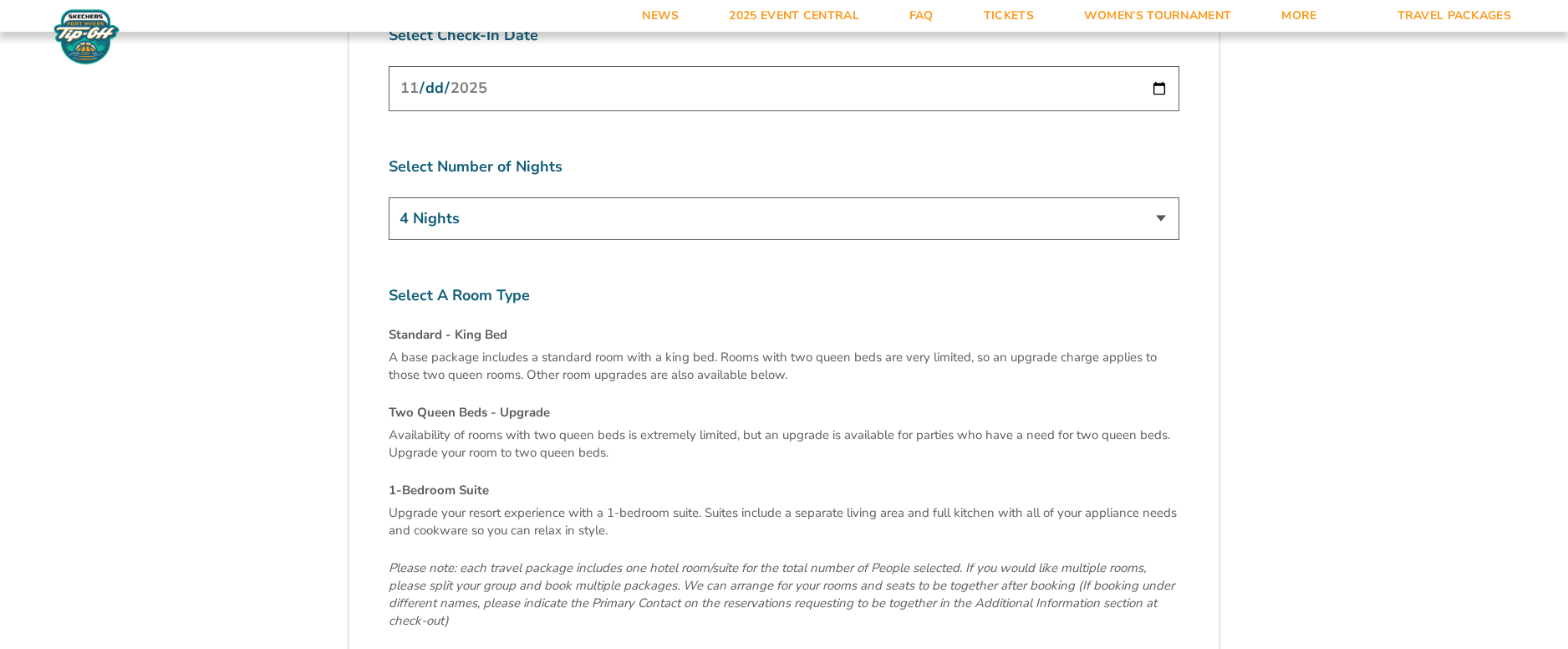
scroll to position [5518, 0]
